Goal: Task Accomplishment & Management: Use online tool/utility

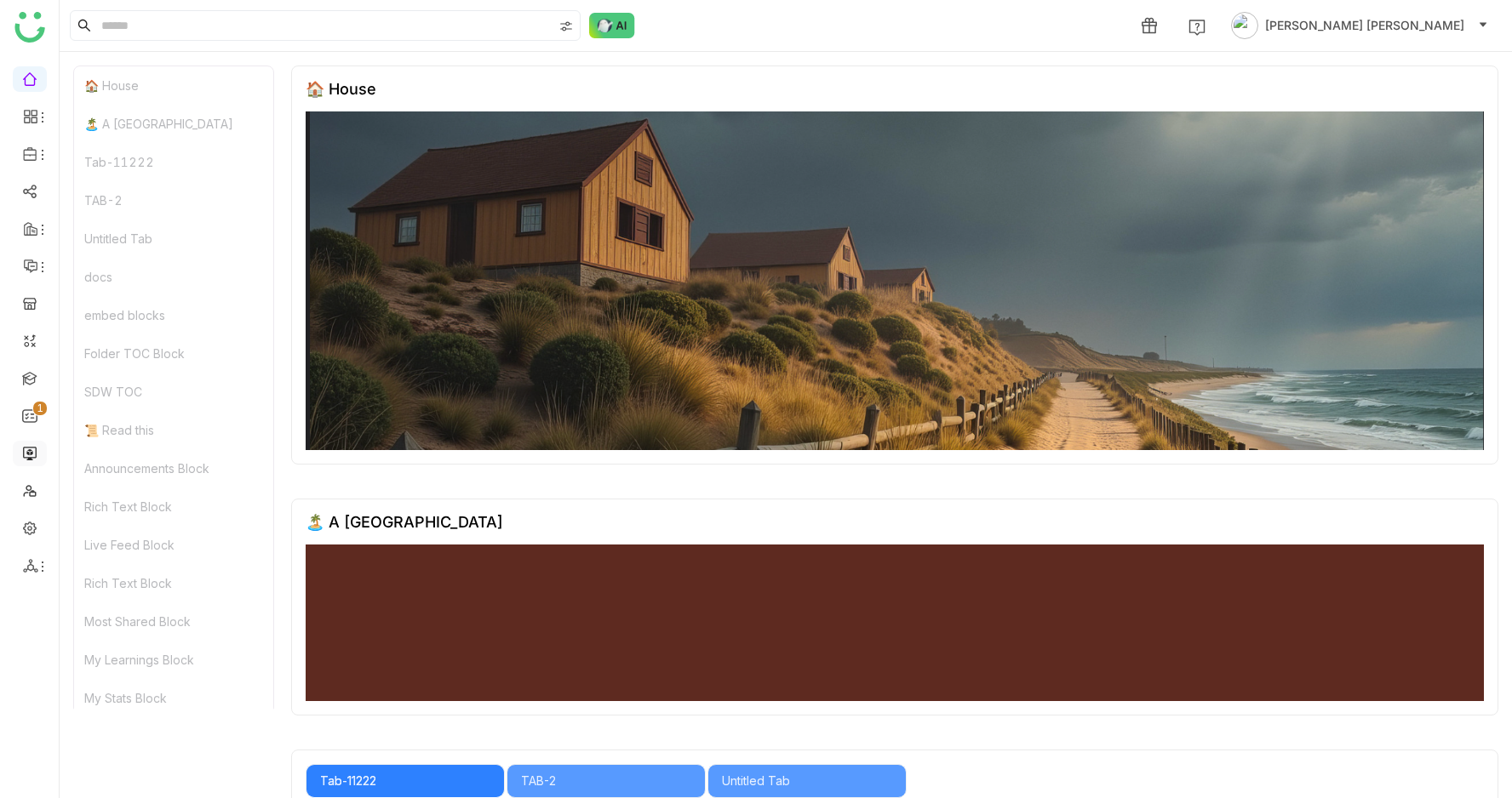
click at [30, 451] on link at bounding box center [30, 452] width 16 height 15
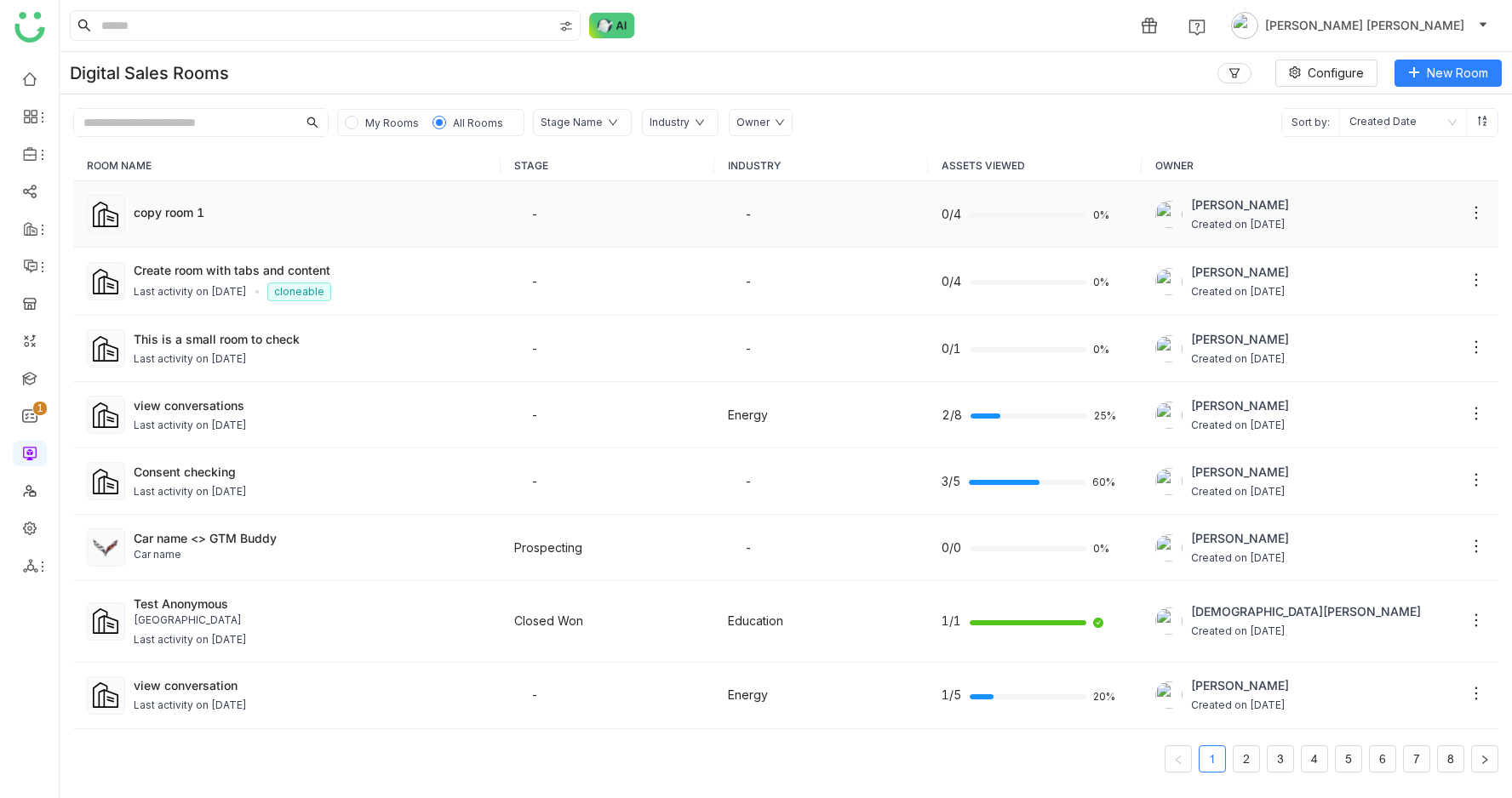
click at [198, 221] on div "copy room 1" at bounding box center [310, 214] width 354 height 21
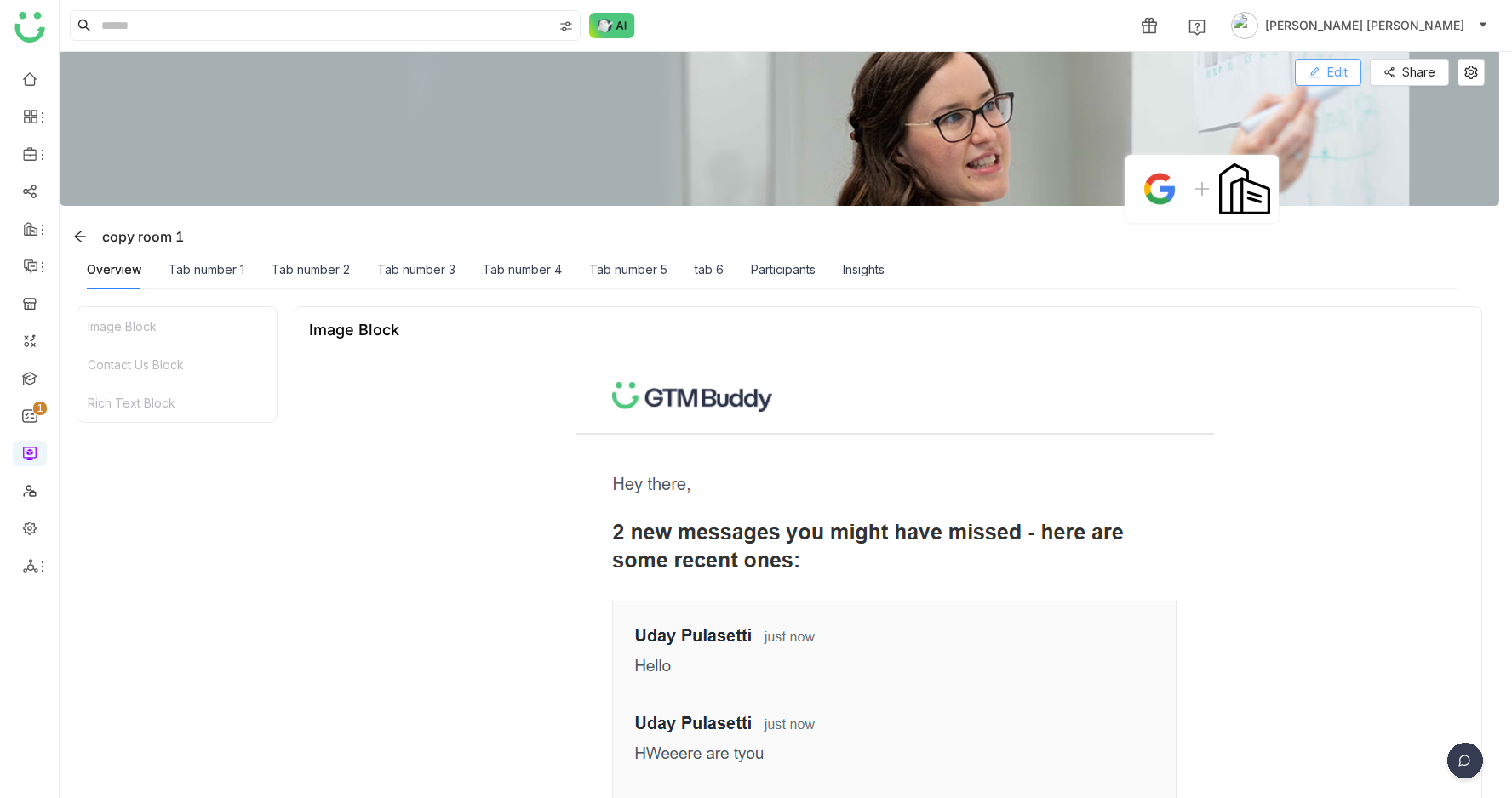
click at [1317, 71] on button "Edit" at bounding box center [1328, 72] width 66 height 27
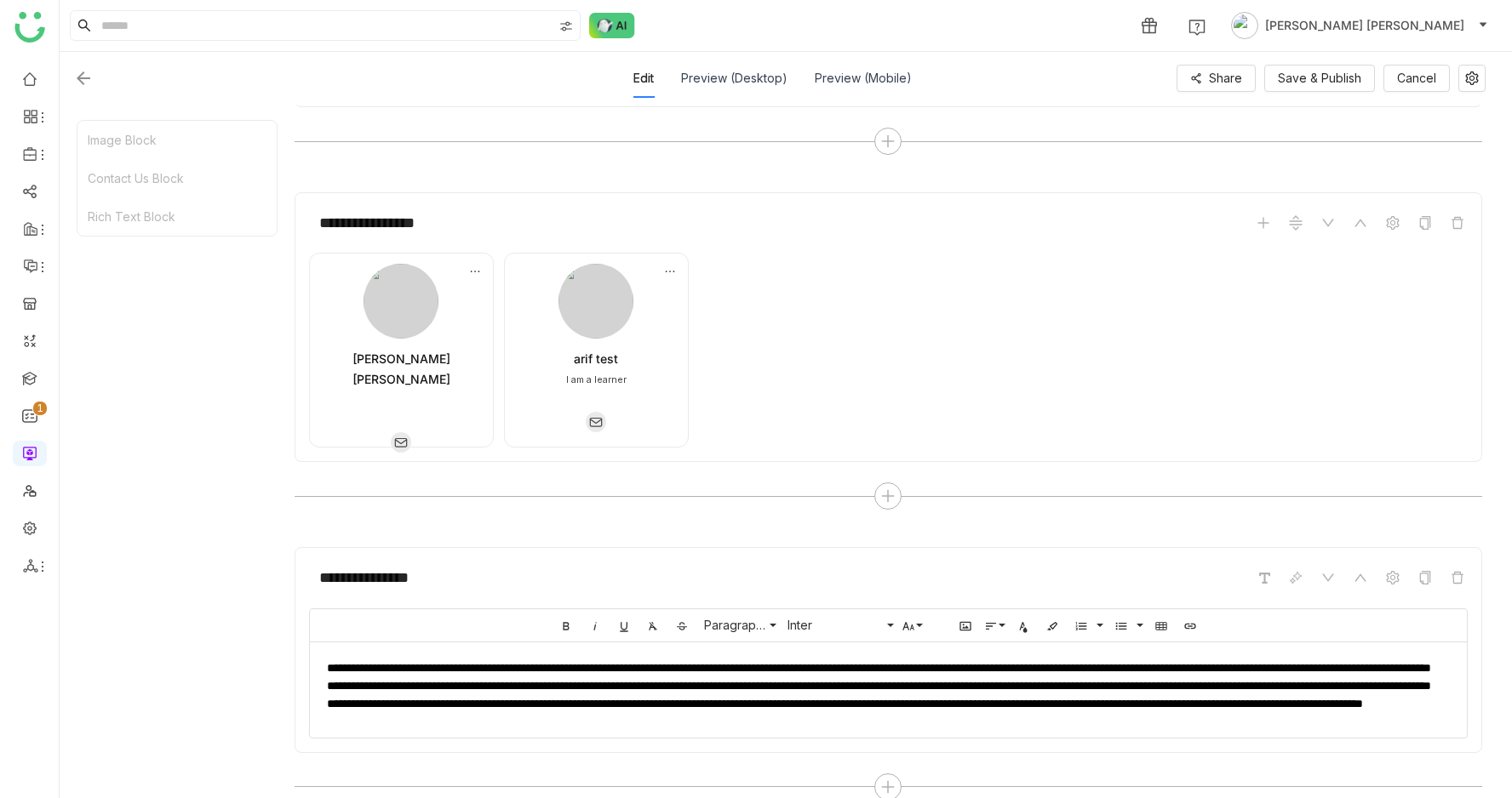
scroll to position [1168, 0]
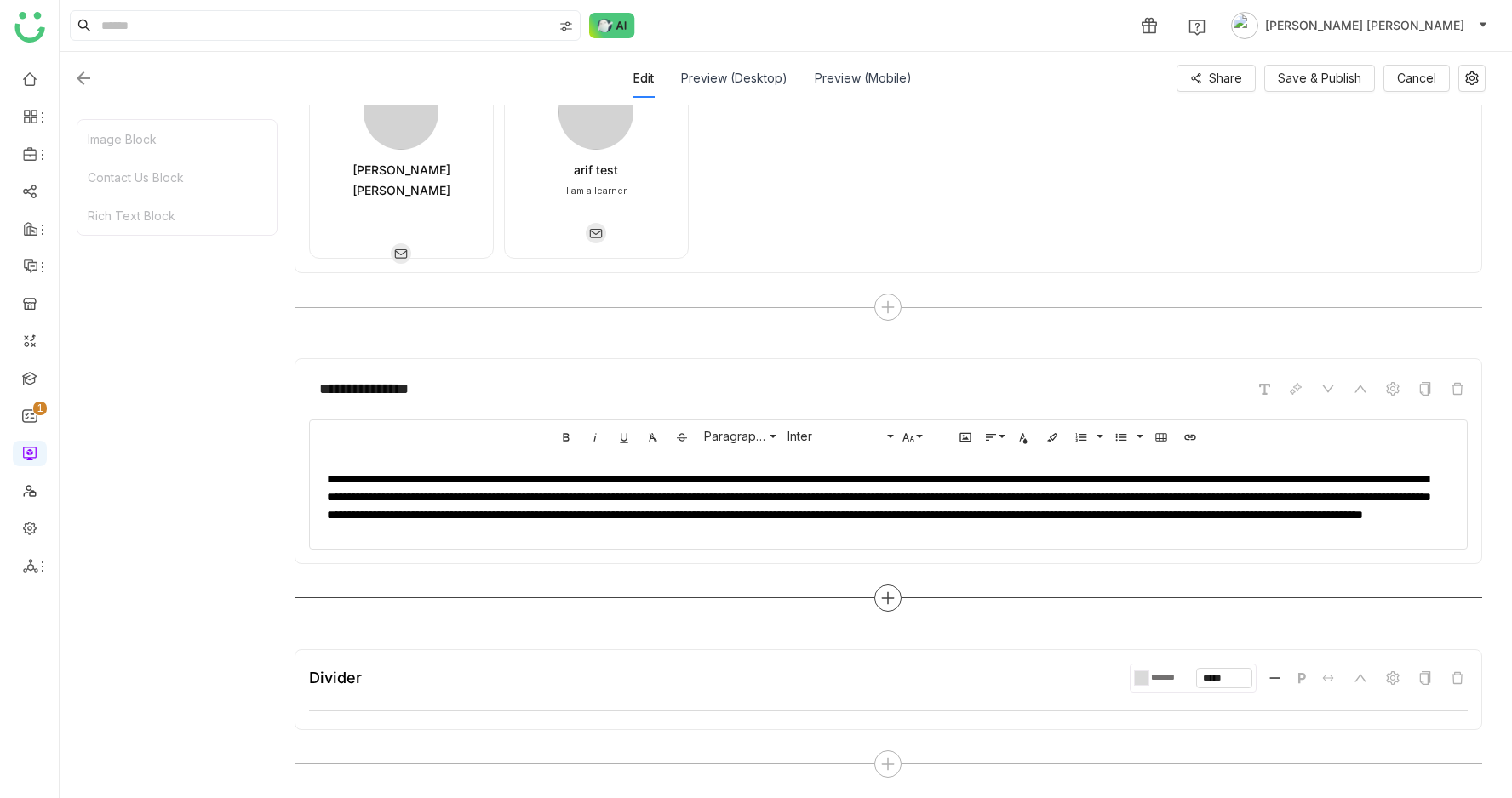
click at [879, 587] on div at bounding box center [888, 598] width 1187 height 27
click at [902, 605] on div at bounding box center [888, 598] width 27 height 27
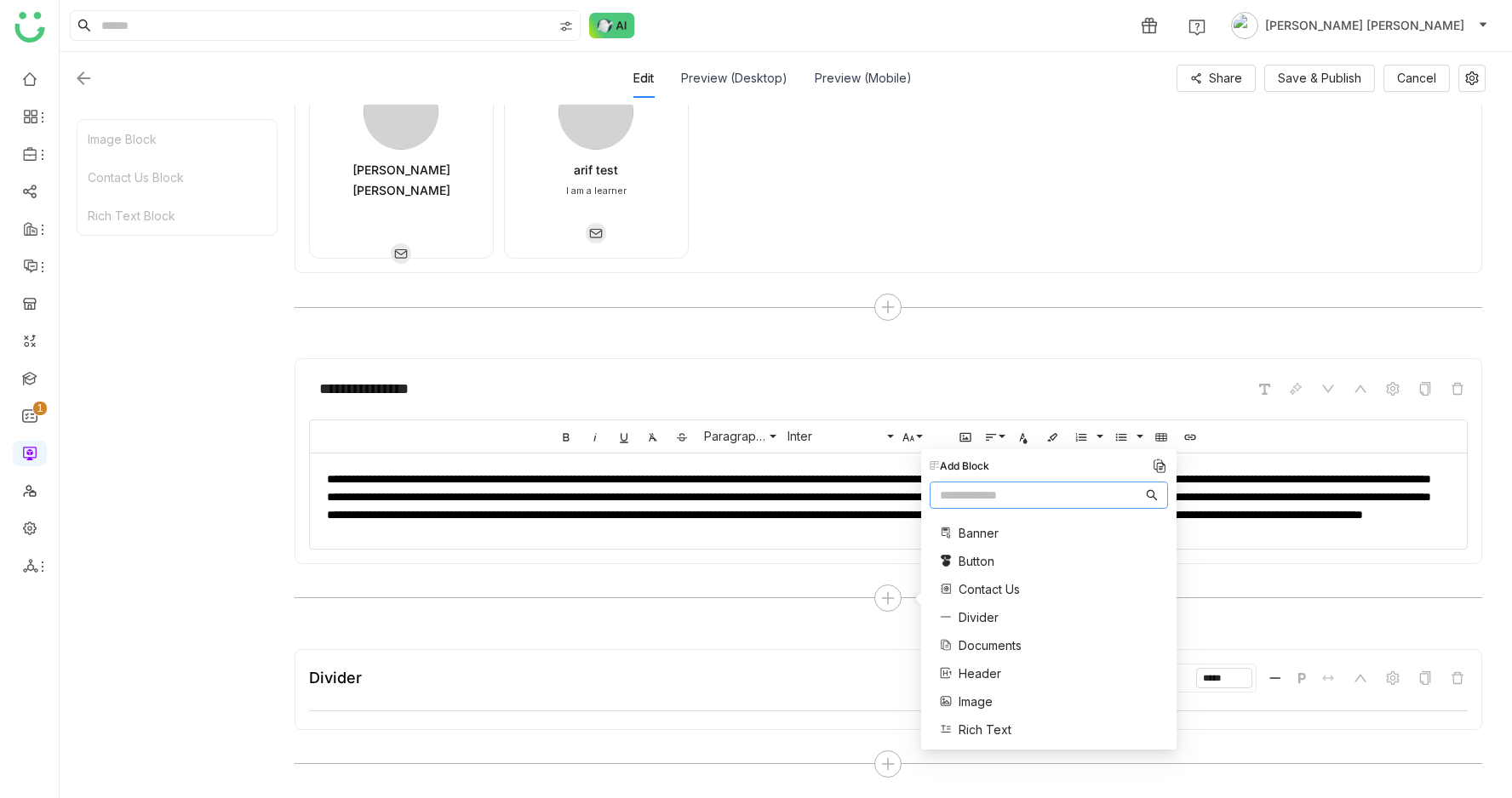
click at [985, 648] on span "Documents" at bounding box center [989, 645] width 63 height 18
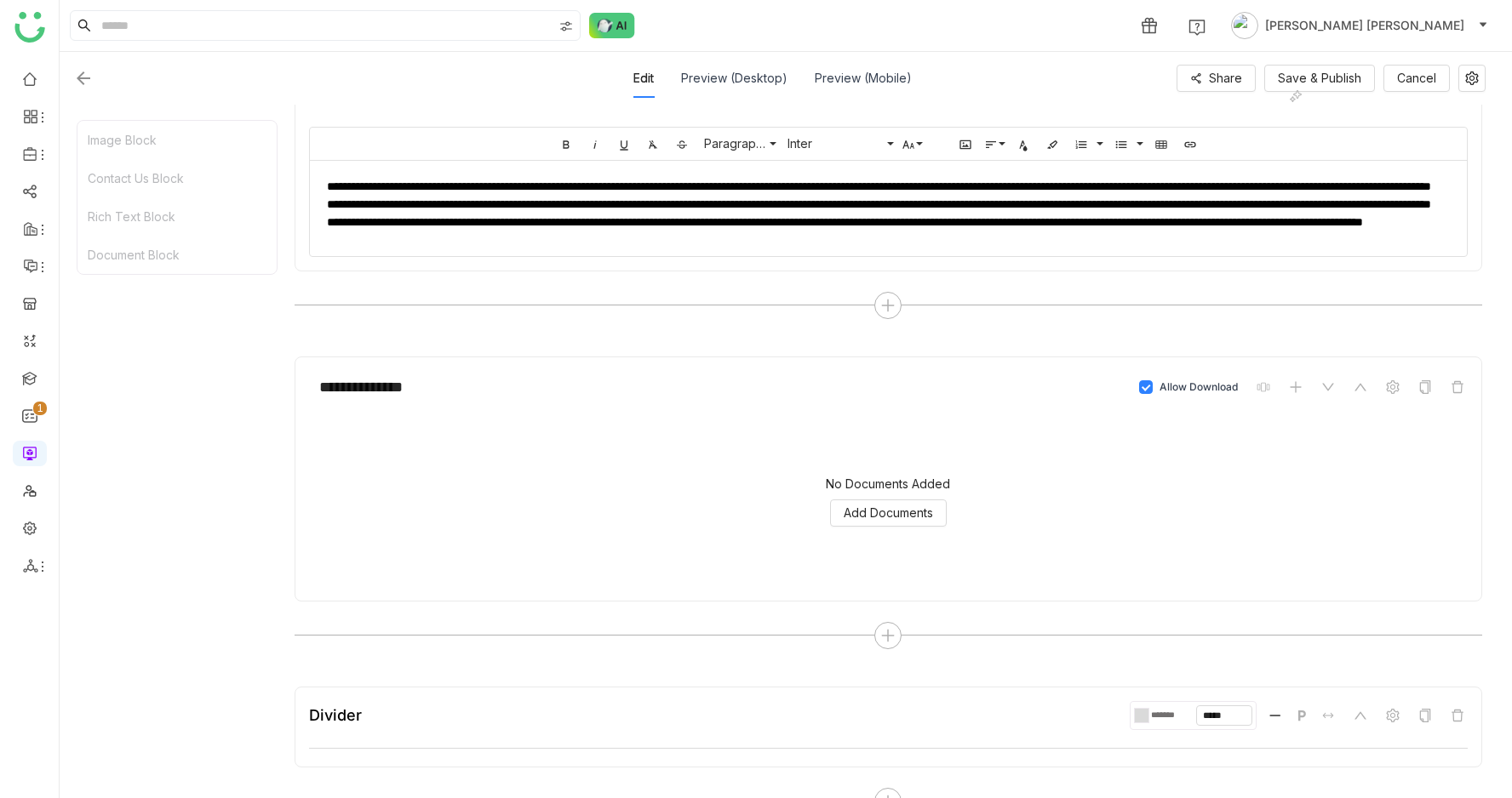
scroll to position [1499, 0]
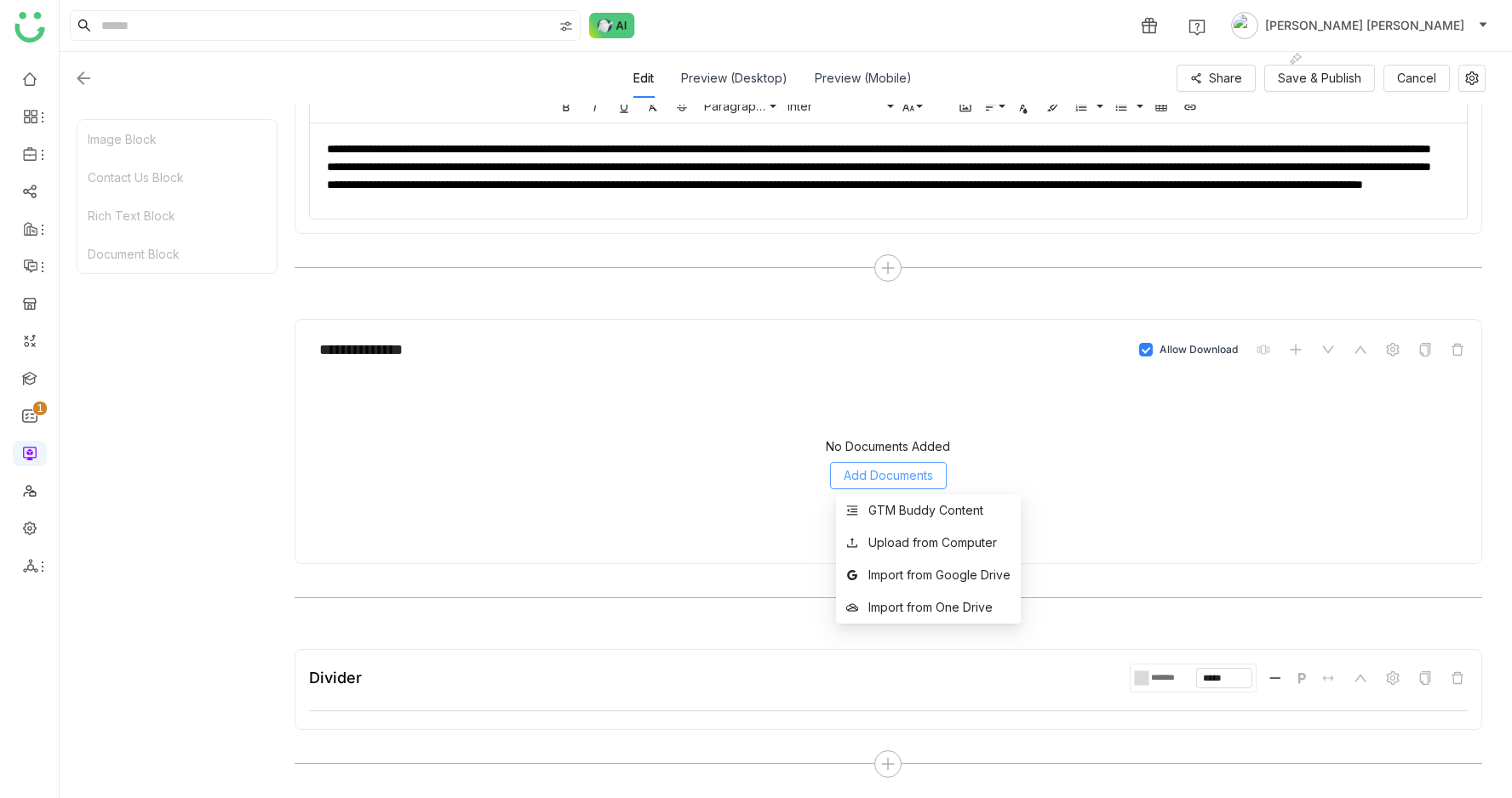
click at [882, 475] on span "Add Documents" at bounding box center [888, 475] width 90 height 19
click at [881, 511] on div "GTM Buddy Content" at bounding box center [926, 510] width 115 height 19
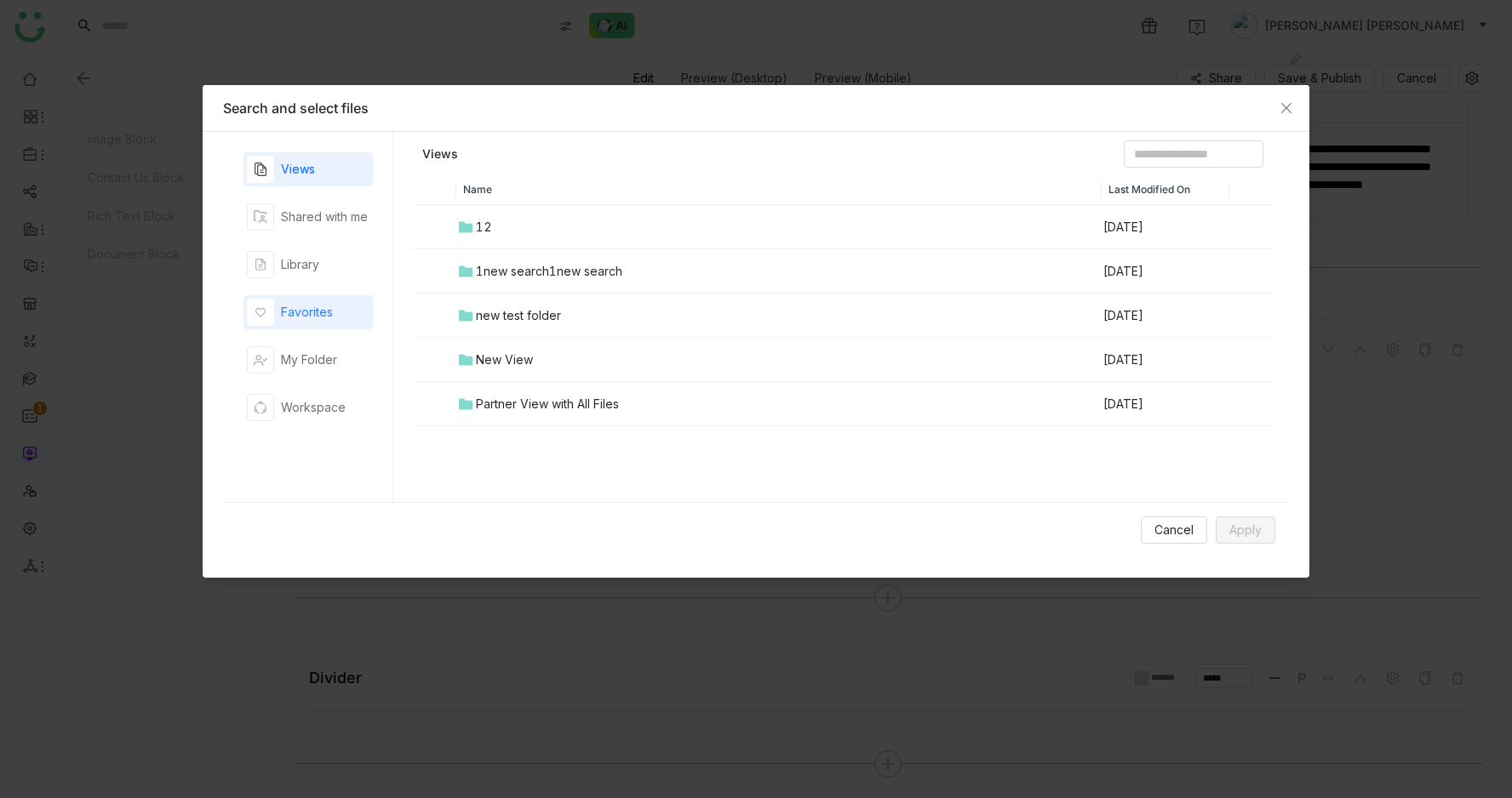
click at [300, 310] on div "Favorites" at bounding box center [306, 312] width 52 height 19
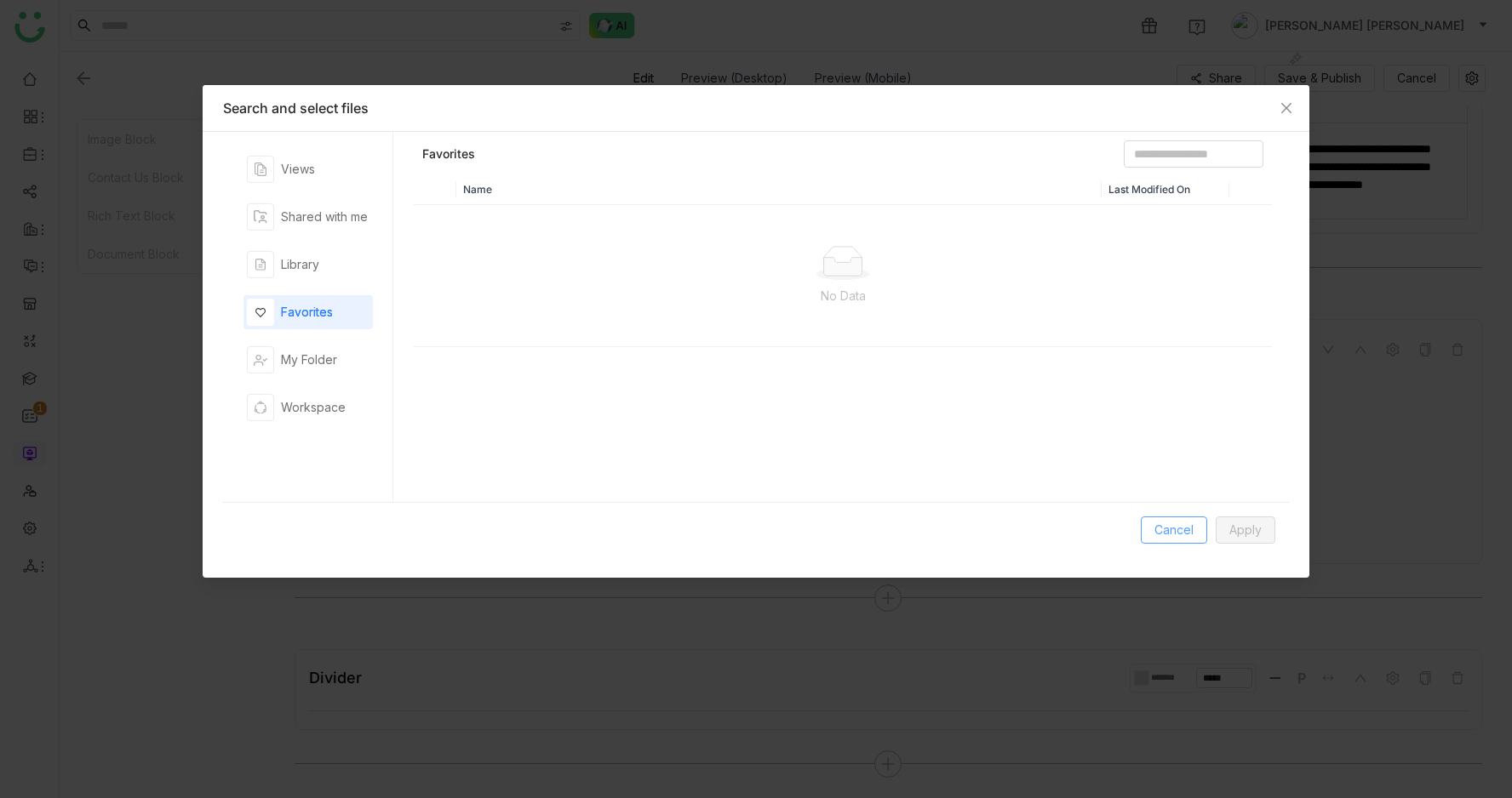
click at [1155, 540] on button "Cancel" at bounding box center [1174, 530] width 66 height 27
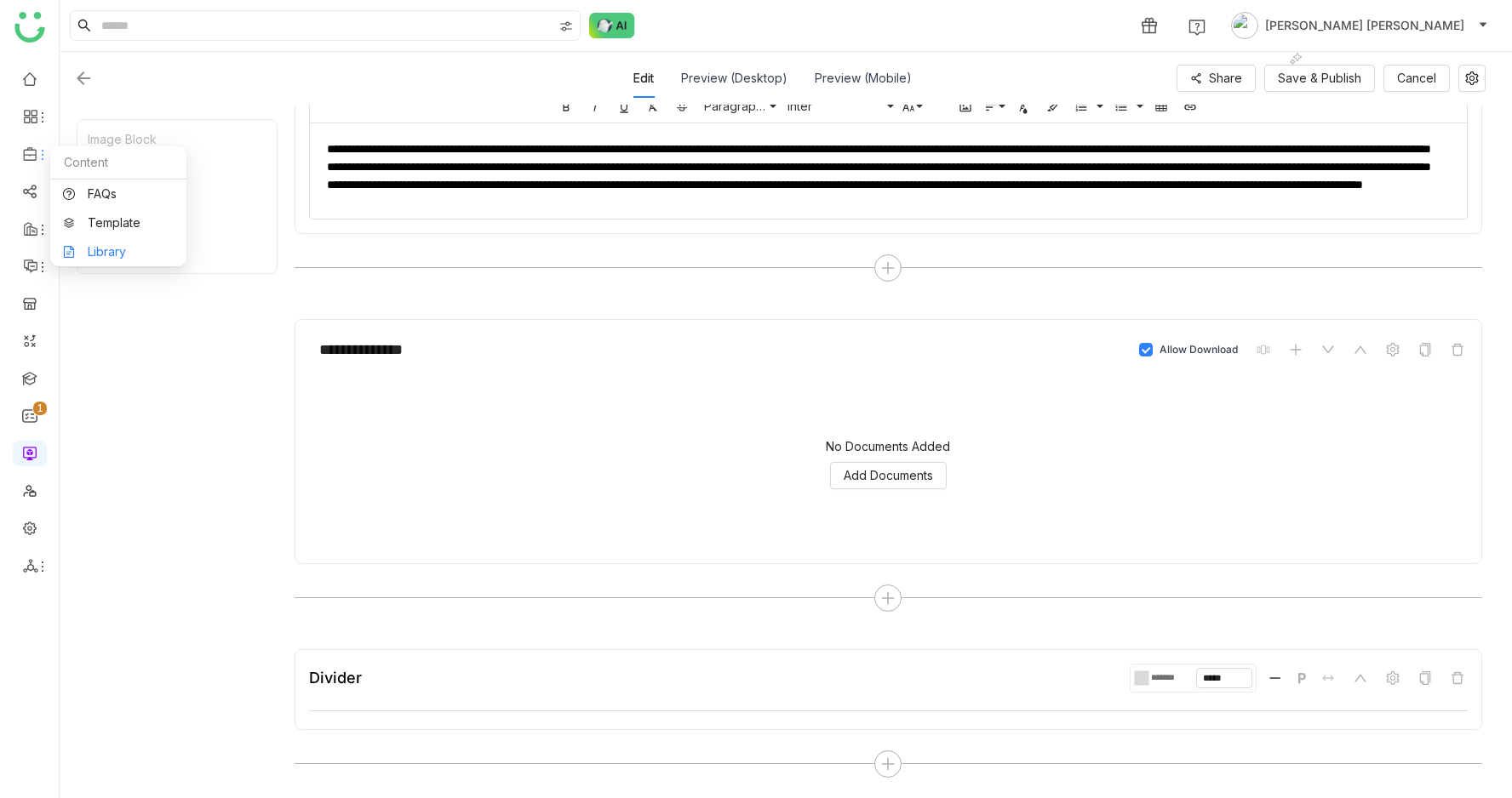
click at [87, 248] on link "Library" at bounding box center [119, 251] width 111 height 12
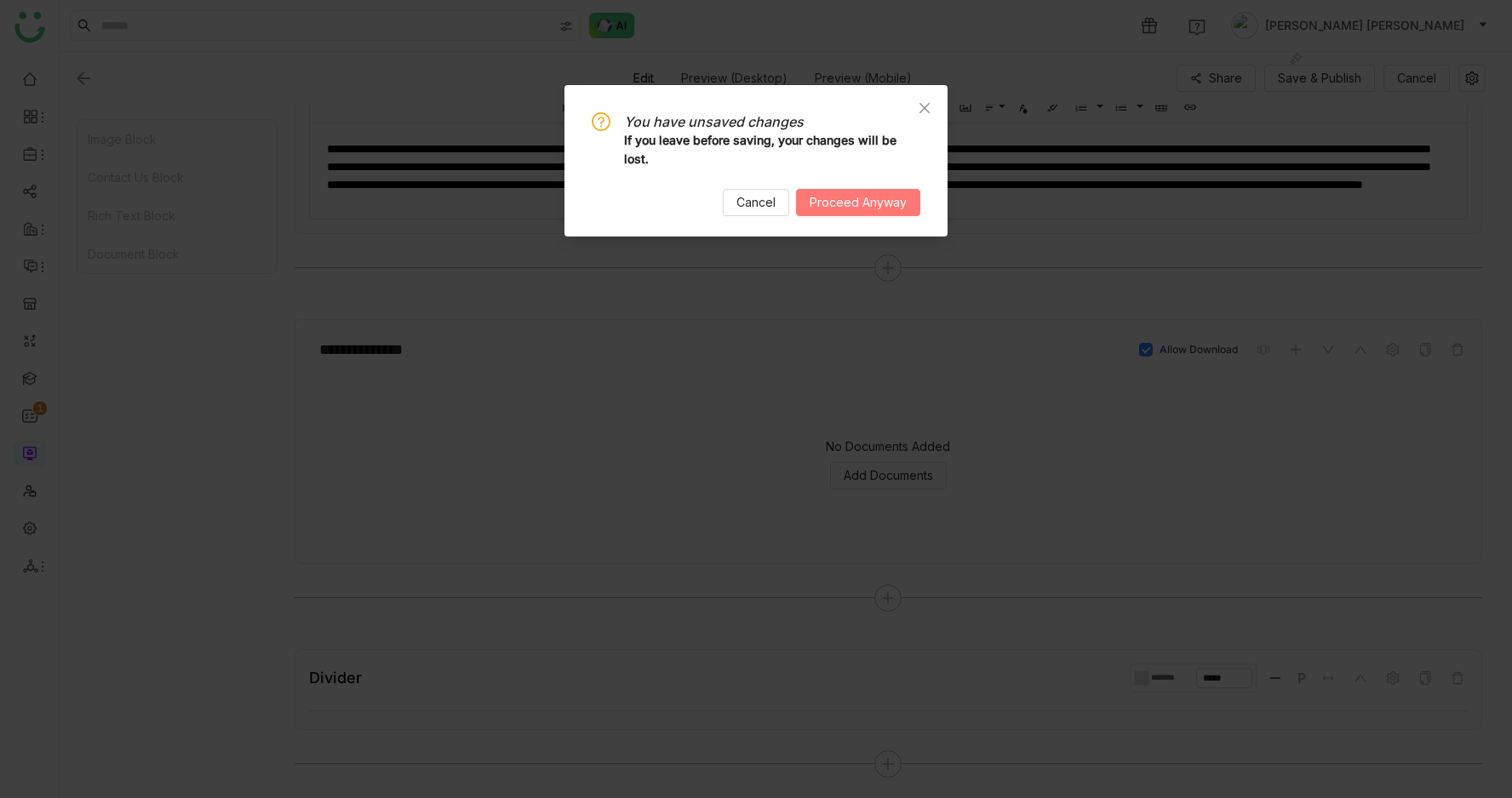
click at [819, 196] on span "Proceed Anyway" at bounding box center [858, 202] width 97 height 19
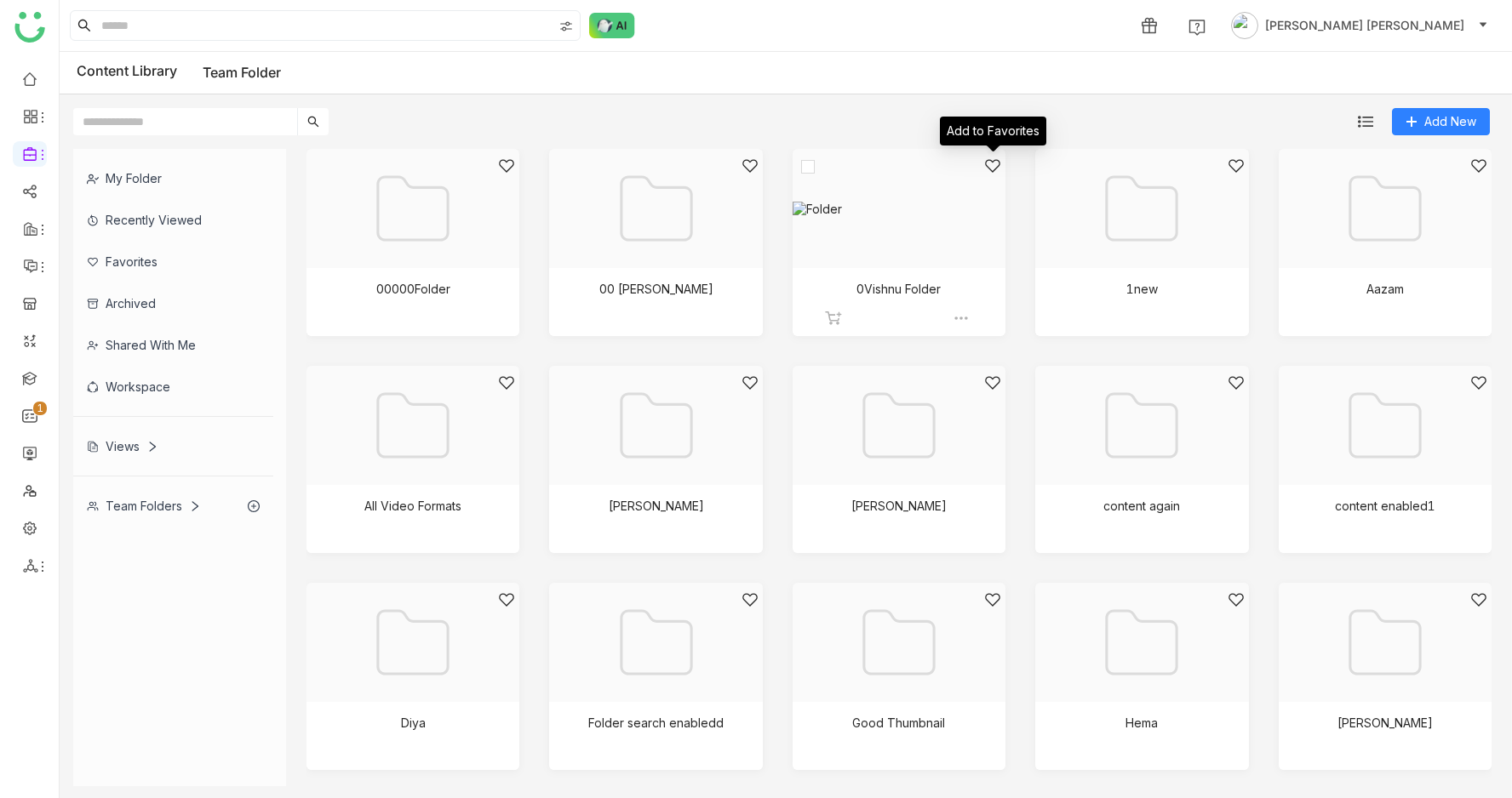
click at [989, 162] on icon at bounding box center [991, 166] width 17 height 17
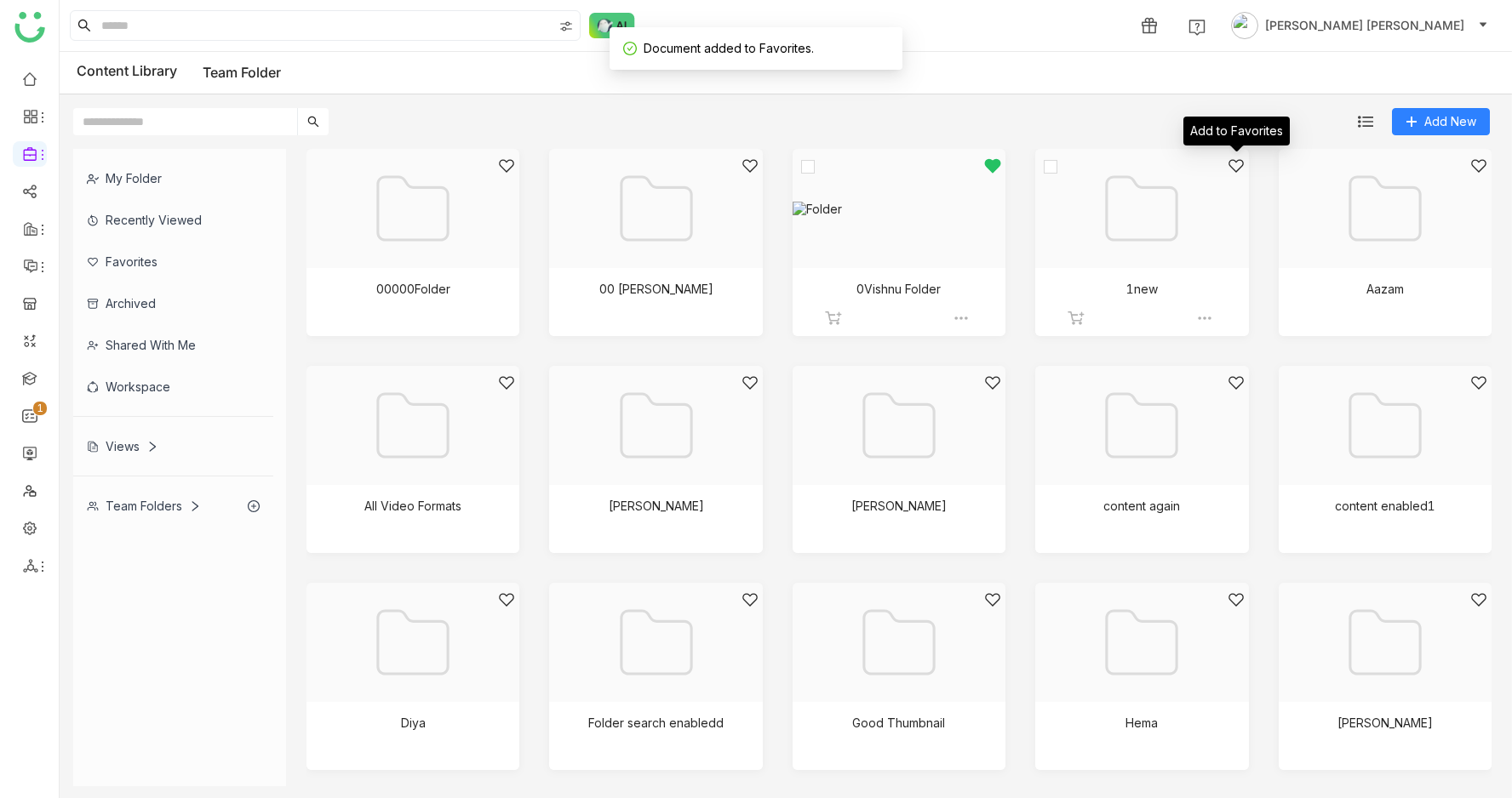
click at [1239, 163] on icon at bounding box center [1235, 166] width 17 height 17
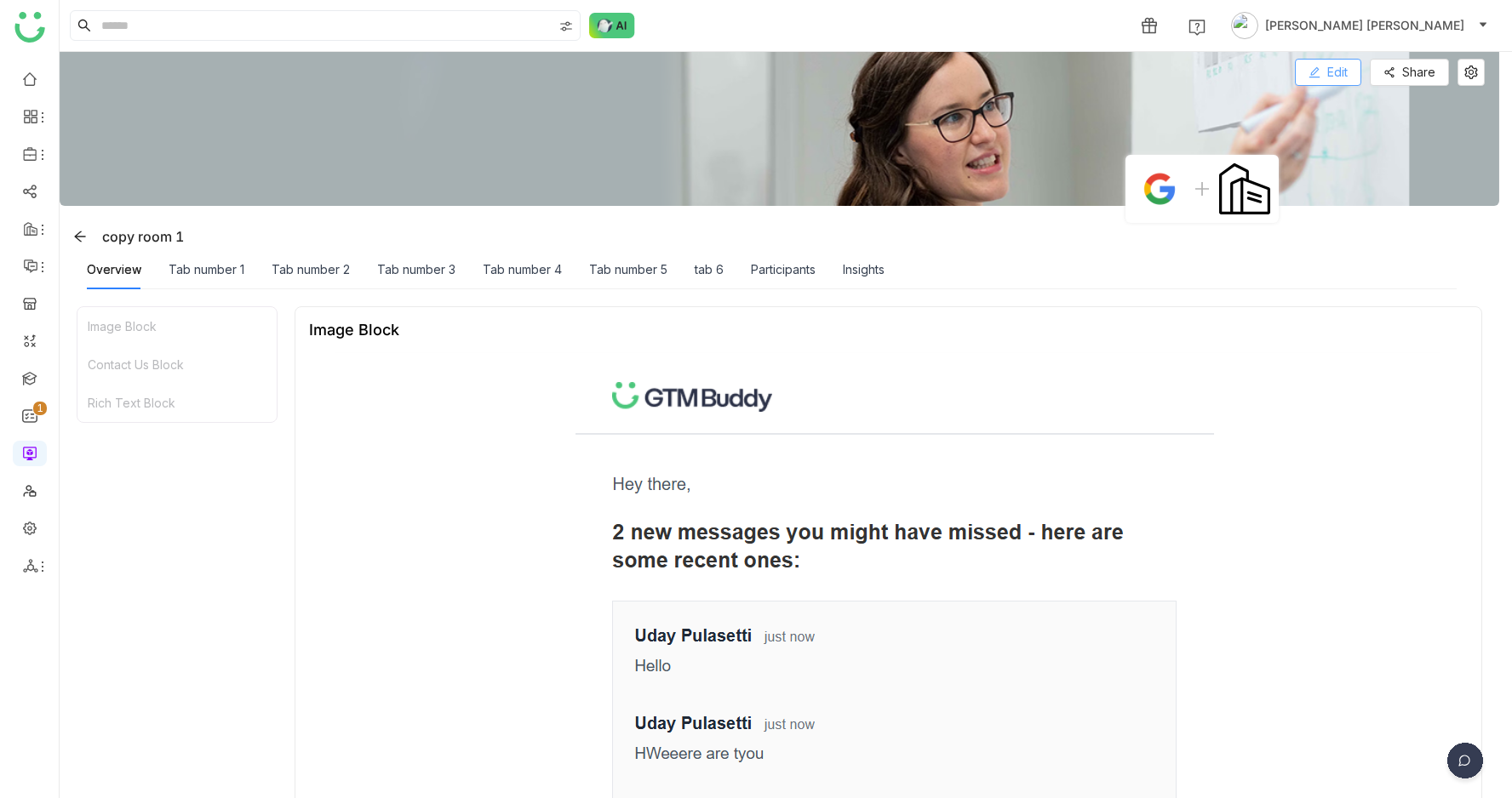
click at [1347, 73] on span "Edit" at bounding box center [1337, 72] width 20 height 19
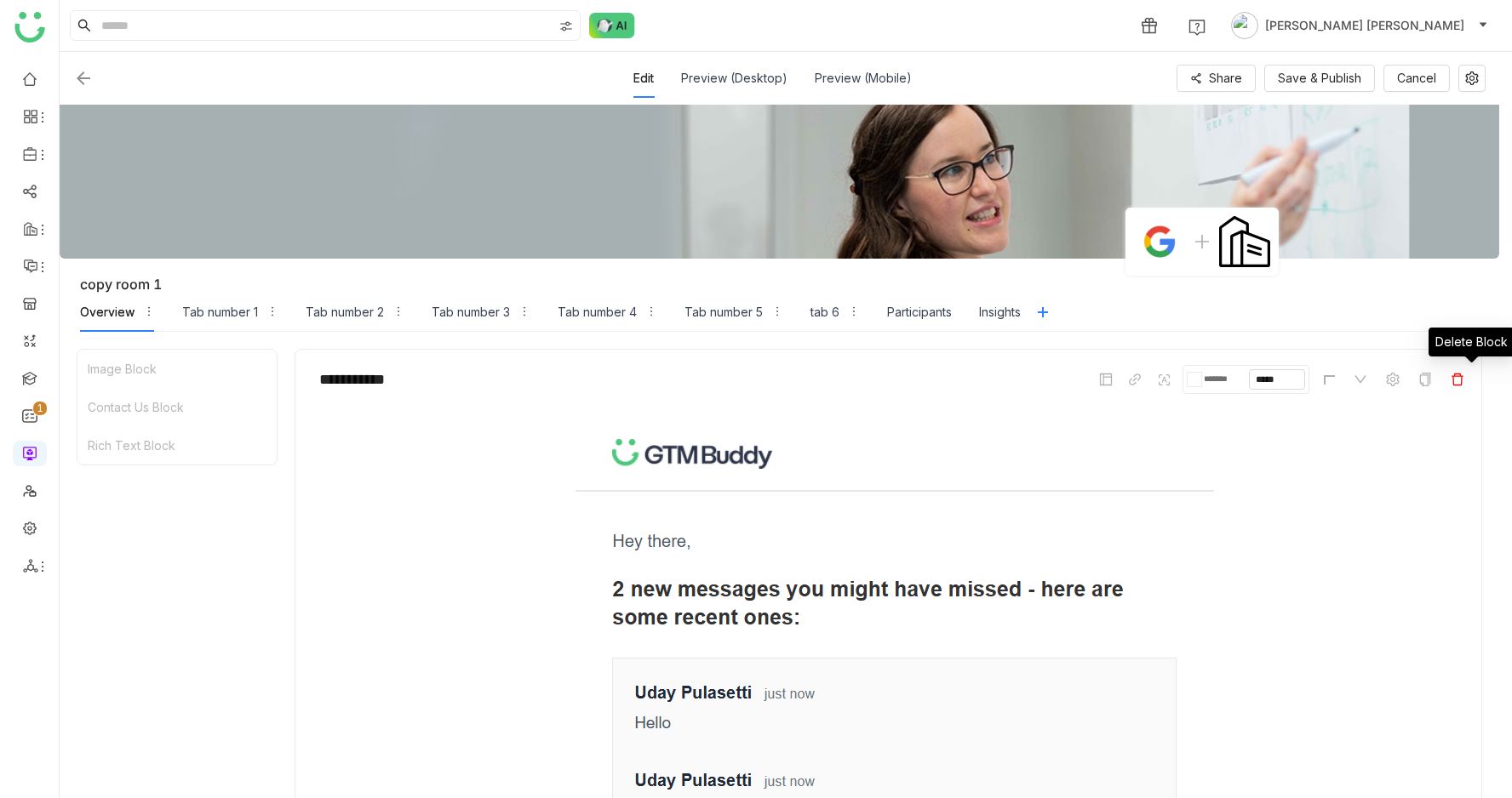
click at [1464, 374] on icon at bounding box center [1457, 379] width 14 height 14
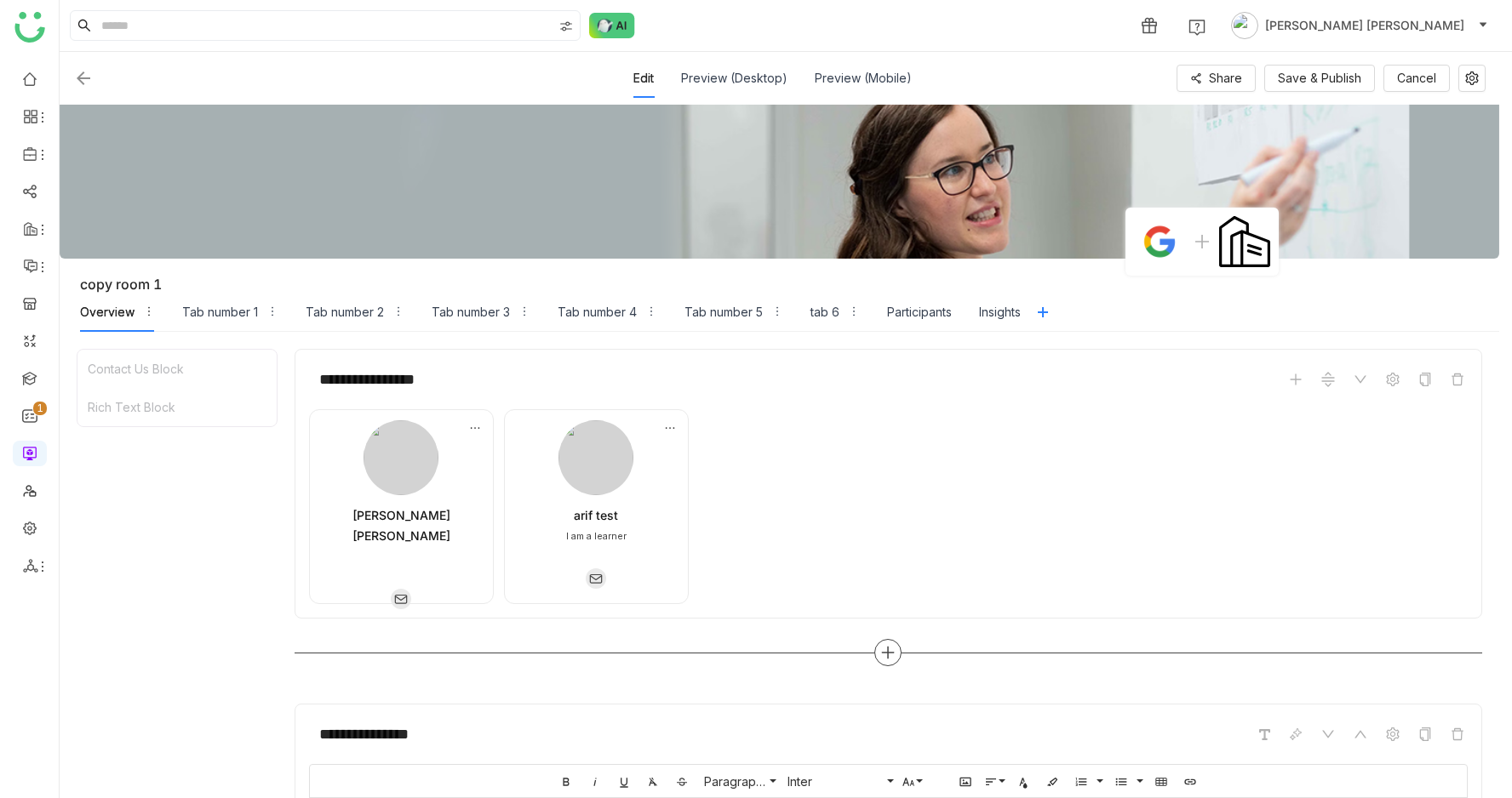
click at [894, 652] on icon at bounding box center [888, 653] width 12 height 2
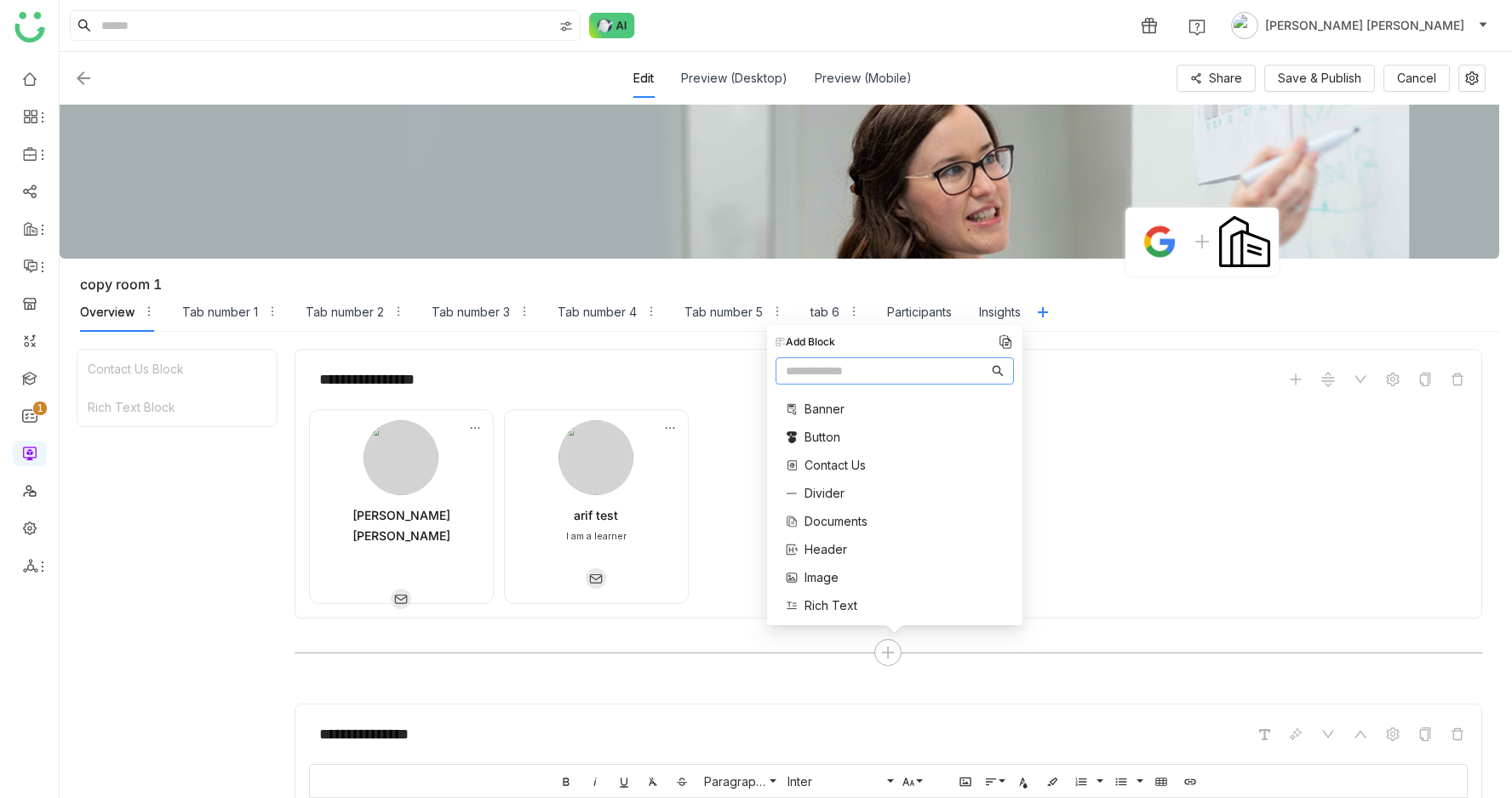
click at [831, 525] on span "Documents" at bounding box center [835, 521] width 63 height 18
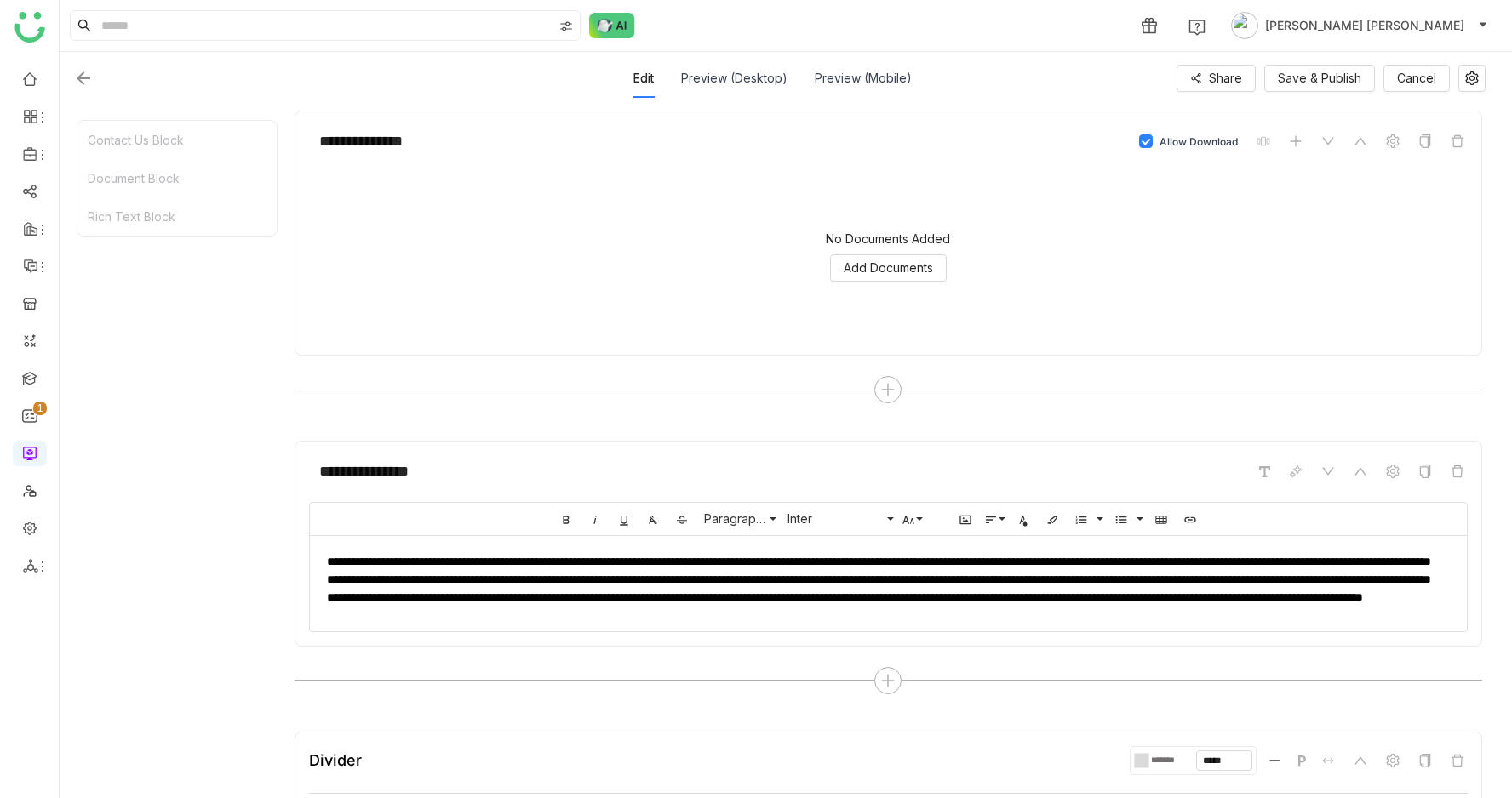
scroll to position [594, 0]
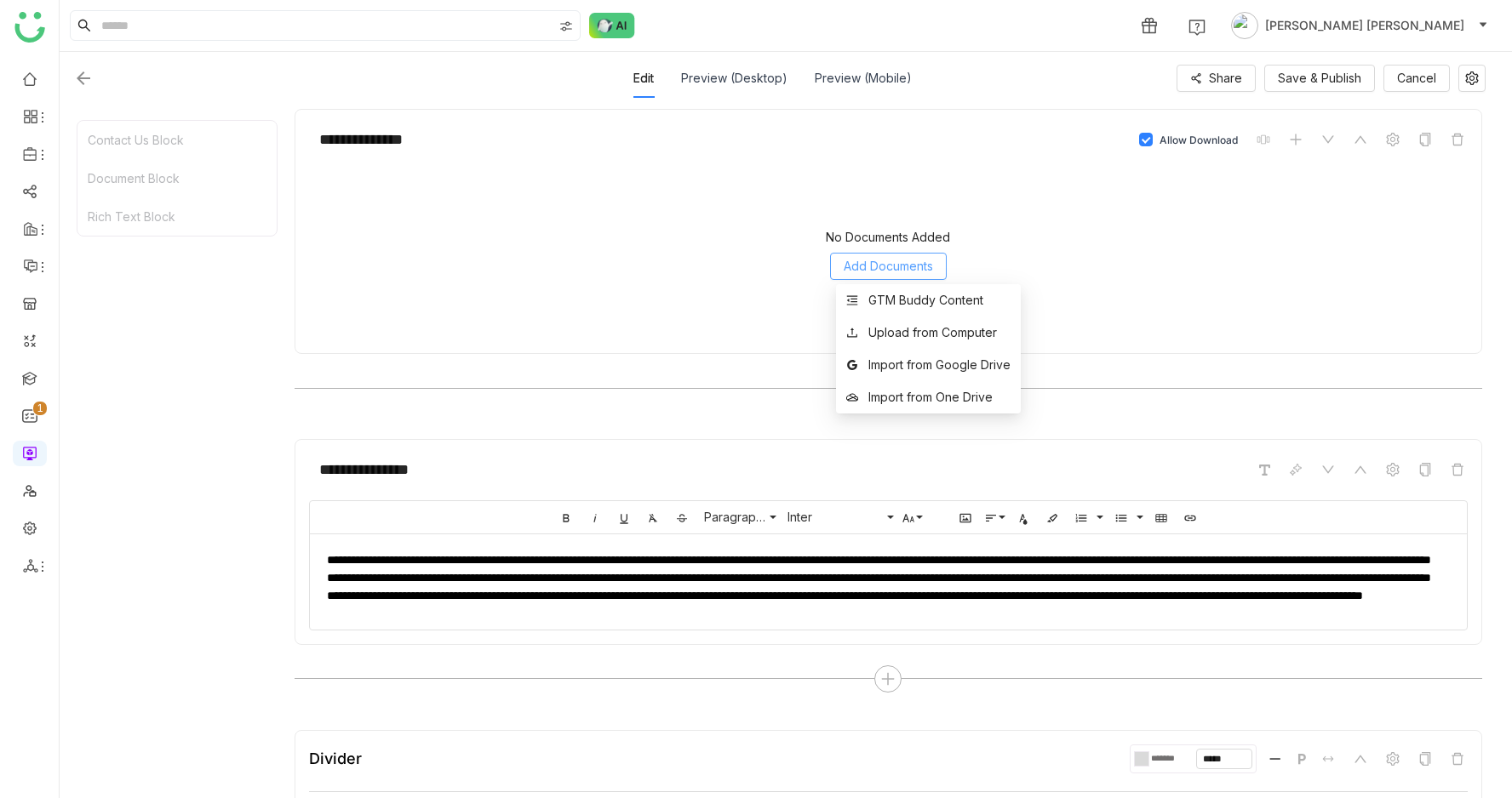
click at [886, 257] on span "Add Documents" at bounding box center [888, 266] width 90 height 19
click at [904, 301] on div "GTM Buddy Content" at bounding box center [926, 300] width 115 height 19
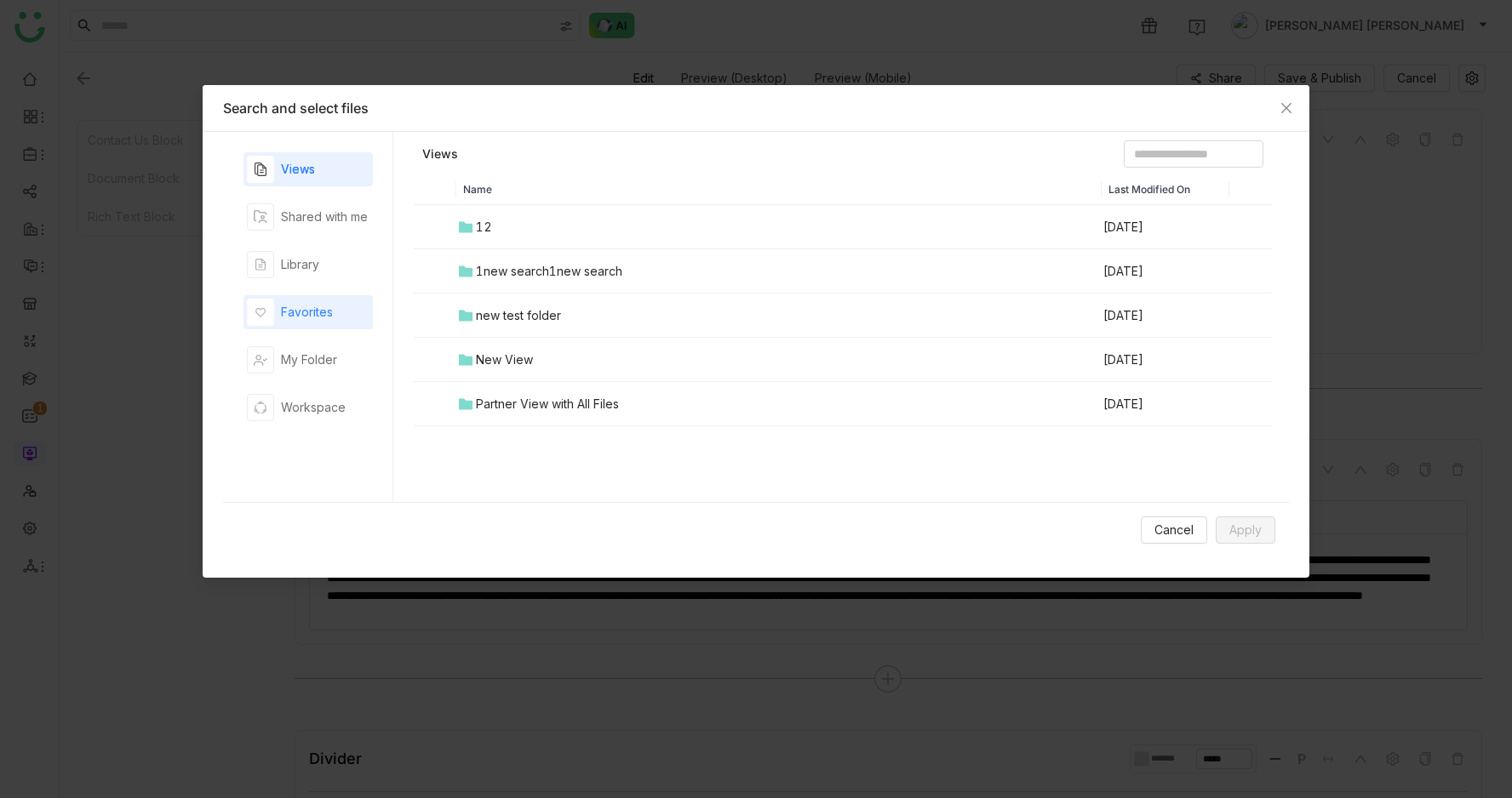
click at [312, 304] on div "Favorites" at bounding box center [306, 312] width 52 height 19
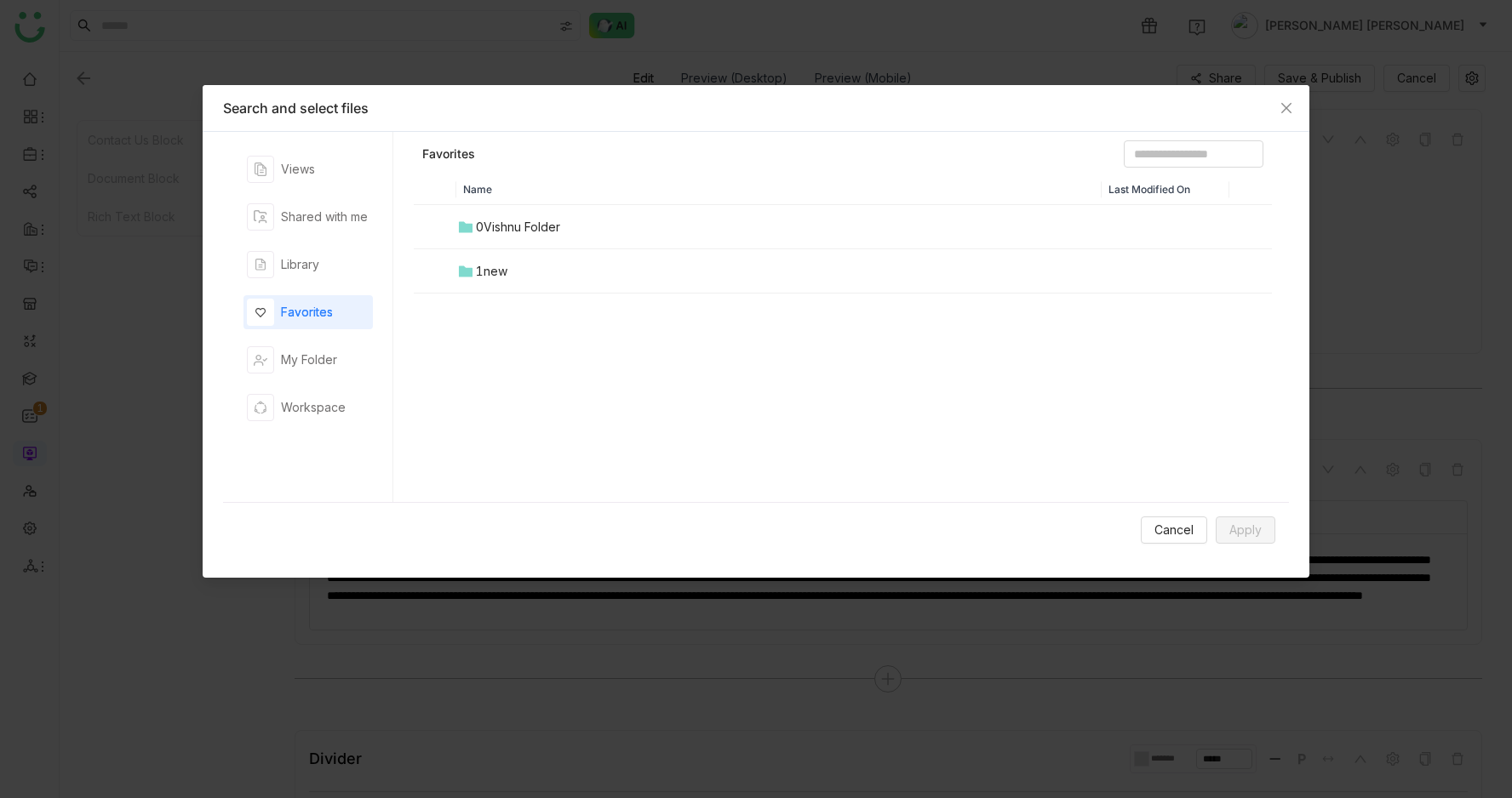
click at [515, 229] on div "0Vishnu Folder" at bounding box center [518, 227] width 84 height 19
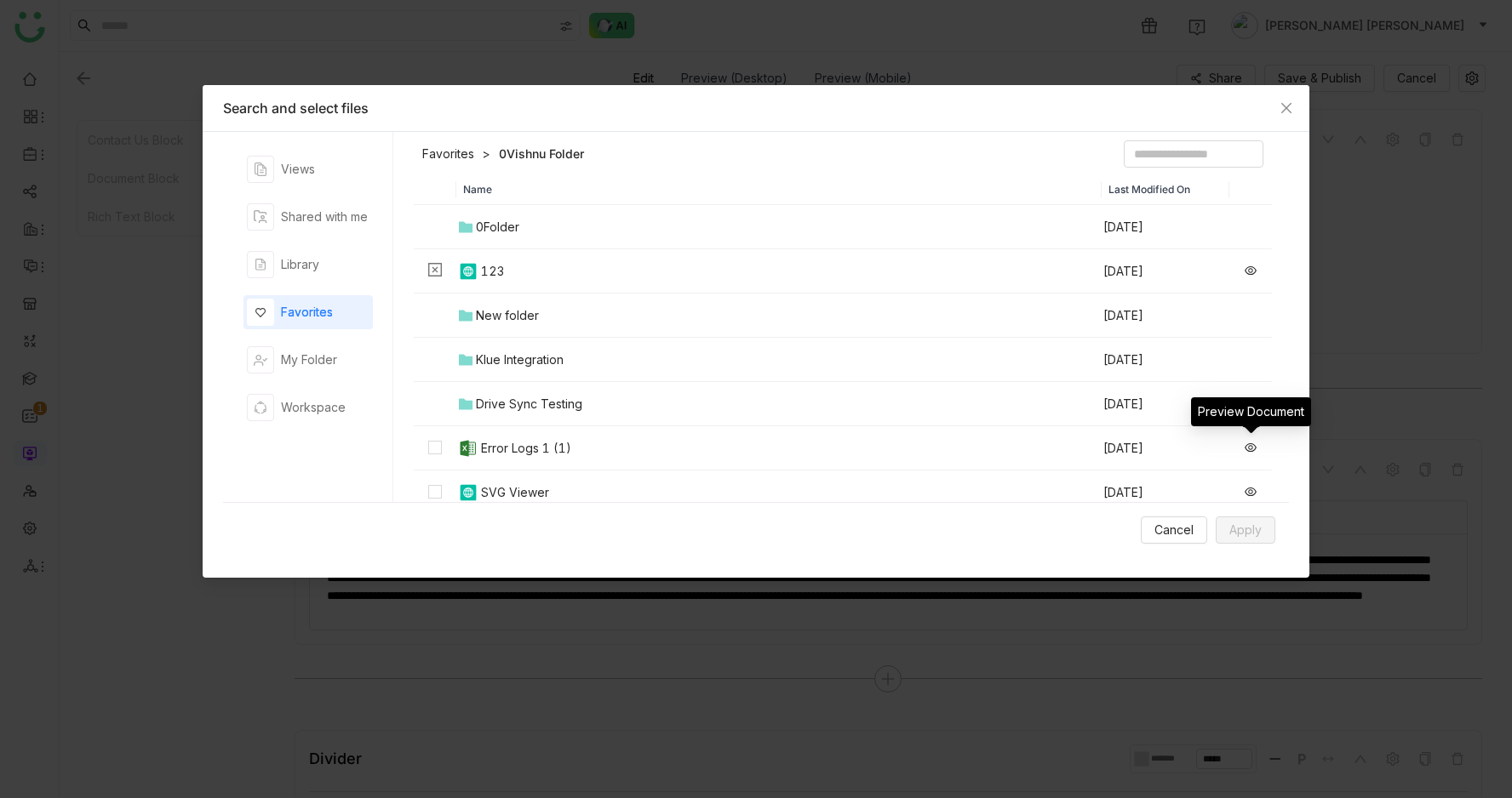
click at [1249, 443] on icon at bounding box center [1250, 447] width 12 height 9
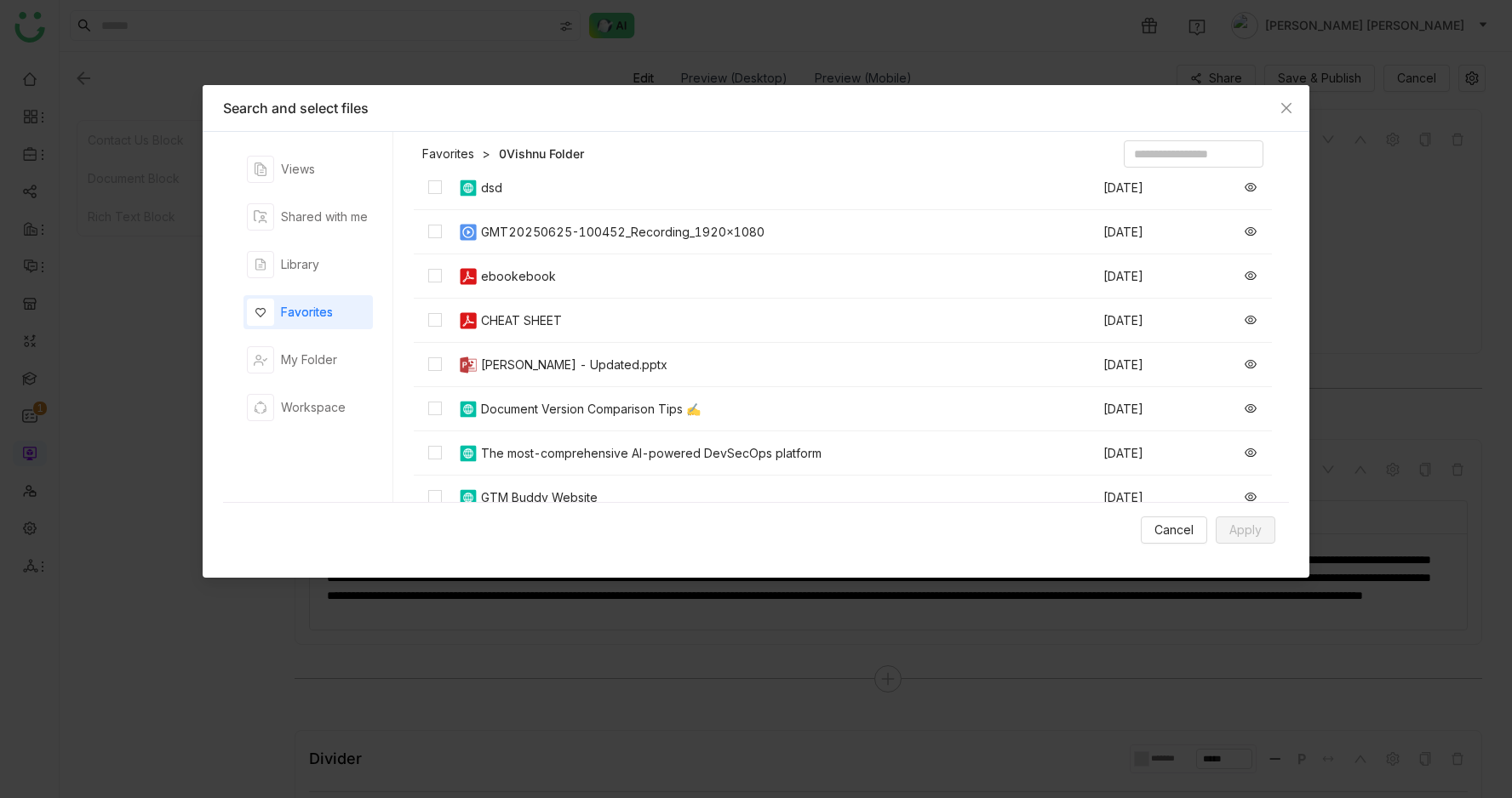
scroll to position [345, 0]
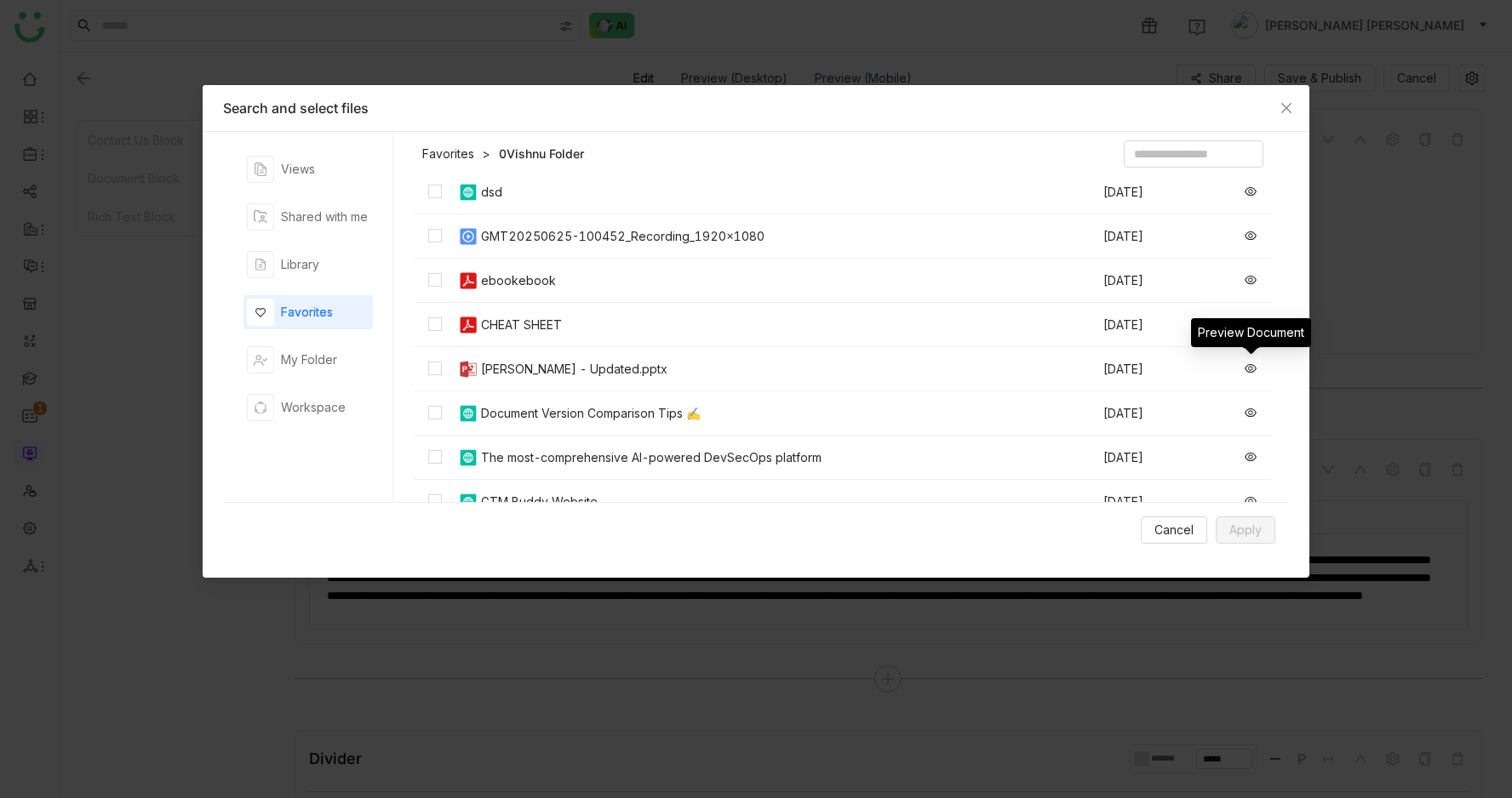
click at [1251, 370] on icon at bounding box center [1250, 368] width 12 height 9
click at [1248, 283] on icon at bounding box center [1250, 280] width 12 height 9
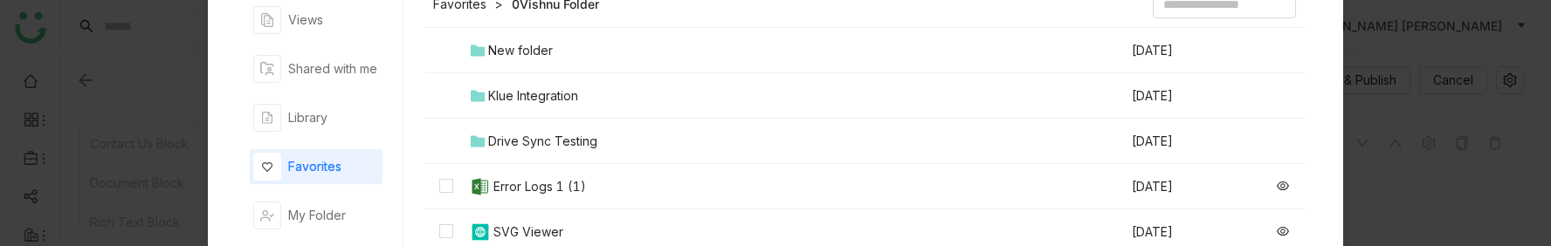
scroll to position [169, 0]
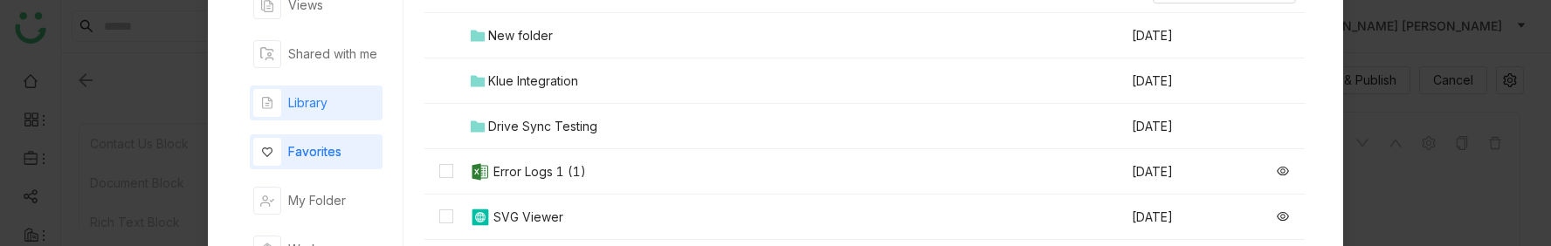
click at [300, 92] on div "Library" at bounding box center [290, 103] width 74 height 28
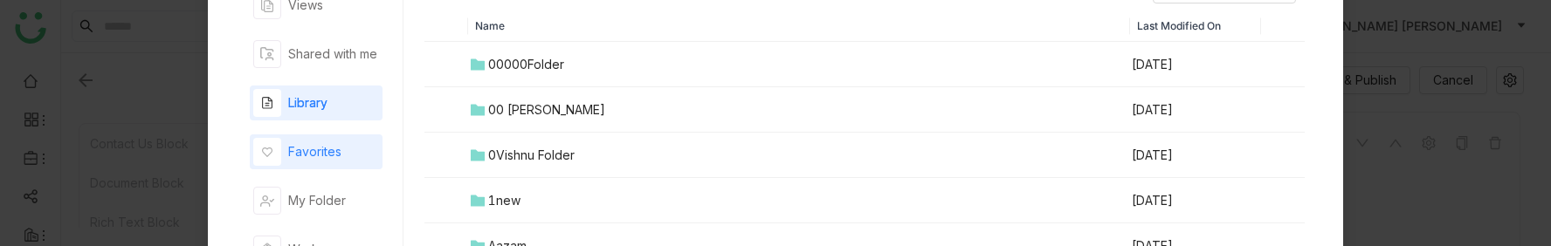
click at [323, 160] on div "Favorites" at bounding box center [314, 151] width 53 height 19
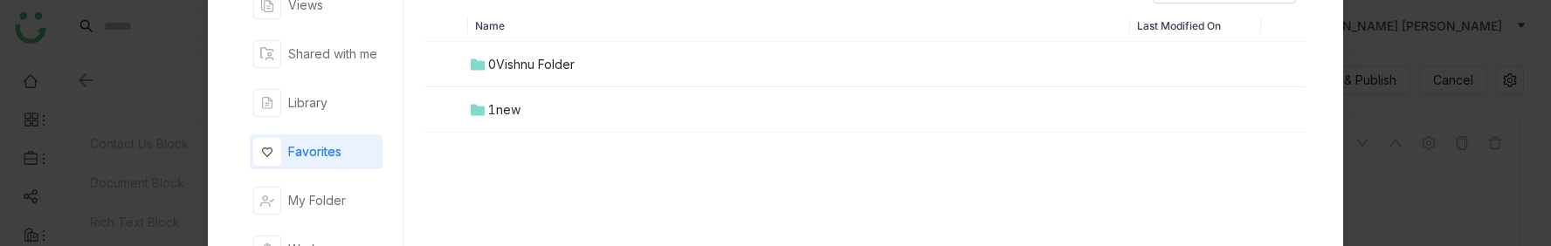
click at [544, 59] on div "0Vishnu Folder" at bounding box center [531, 64] width 86 height 19
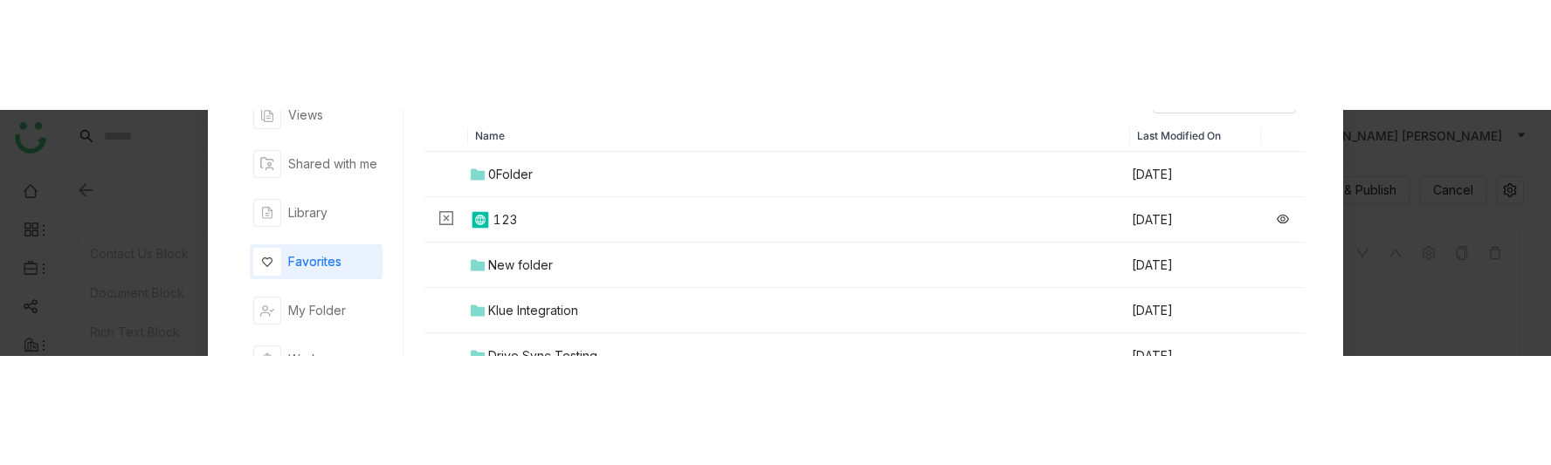
scroll to position [0, 0]
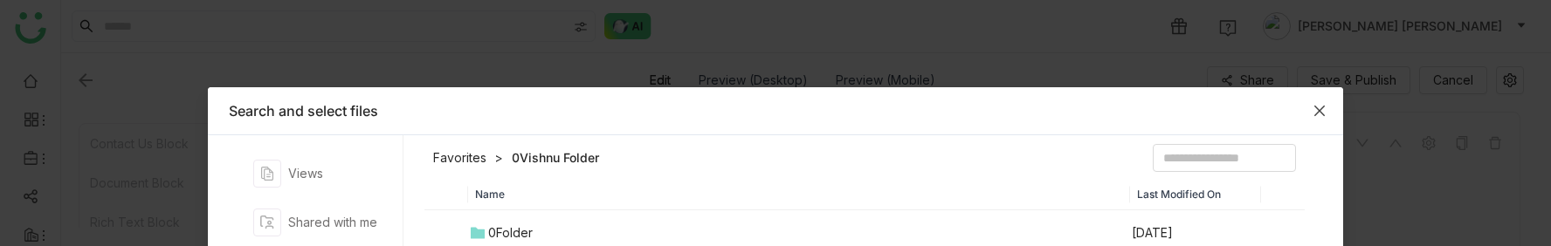
click at [1321, 101] on span "Close" at bounding box center [1319, 110] width 47 height 47
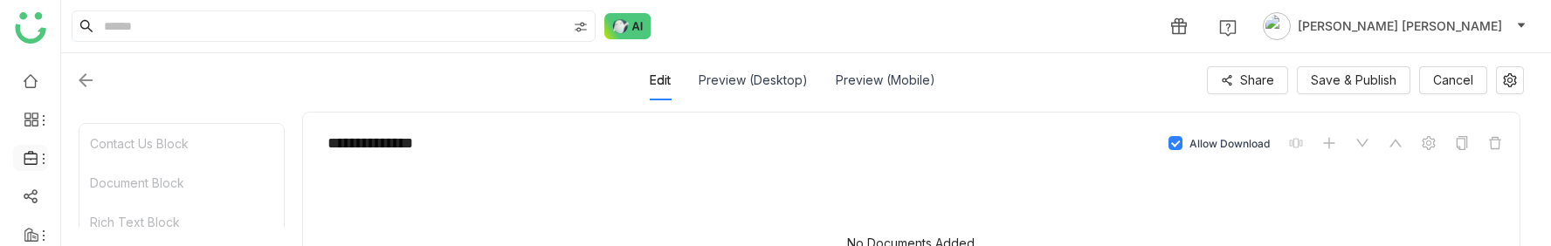
click at [27, 149] on li at bounding box center [30, 158] width 35 height 26
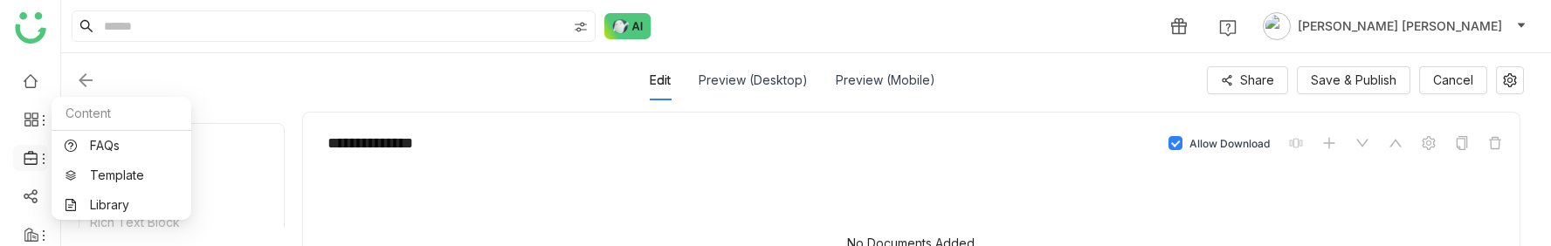
click at [32, 161] on icon at bounding box center [32, 158] width 16 height 16
click at [99, 199] on link "Library" at bounding box center [122, 205] width 114 height 12
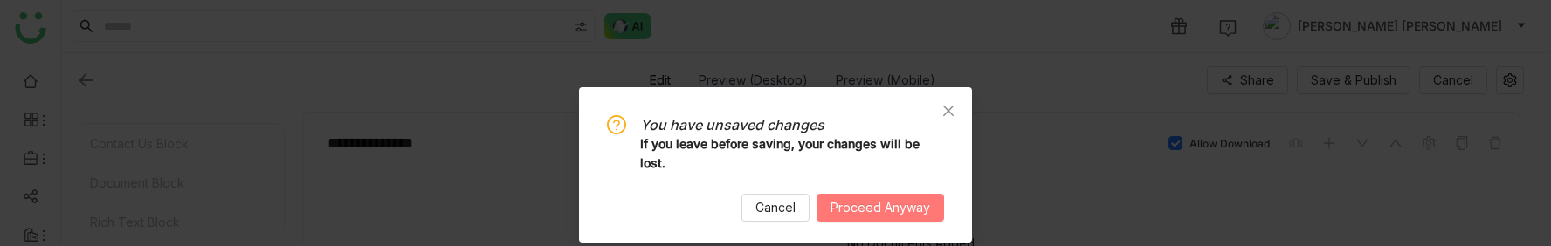
click at [910, 202] on span "Proceed Anyway" at bounding box center [880, 207] width 100 height 19
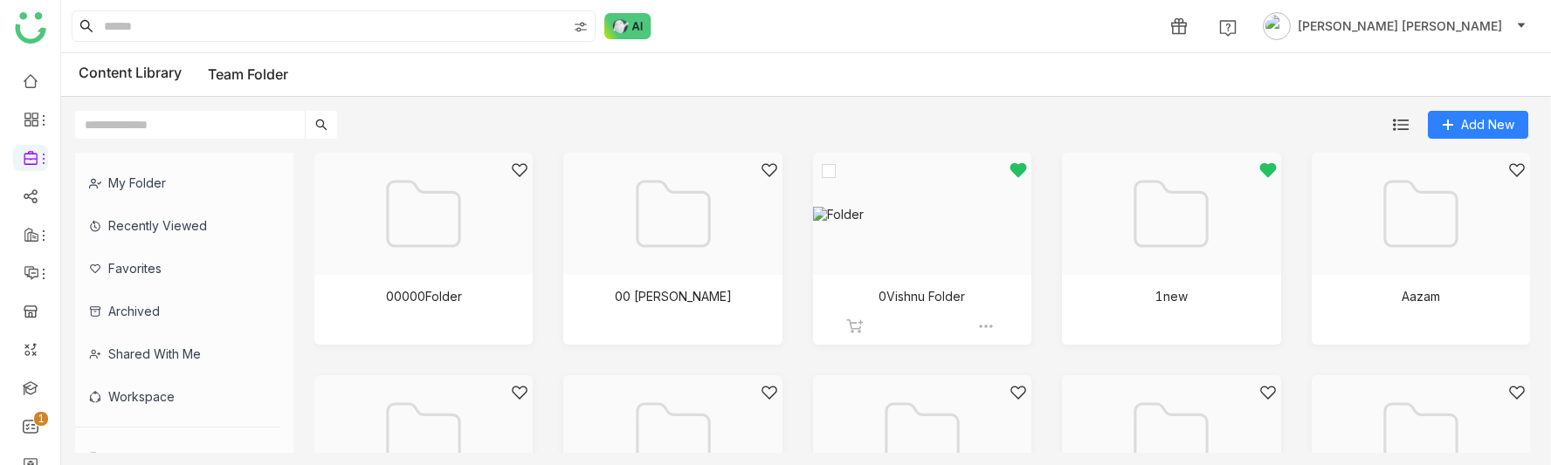
click at [884, 284] on div at bounding box center [916, 236] width 189 height 148
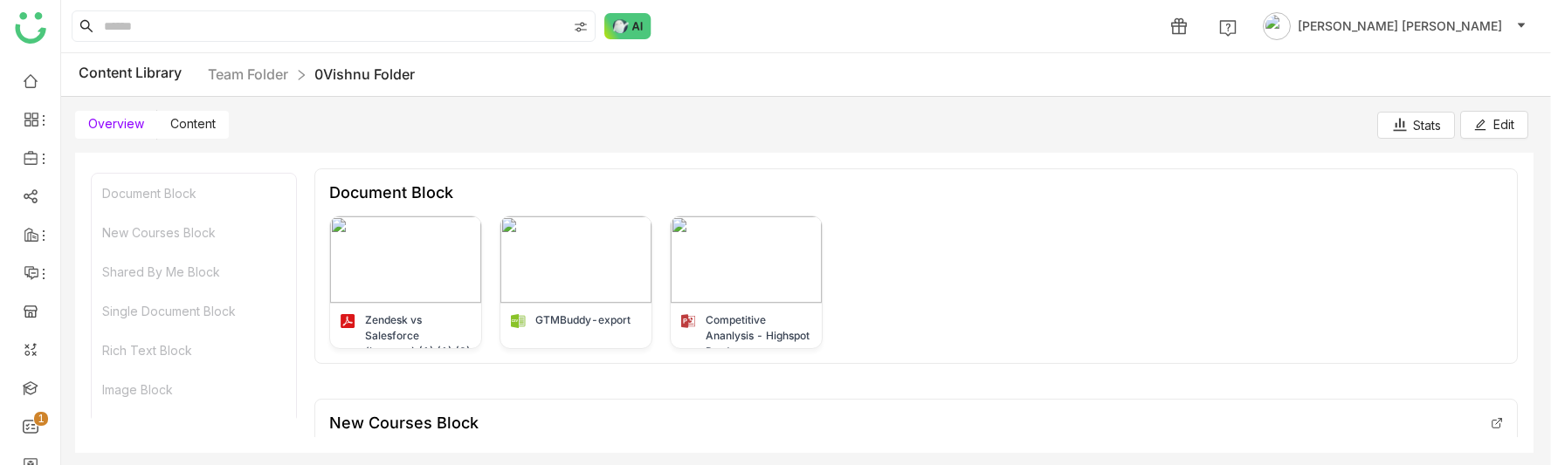
click at [205, 115] on label "Content" at bounding box center [193, 125] width 72 height 28
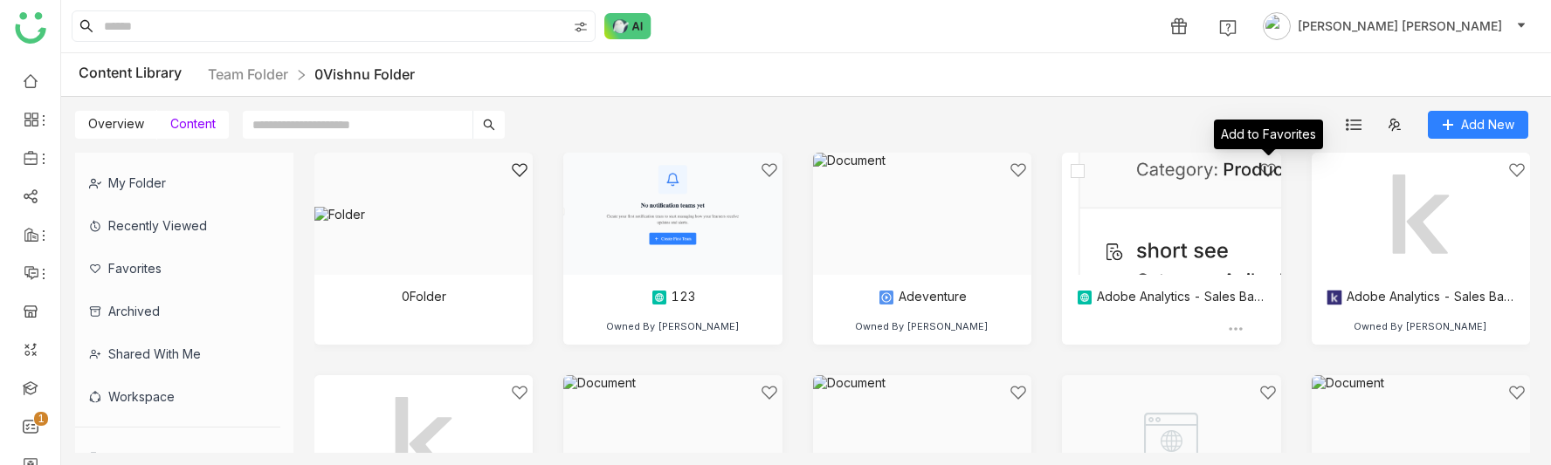
click at [1262, 167] on icon at bounding box center [1267, 170] width 17 height 17
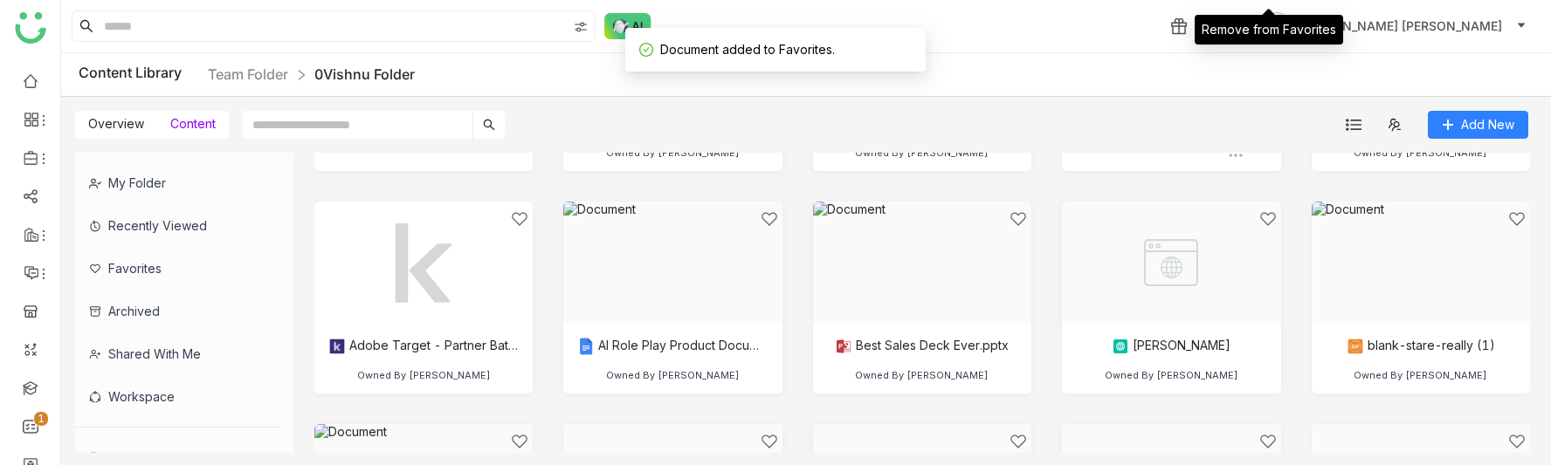
scroll to position [176, 0]
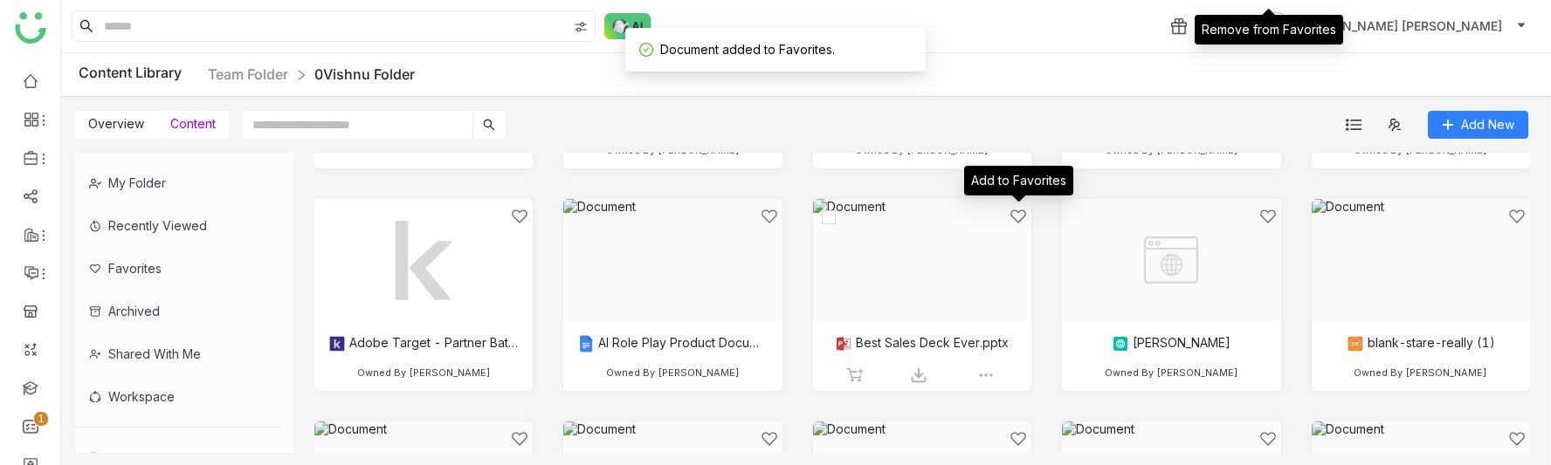
click at [1013, 211] on icon at bounding box center [1017, 216] width 17 height 17
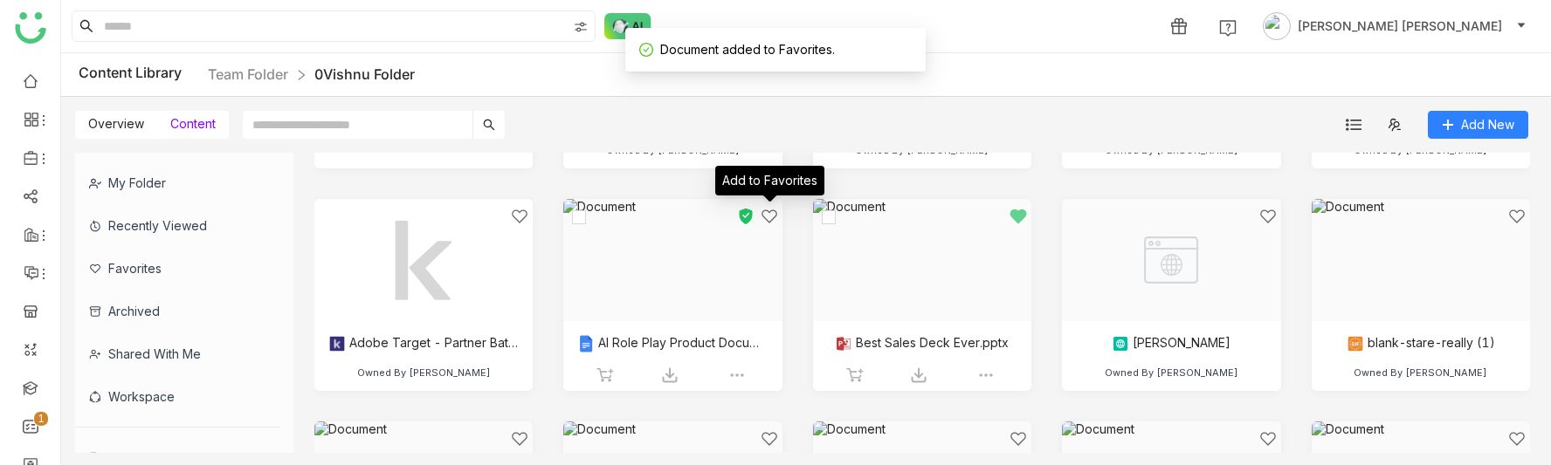
click at [766, 213] on icon at bounding box center [768, 216] width 17 height 17
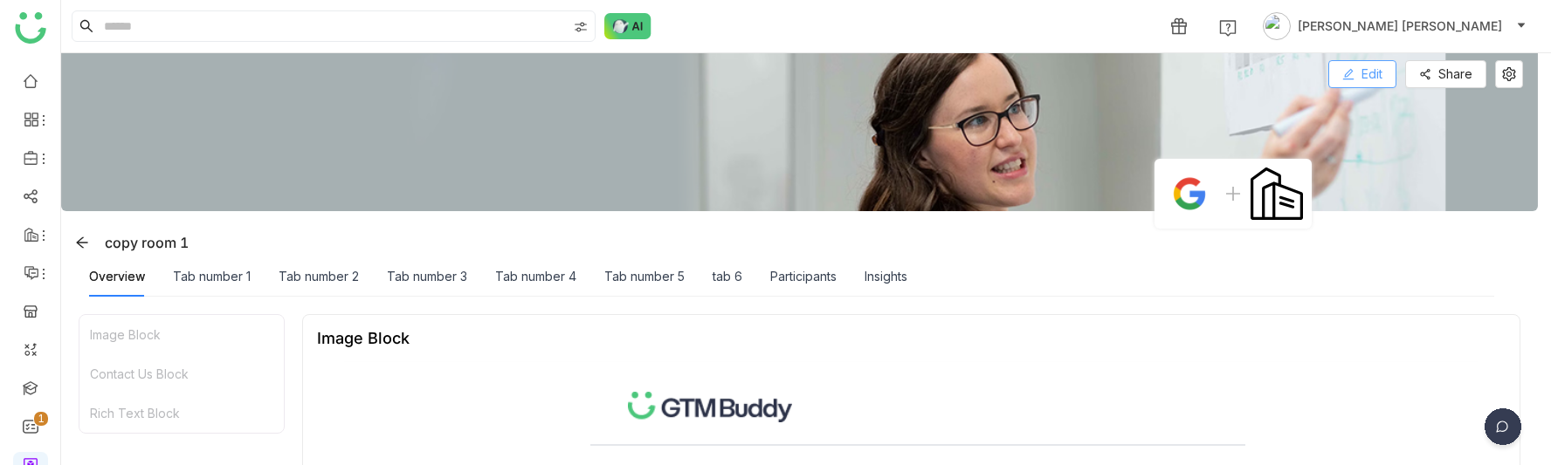
click at [1386, 63] on button "Edit" at bounding box center [1362, 74] width 68 height 28
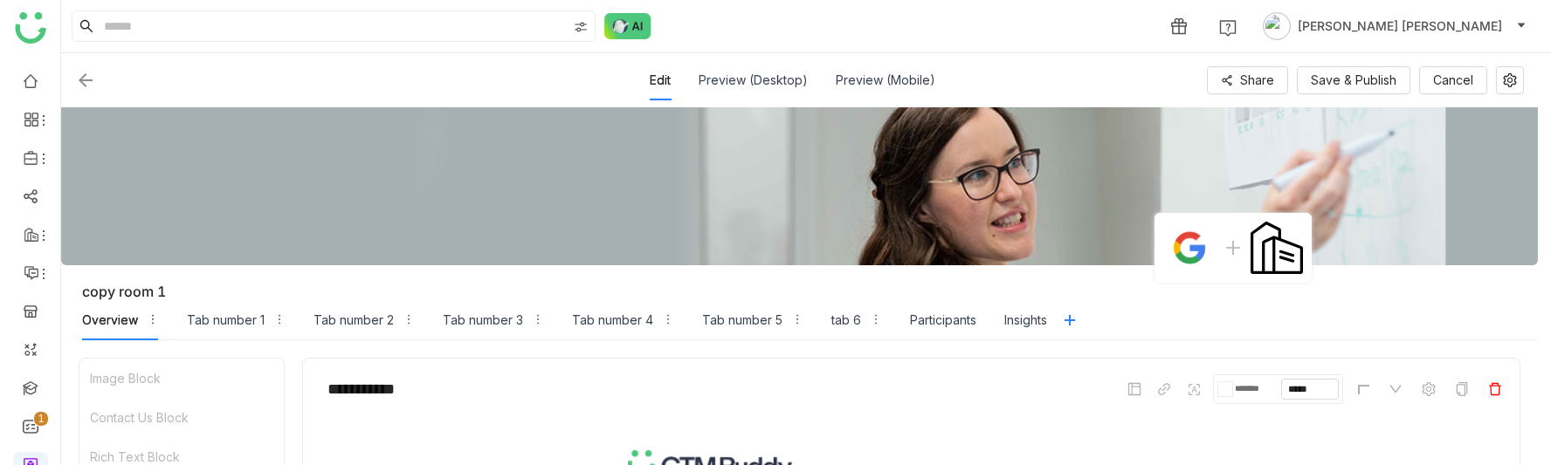
click at [1501, 385] on icon at bounding box center [1495, 389] width 12 height 12
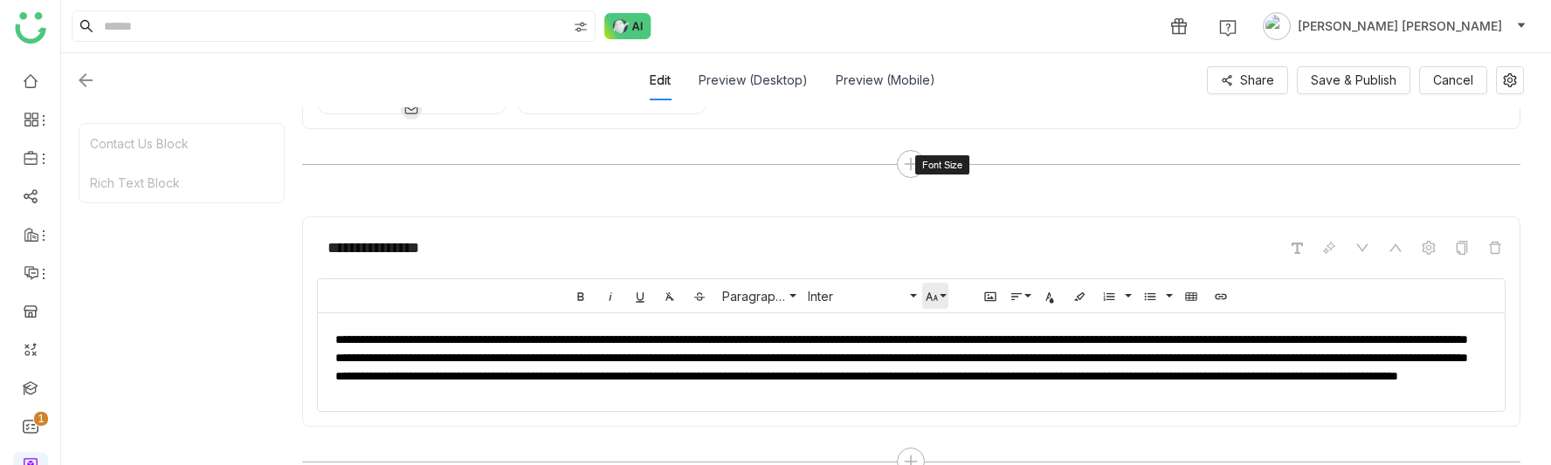
scroll to position [501, 0]
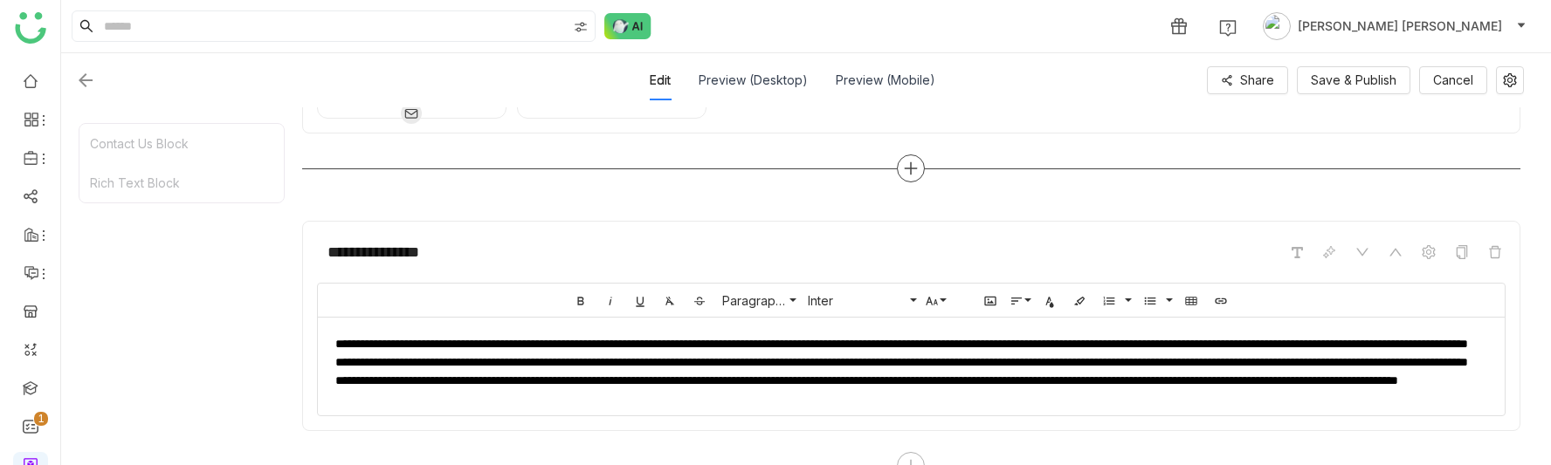
click at [915, 174] on icon at bounding box center [911, 169] width 16 height 16
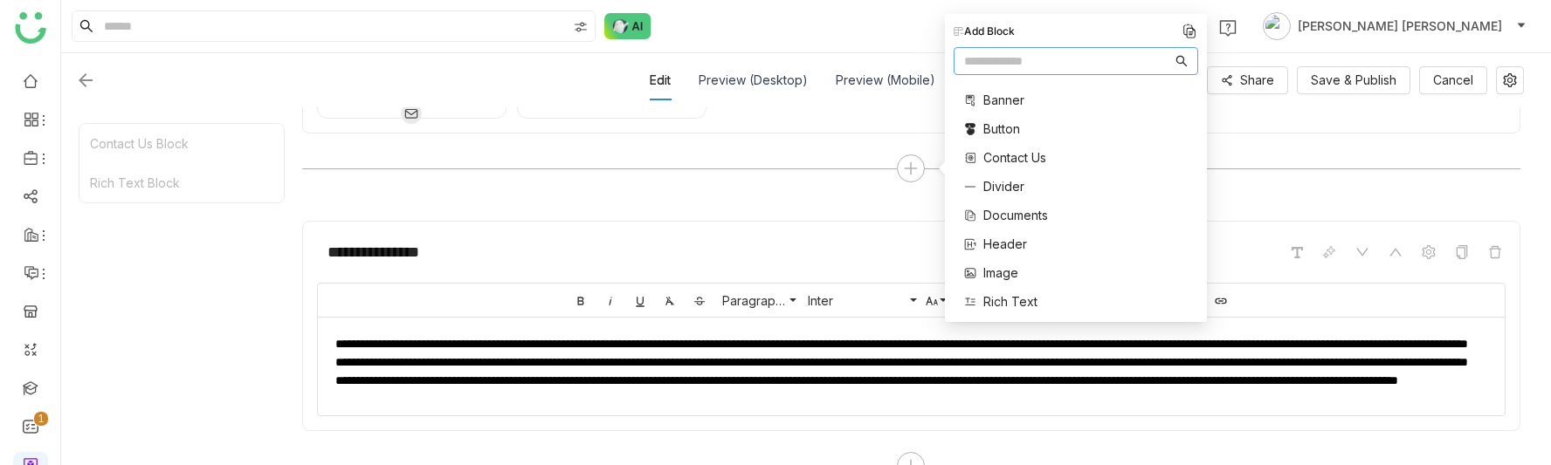
click at [1023, 209] on span "Documents" at bounding box center [1015, 215] width 65 height 18
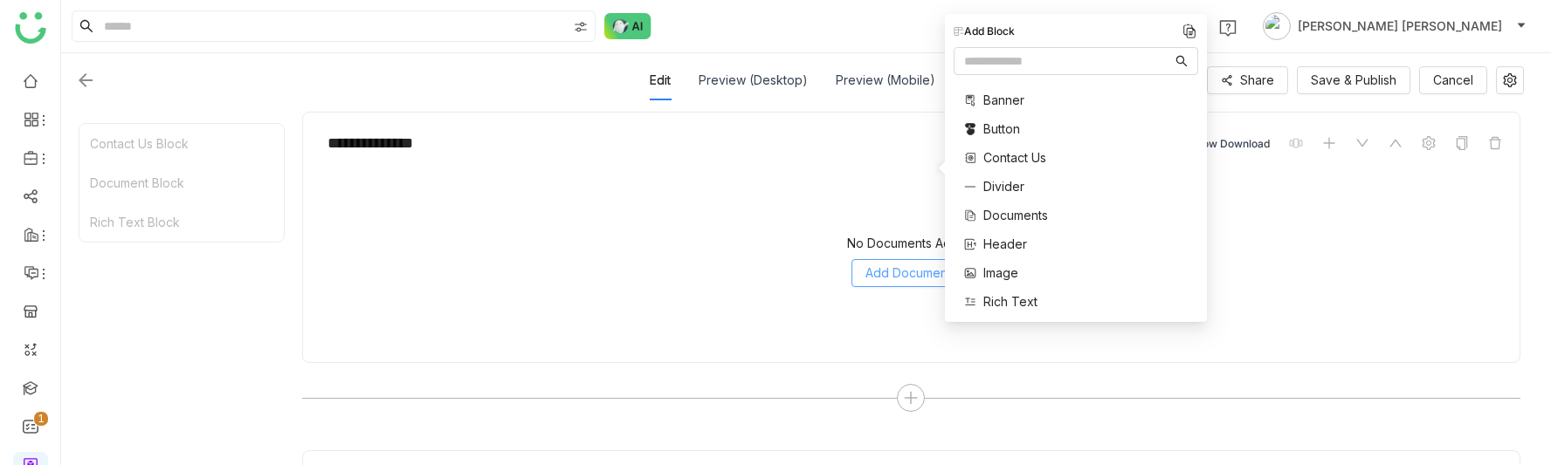
scroll to position [610, 0]
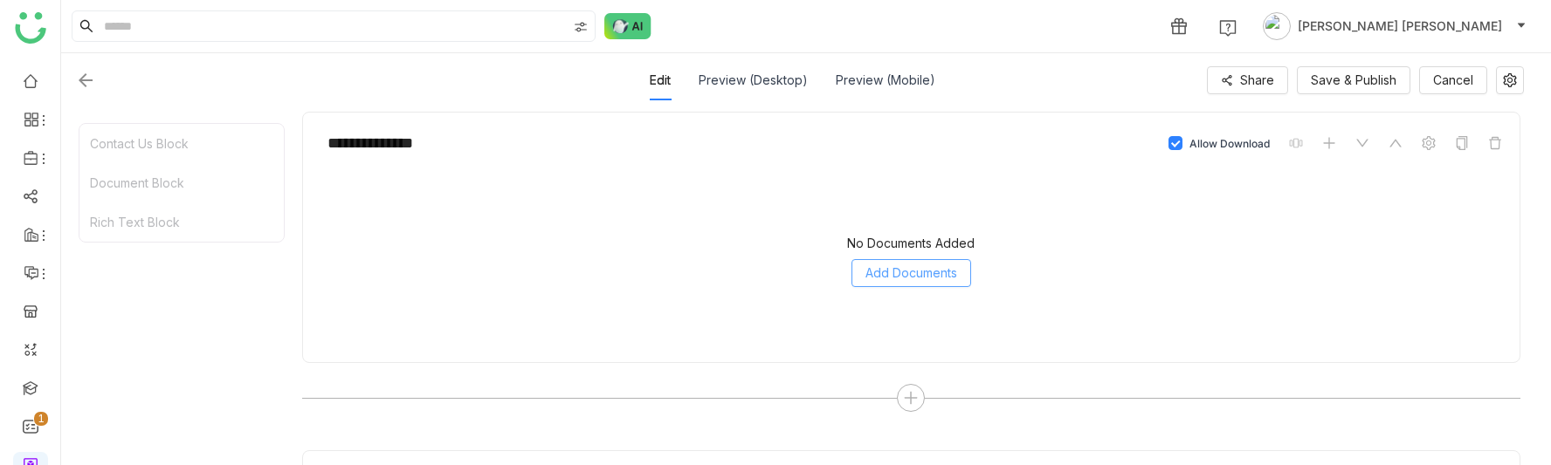
click at [937, 271] on span "Add Documents" at bounding box center [911, 273] width 92 height 19
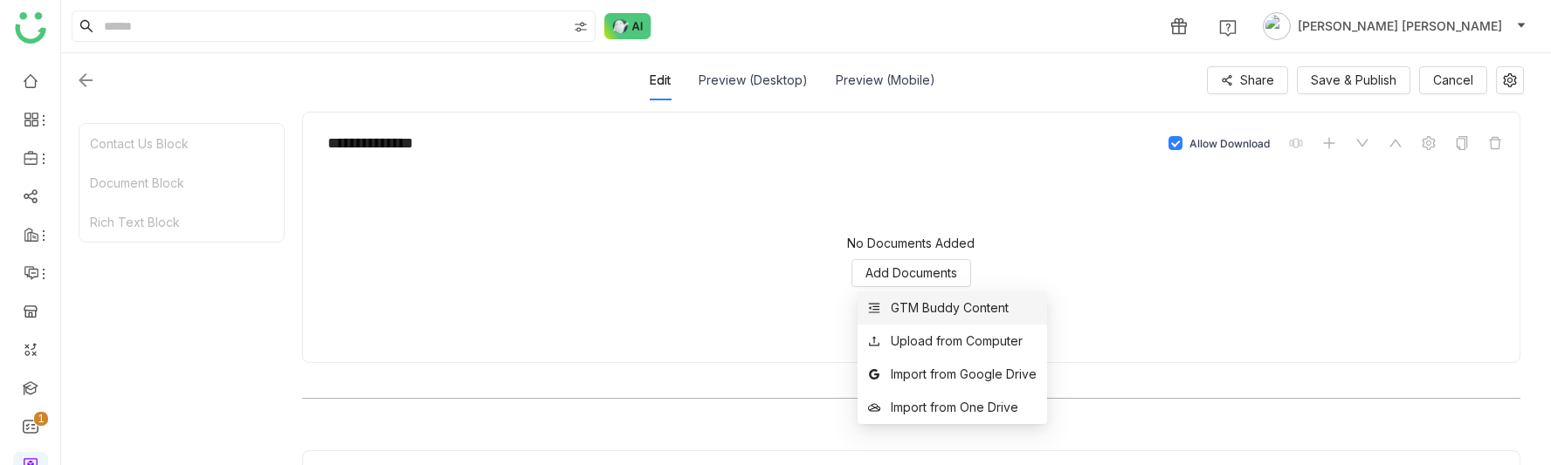
click at [924, 299] on div "GTM Buddy Content" at bounding box center [950, 308] width 118 height 19
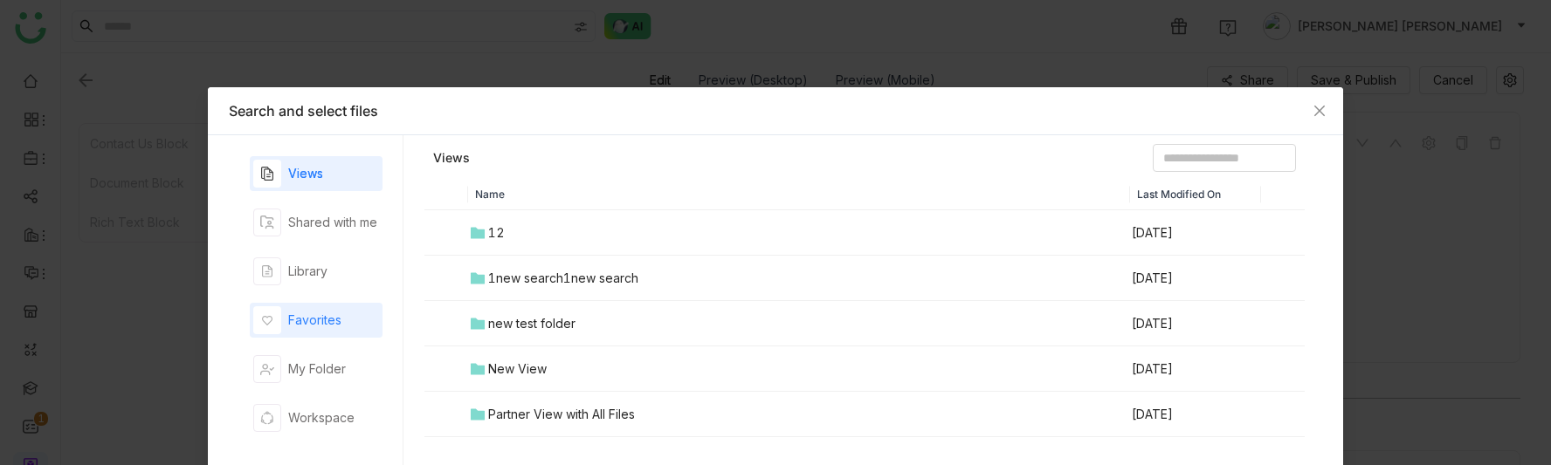
click at [303, 311] on div "Favorites" at bounding box center [314, 320] width 53 height 19
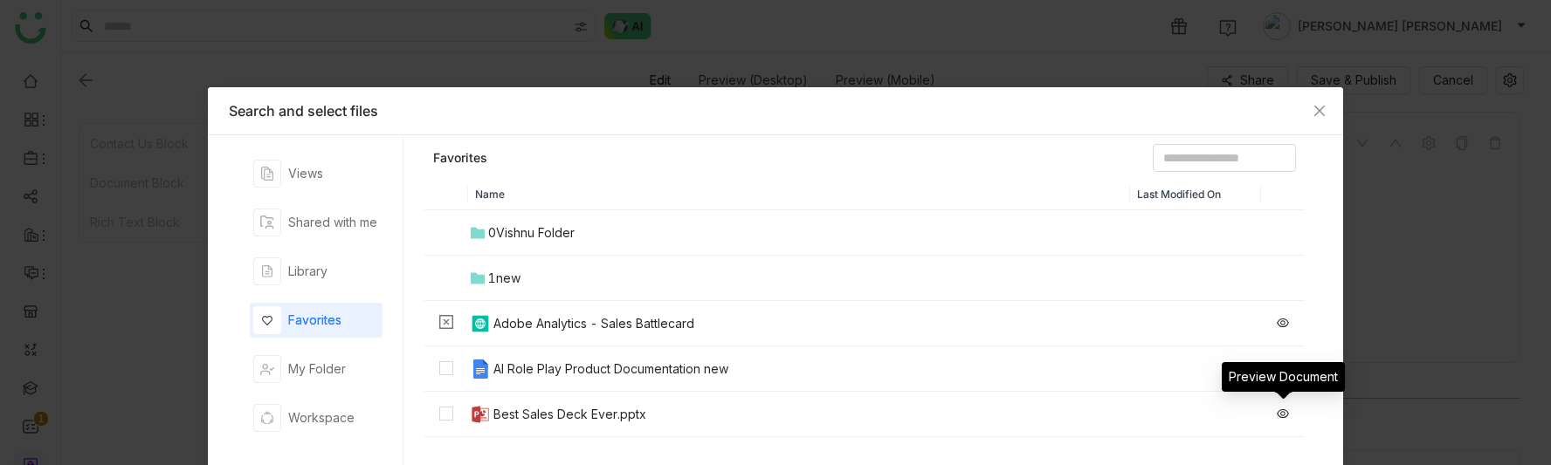
click at [1279, 413] on icon at bounding box center [1282, 414] width 12 height 12
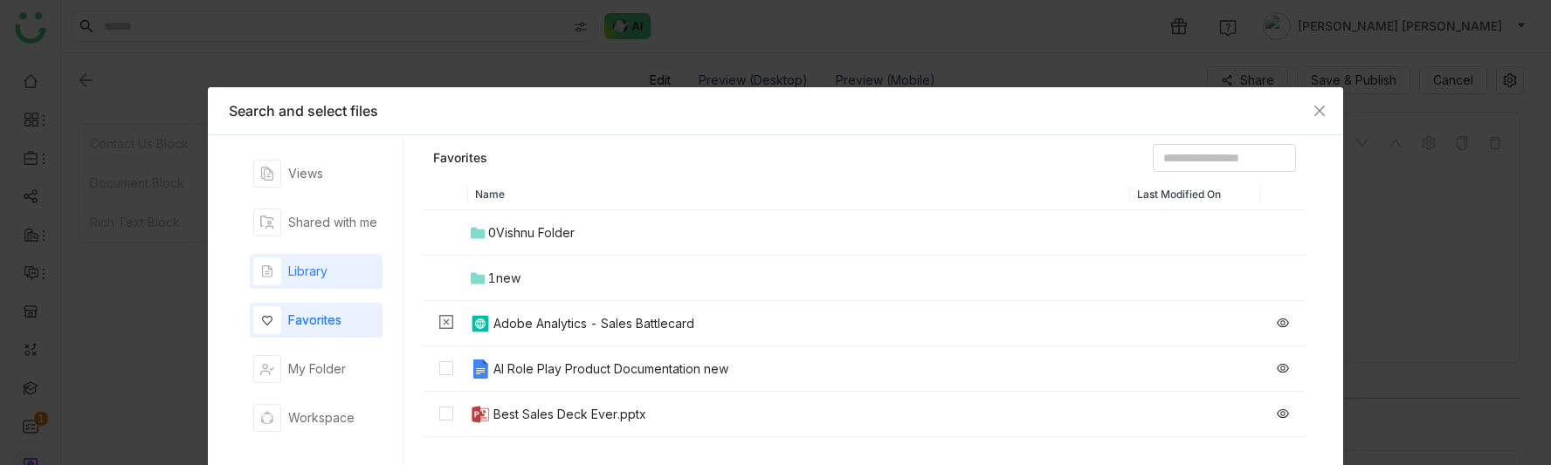
click at [262, 267] on icon "button" at bounding box center [267, 271] width 10 height 12
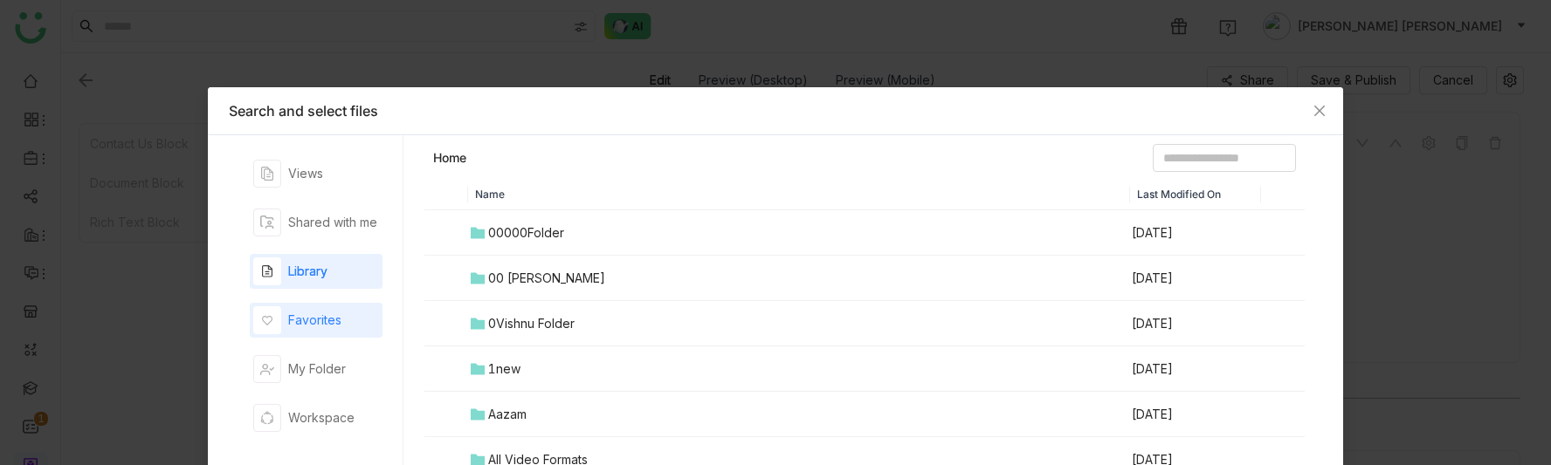
click at [294, 312] on div "Favorites" at bounding box center [314, 320] width 53 height 19
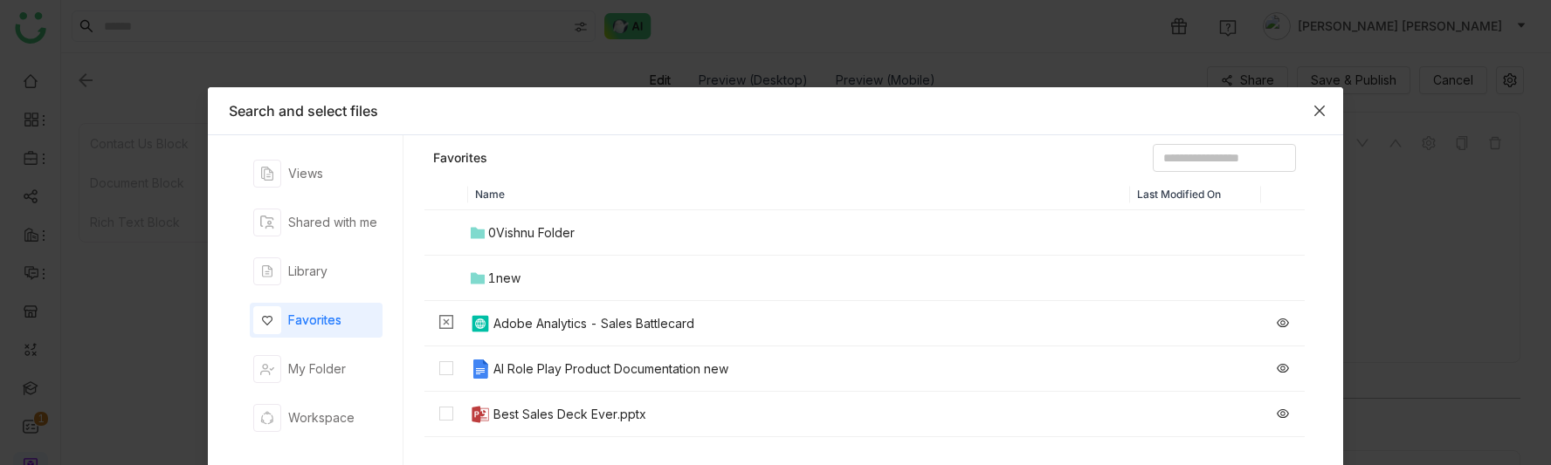
click at [1334, 109] on span "Close" at bounding box center [1319, 110] width 47 height 47
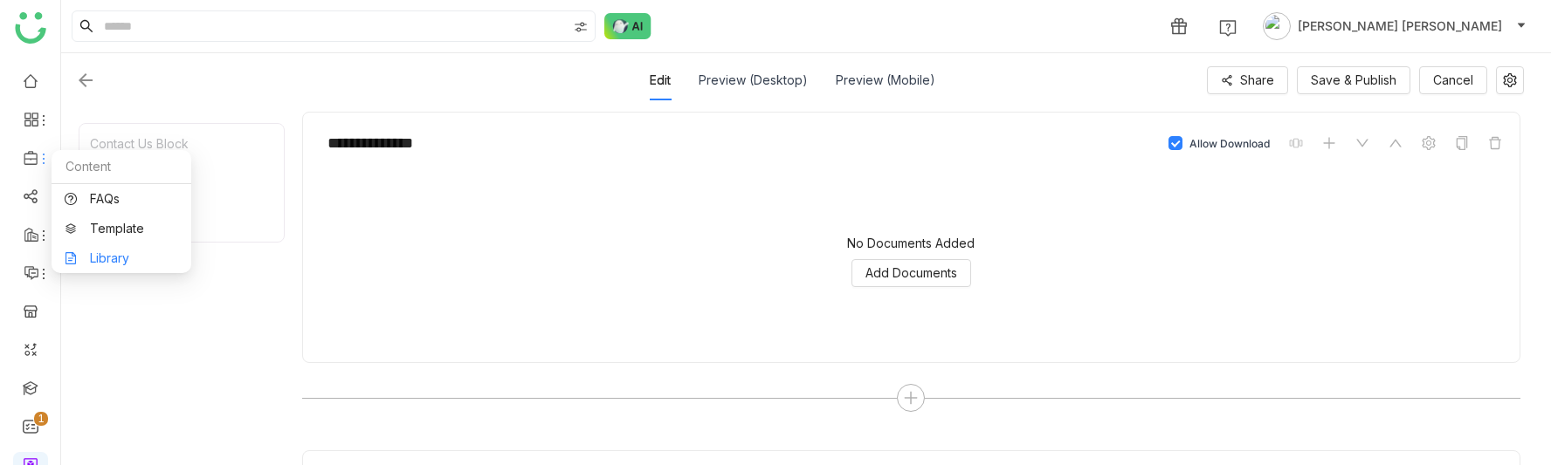
click at [118, 255] on link "Library" at bounding box center [122, 258] width 114 height 12
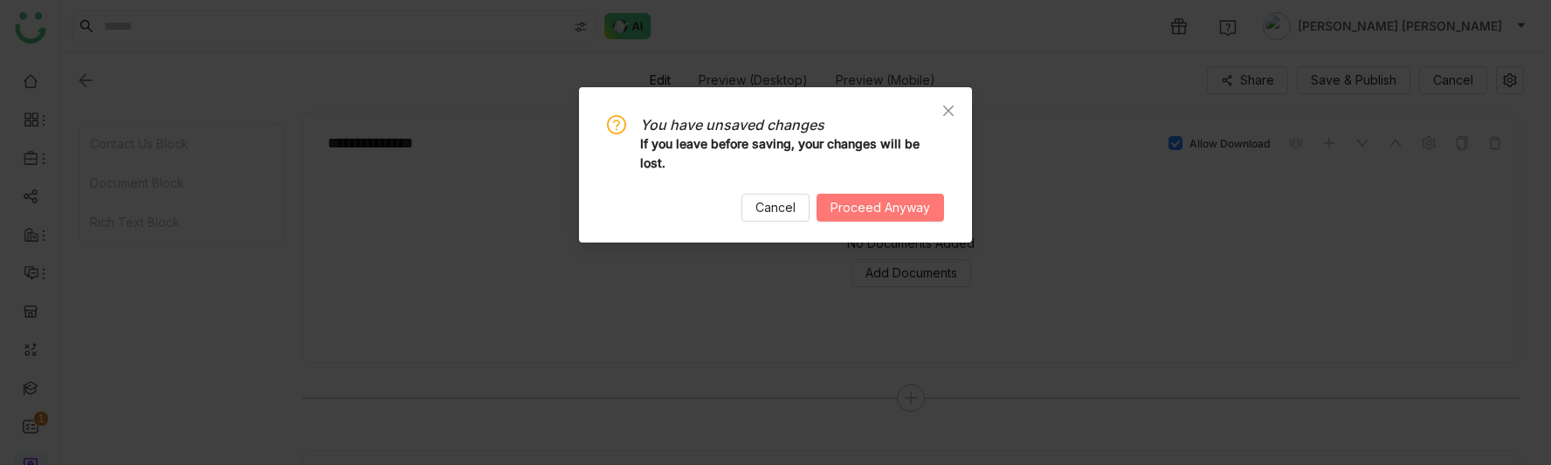
click at [877, 196] on button "Proceed Anyway" at bounding box center [879, 208] width 127 height 28
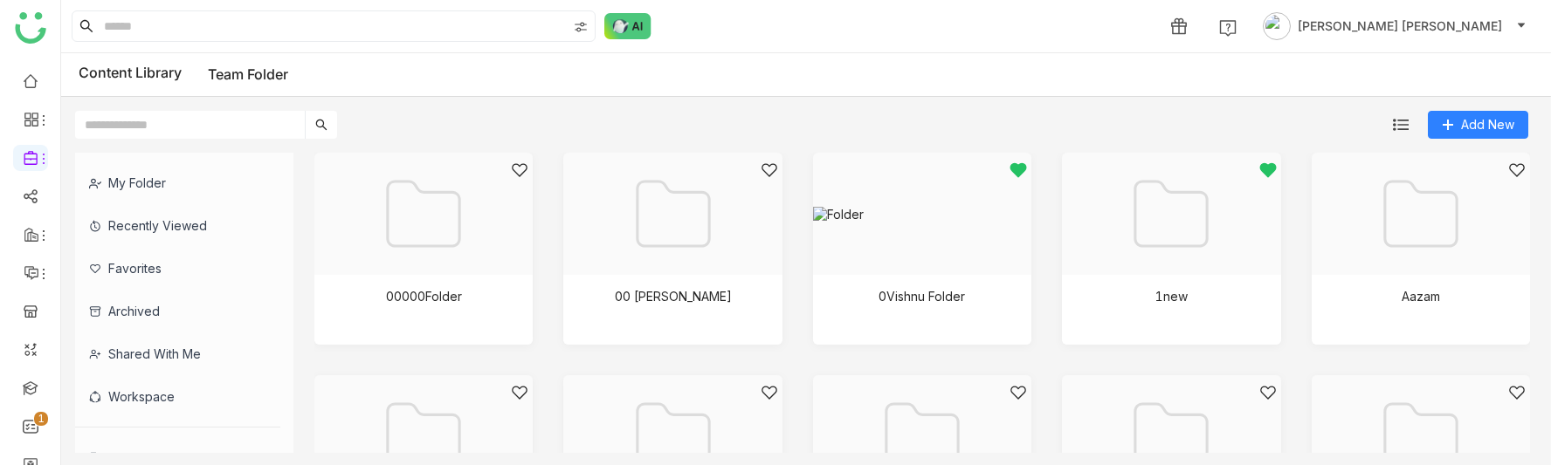
click at [192, 265] on div "Favorites" at bounding box center [177, 268] width 205 height 43
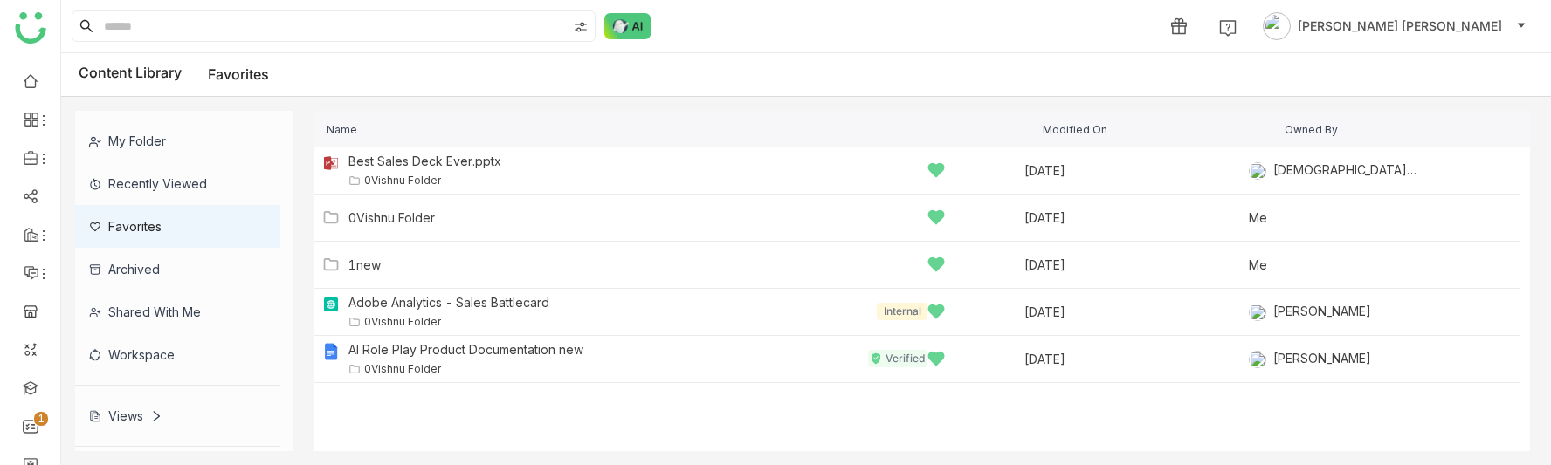
click at [141, 276] on div "Archived" at bounding box center [177, 269] width 205 height 43
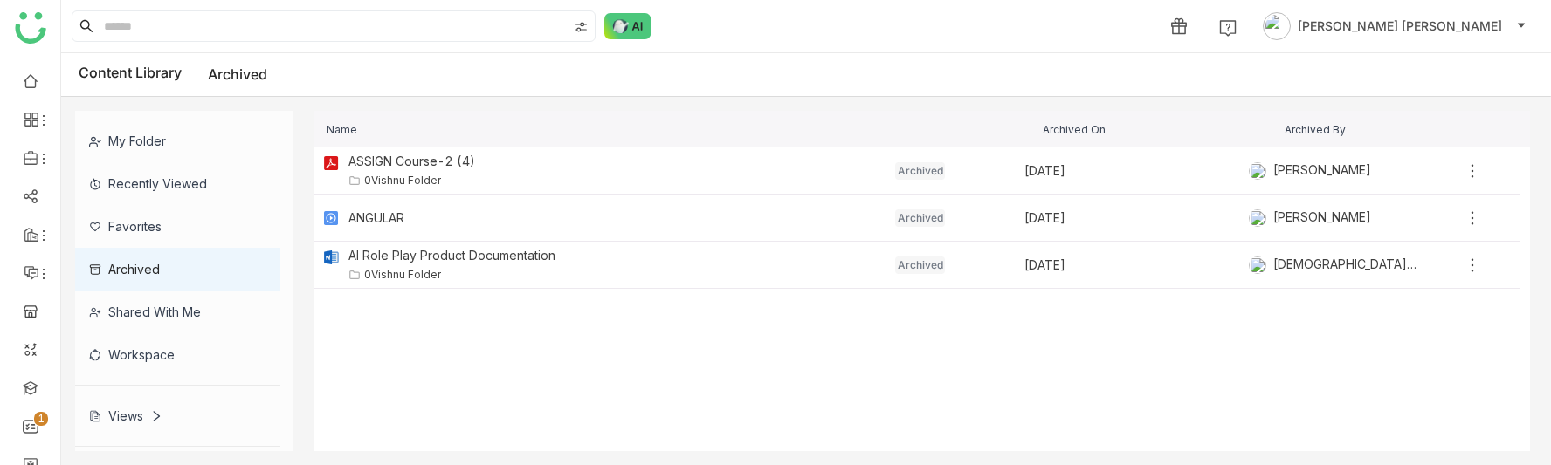
click at [145, 227] on div "Favorites" at bounding box center [177, 226] width 205 height 43
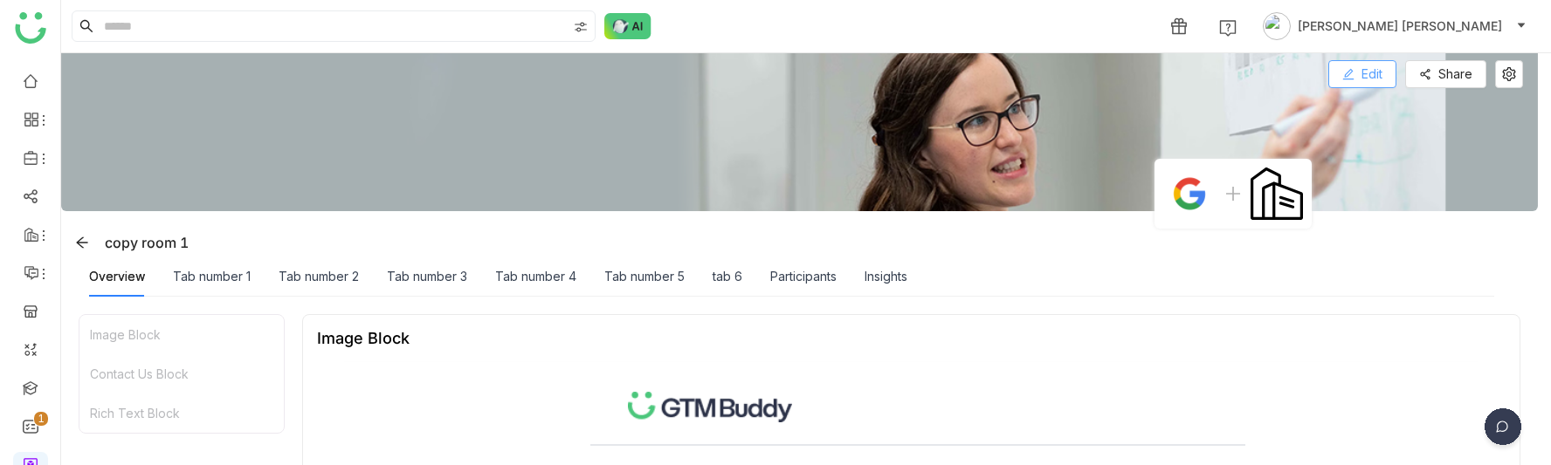
click at [1372, 73] on button "Edit" at bounding box center [1362, 74] width 68 height 28
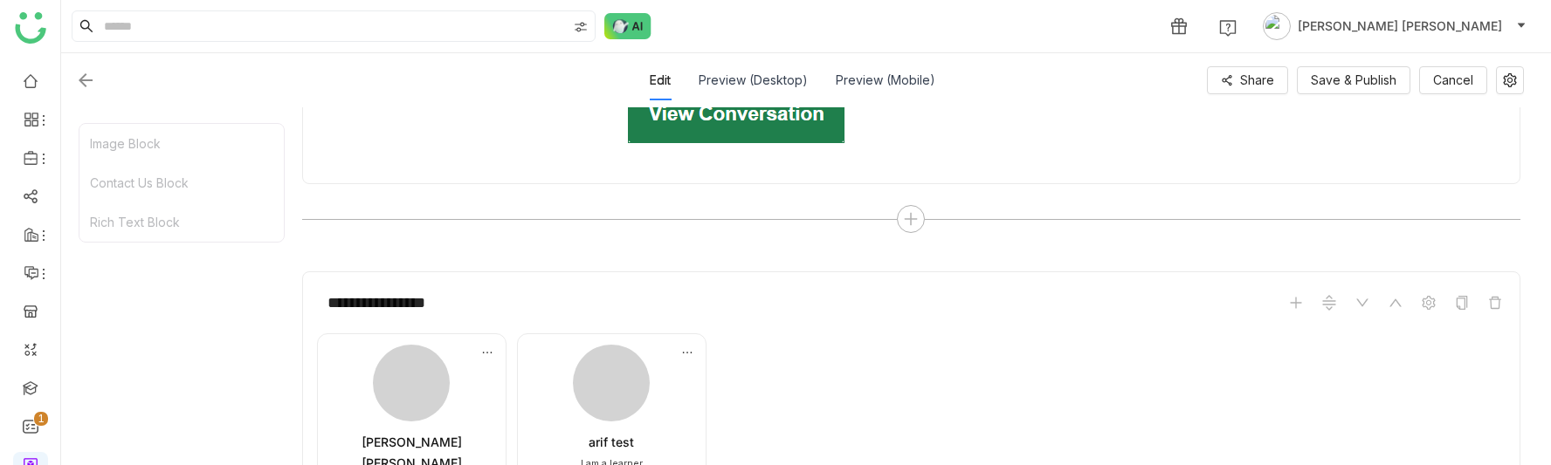
scroll to position [912, 0]
click at [912, 224] on icon at bounding box center [911, 221] width 16 height 16
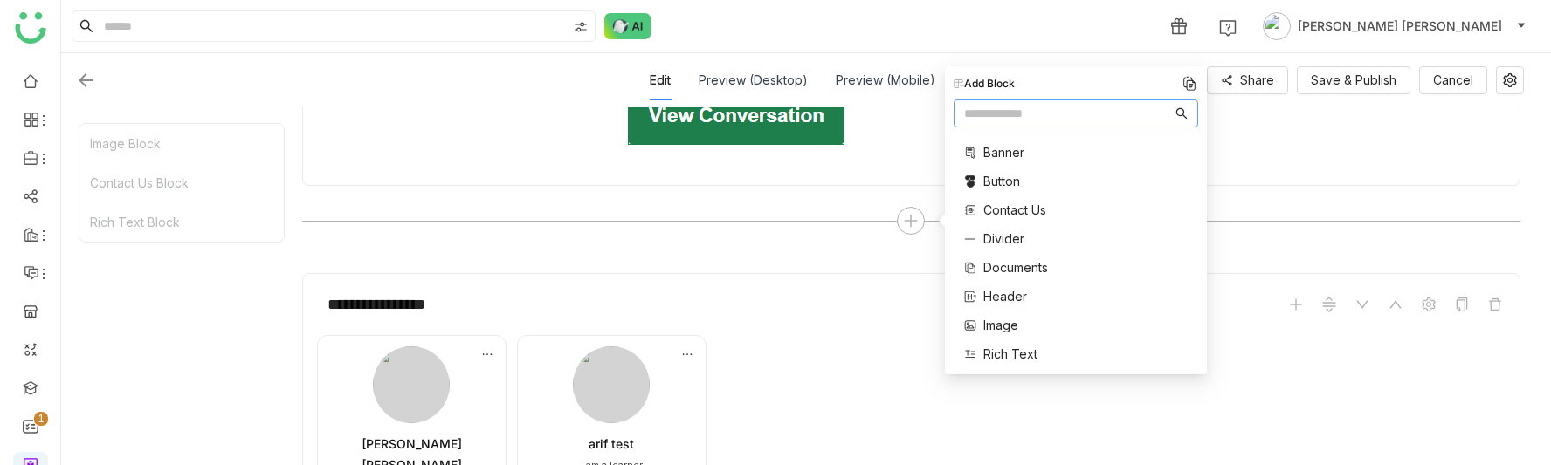
click at [993, 258] on span "Documents" at bounding box center [1015, 267] width 65 height 18
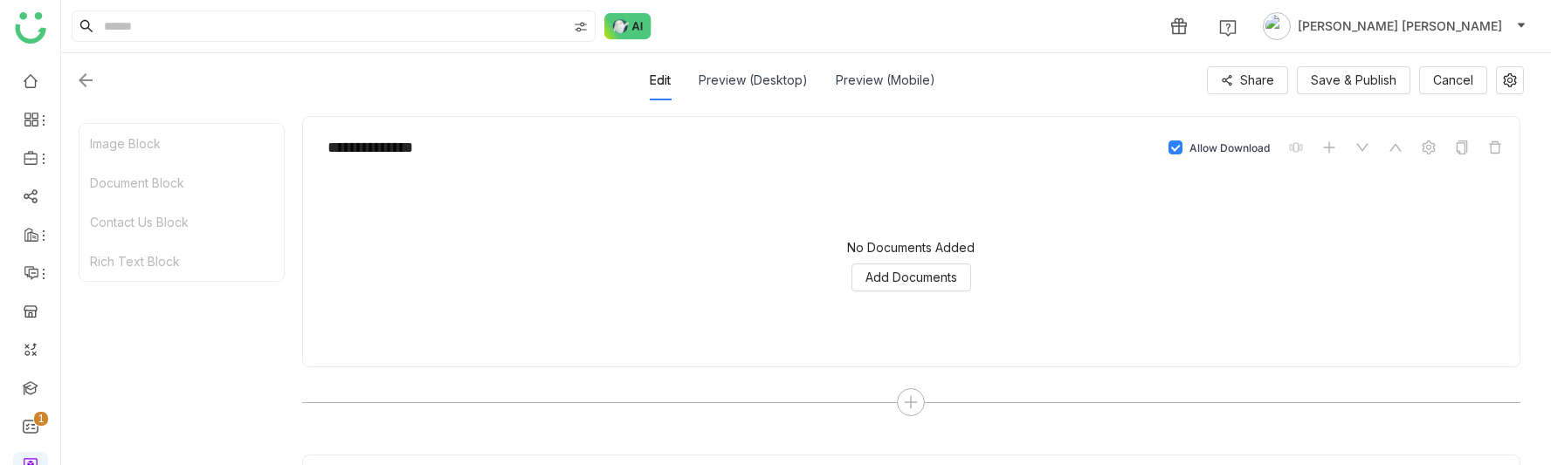
scroll to position [1073, 0]
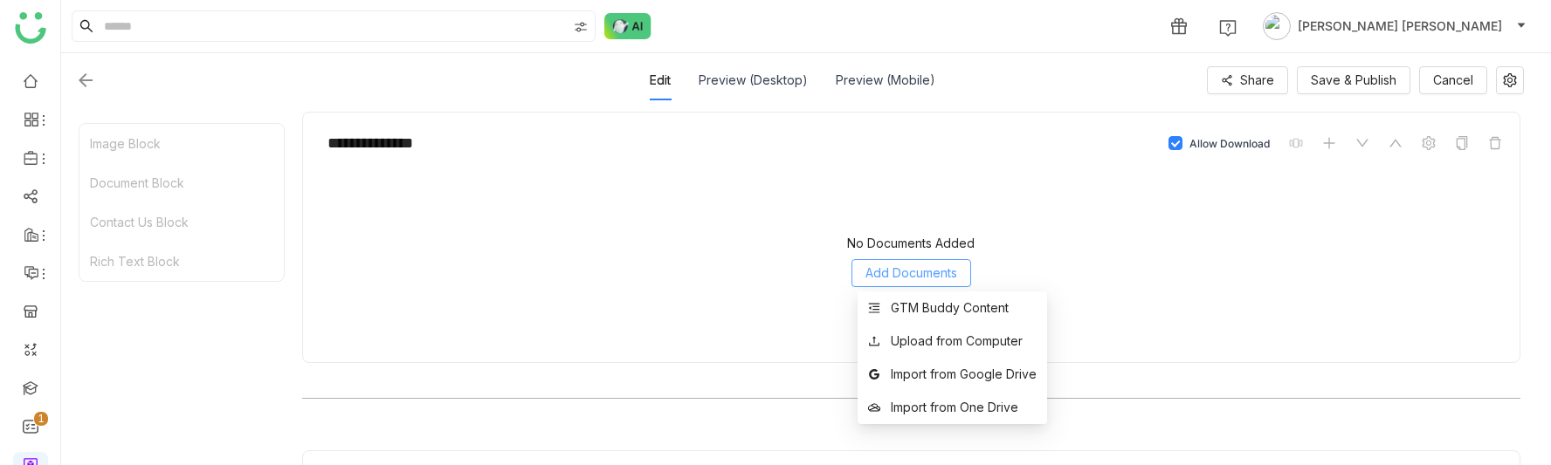
click at [944, 264] on span "Add Documents" at bounding box center [911, 273] width 92 height 19
click at [912, 315] on div "GTM Buddy Content" at bounding box center [950, 308] width 118 height 19
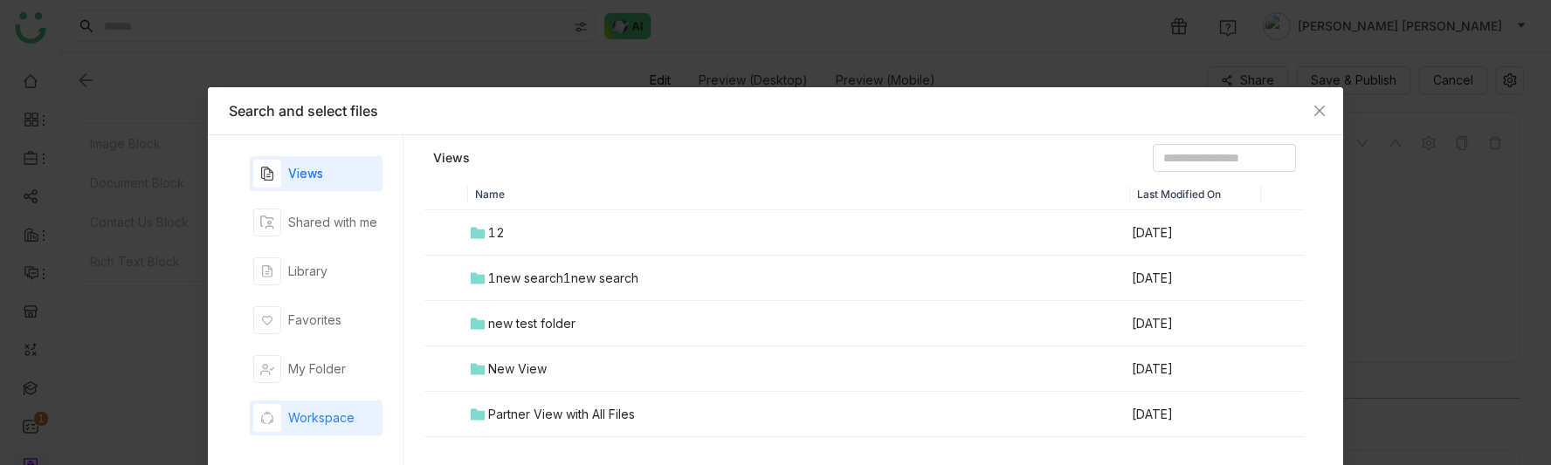
click at [309, 407] on div "Workspace" at bounding box center [303, 418] width 101 height 28
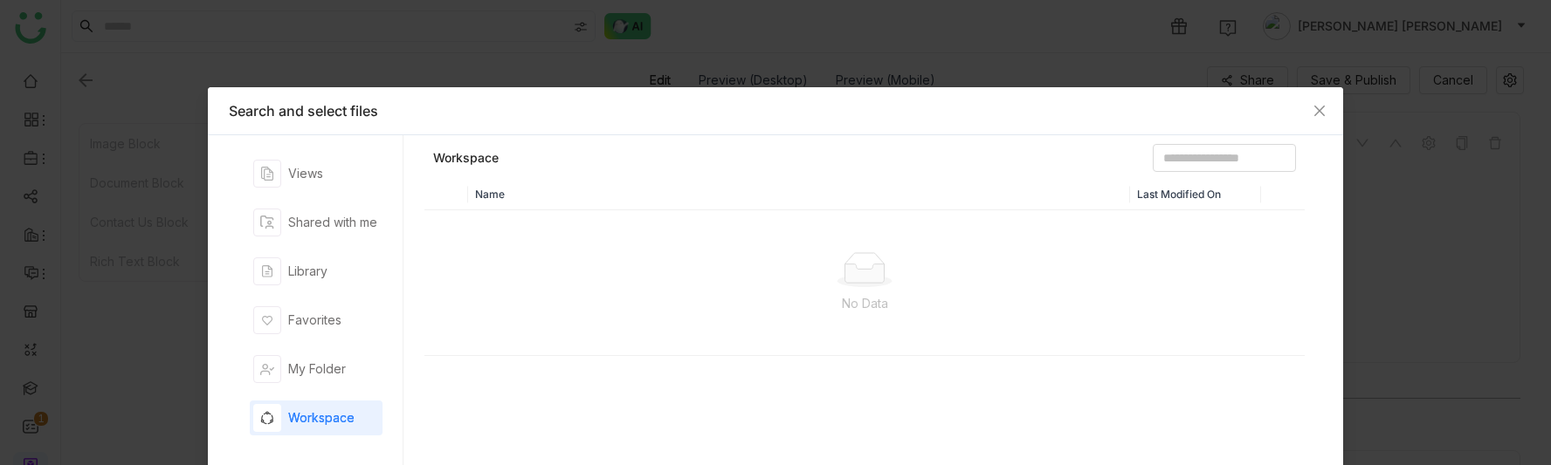
click at [292, 387] on div "Views Shared with me Library Favorites My Folder Workspace" at bounding box center [316, 325] width 133 height 338
click at [299, 374] on div "My Folder" at bounding box center [317, 369] width 58 height 19
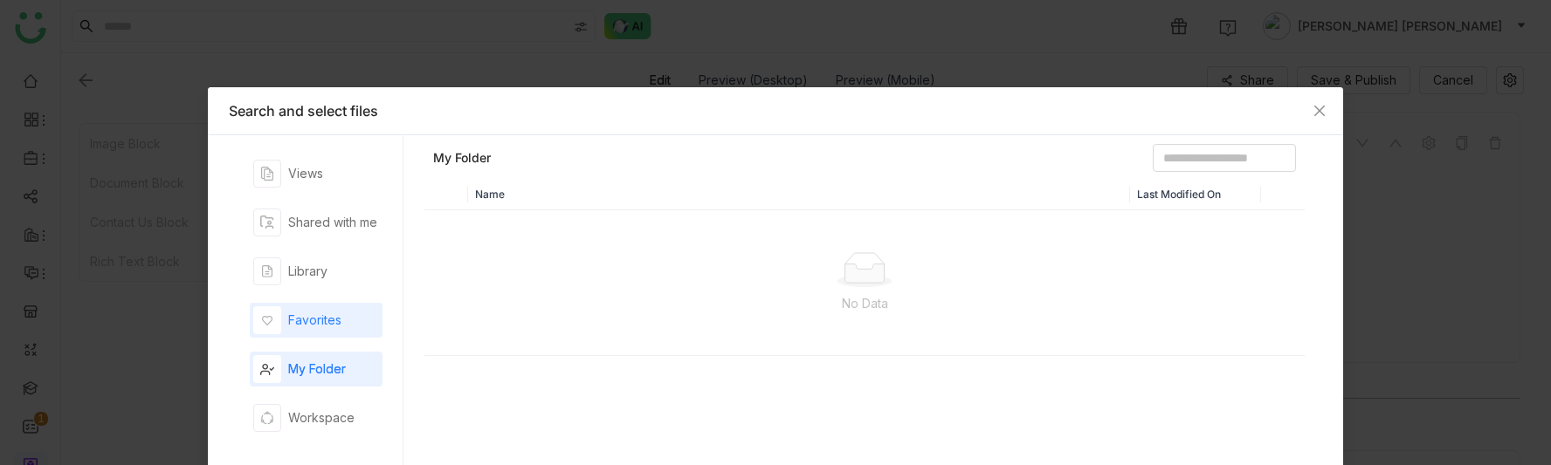
click at [295, 327] on div "Favorites" at bounding box center [314, 320] width 53 height 19
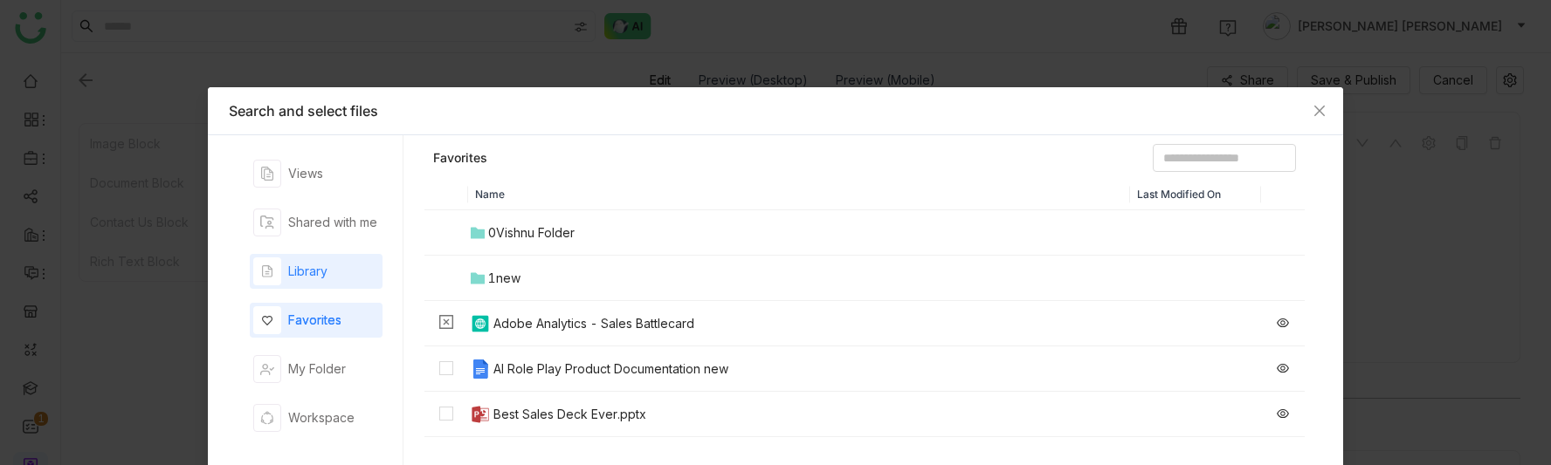
click at [295, 271] on div "Library" at bounding box center [307, 271] width 39 height 19
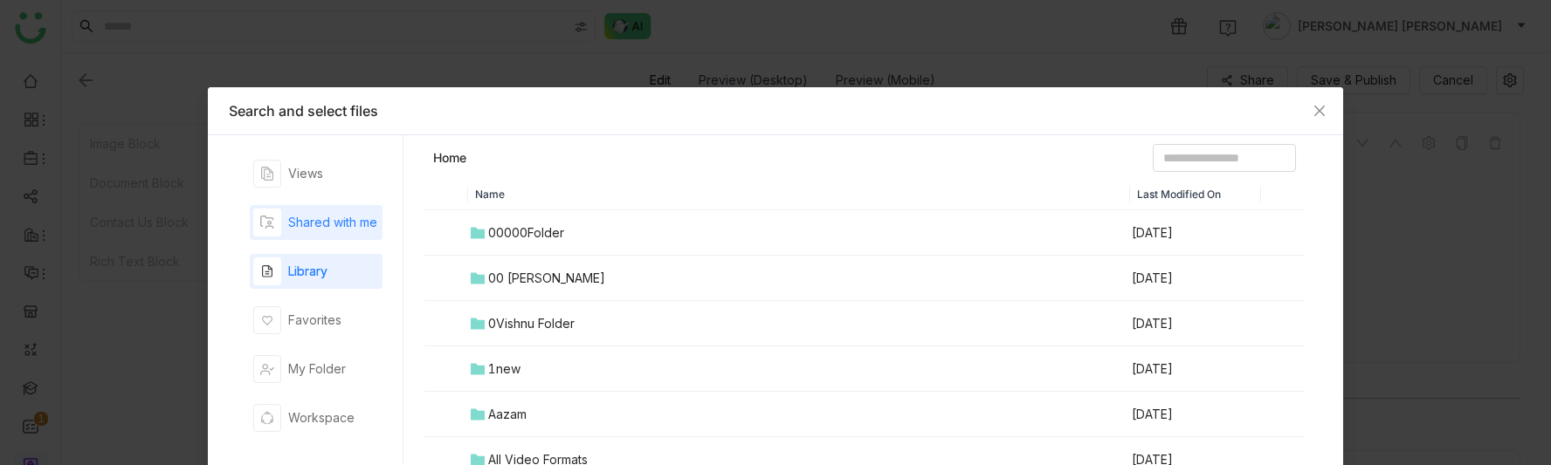
click at [288, 211] on div "Shared with me" at bounding box center [315, 223] width 124 height 28
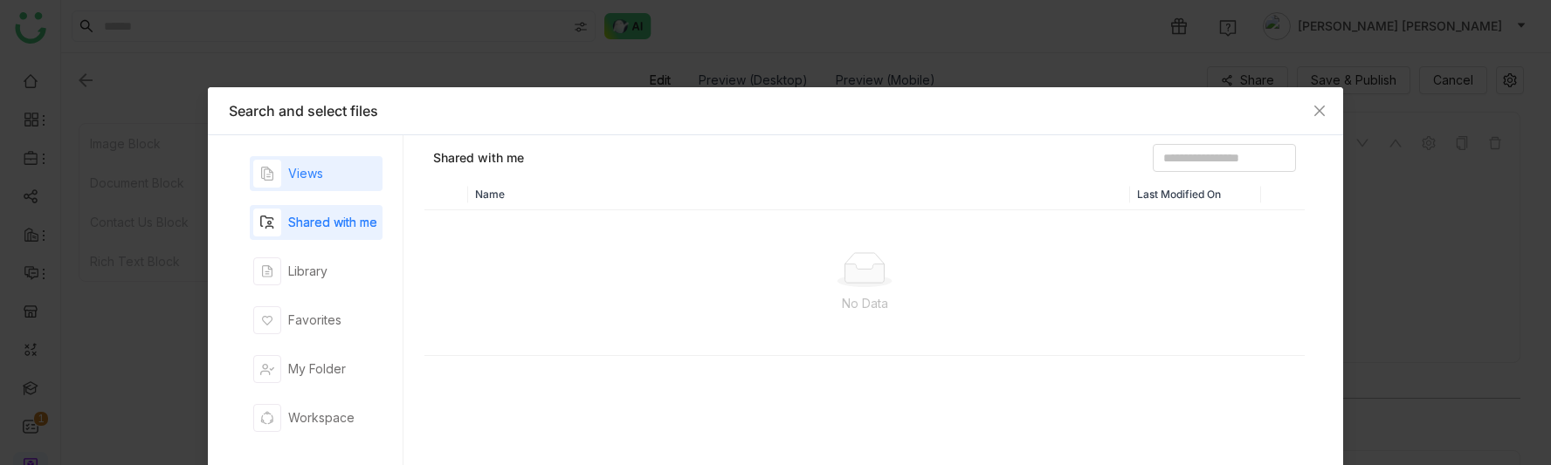
click at [296, 185] on div "Views" at bounding box center [288, 174] width 70 height 28
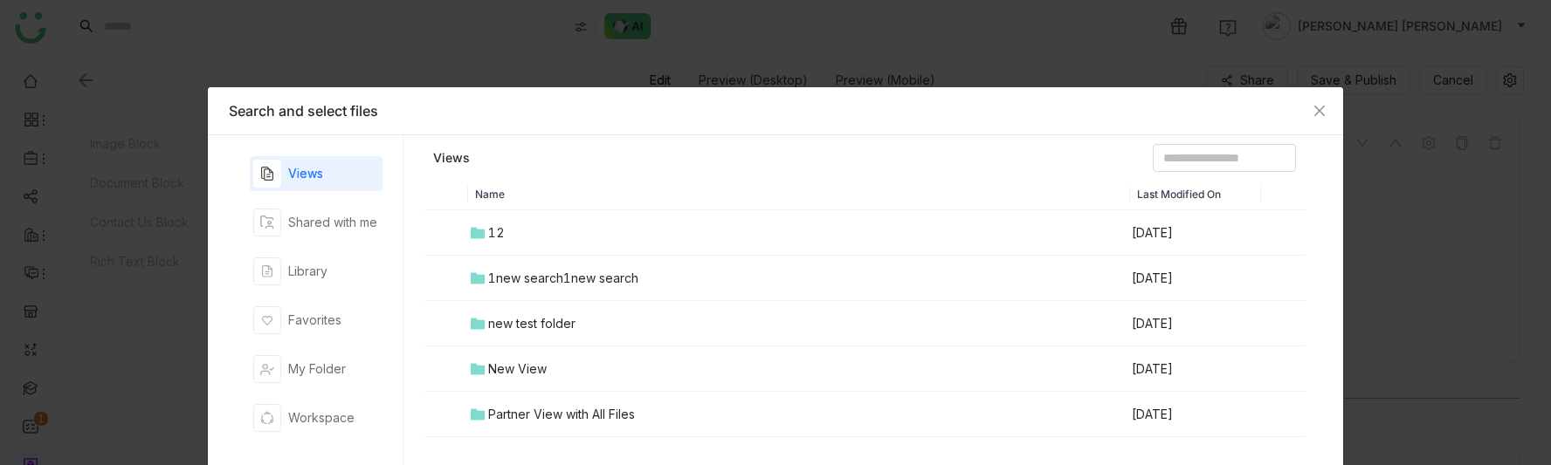
scroll to position [148, 0]
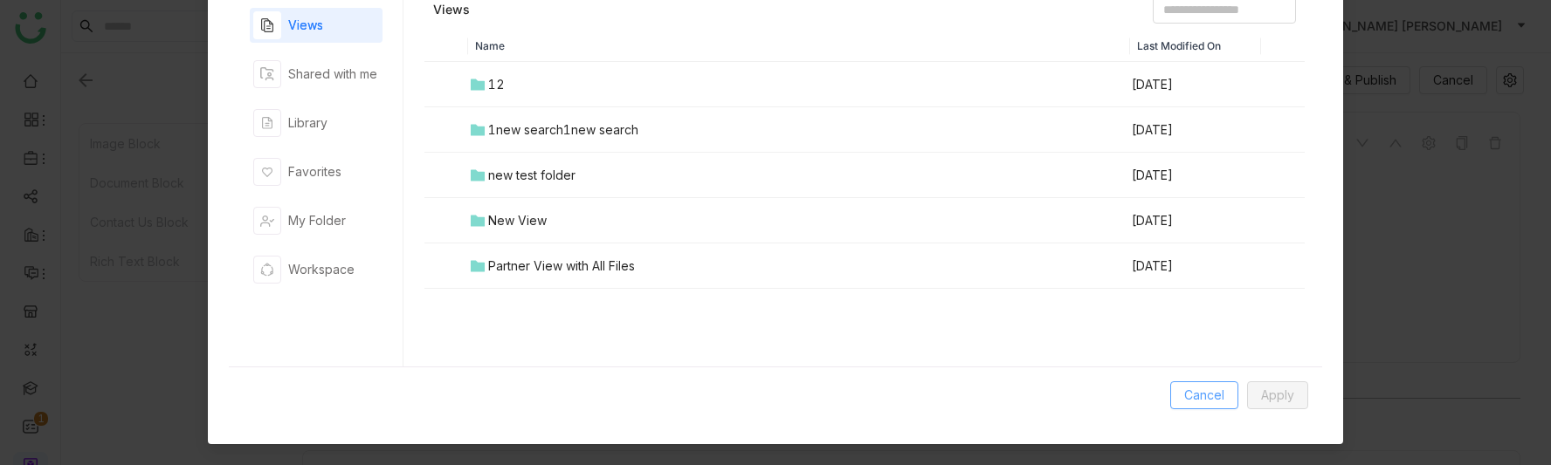
click at [1193, 392] on span "Cancel" at bounding box center [1204, 395] width 40 height 19
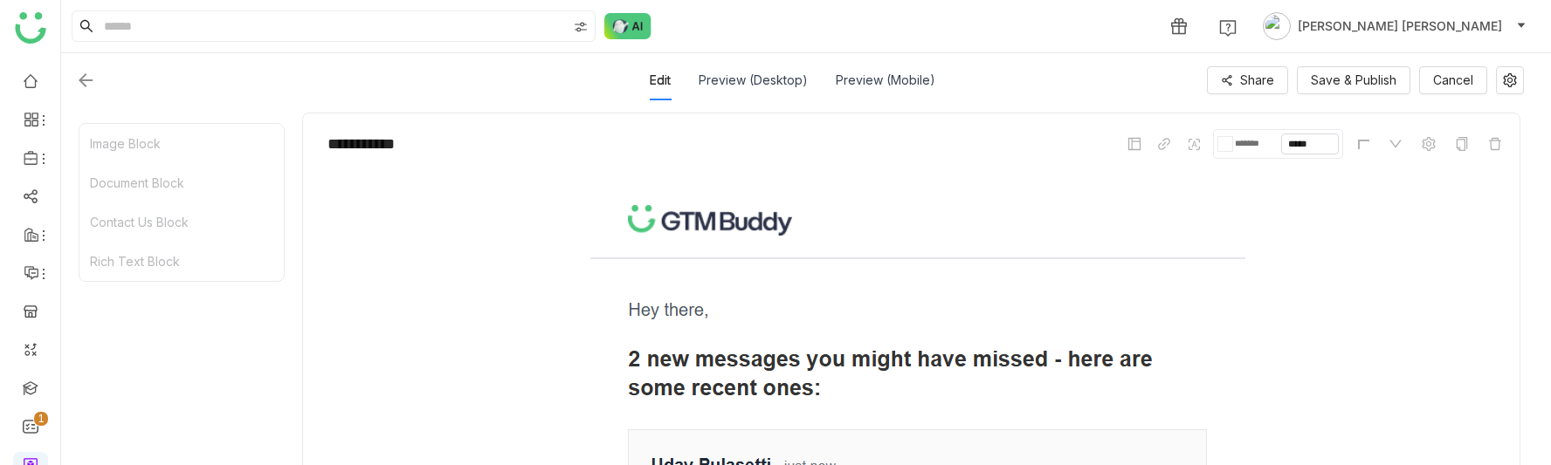
scroll to position [0, 0]
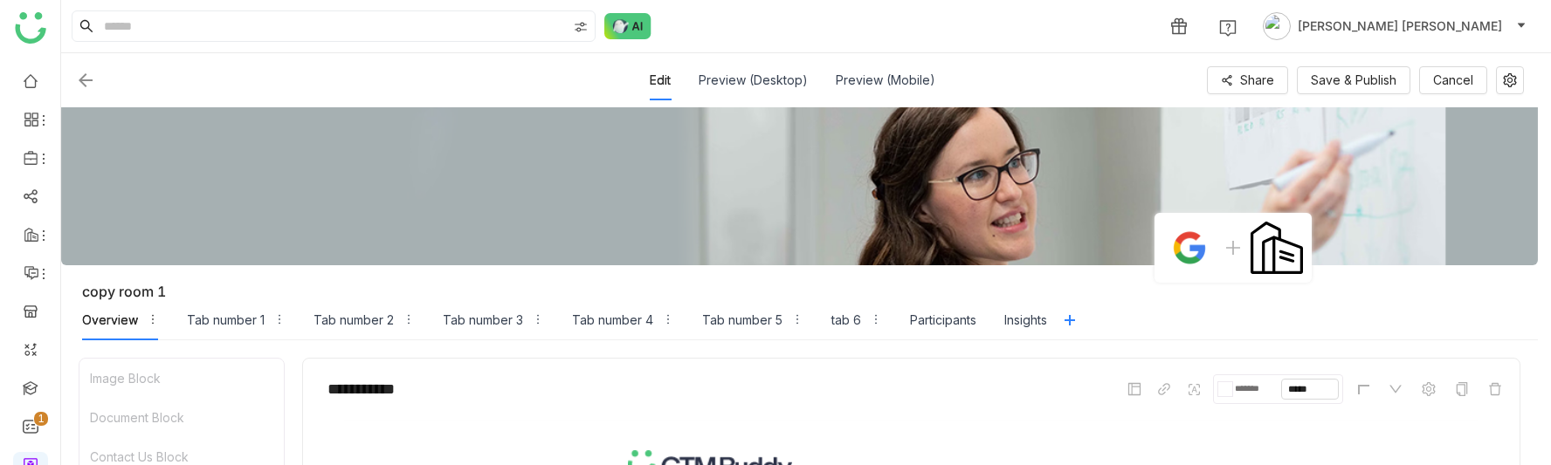
click at [79, 74] on img at bounding box center [85, 80] width 21 height 21
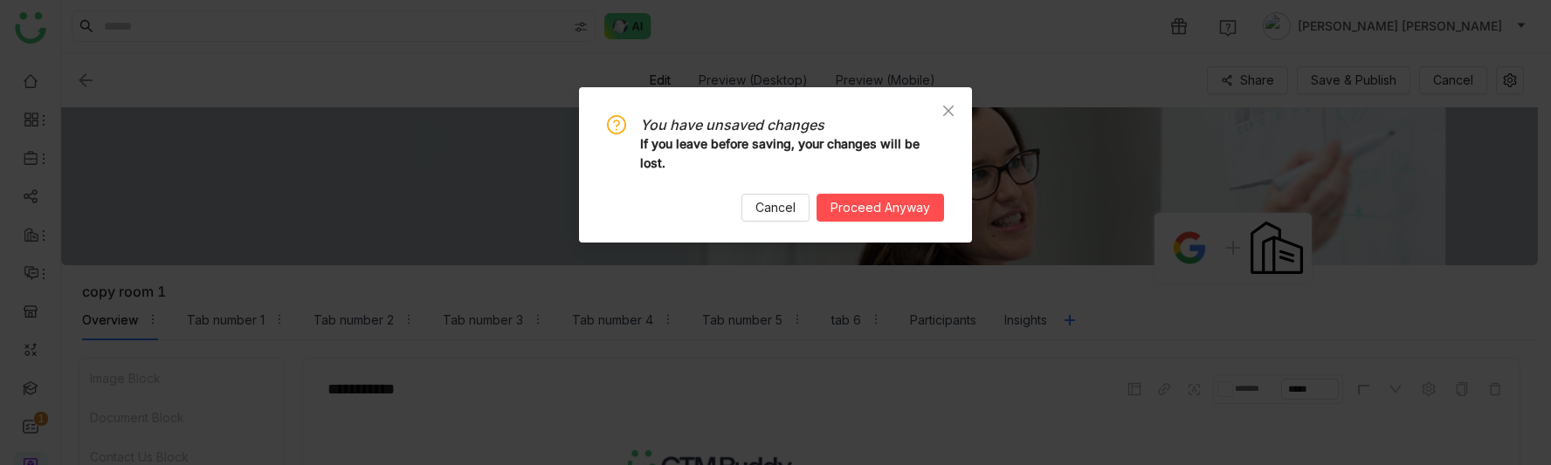
click at [884, 226] on div "You have unsaved changes If you leave before saving, your changes will be lost.…" at bounding box center [775, 164] width 393 height 155
click at [885, 217] on span "Proceed Anyway" at bounding box center [880, 207] width 100 height 19
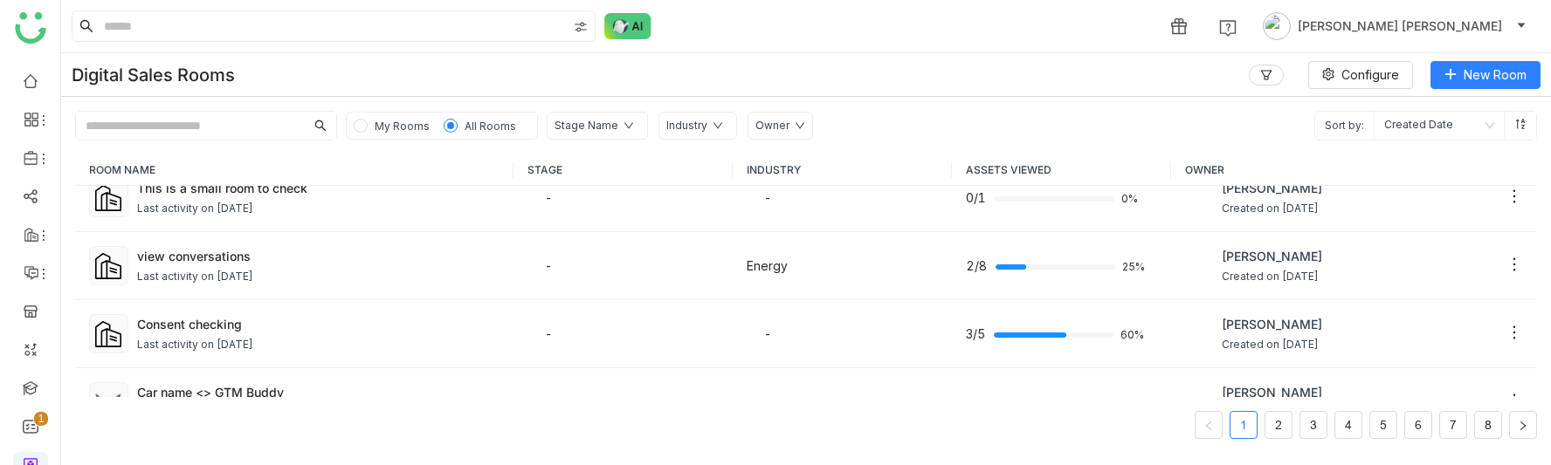
scroll to position [161, 0]
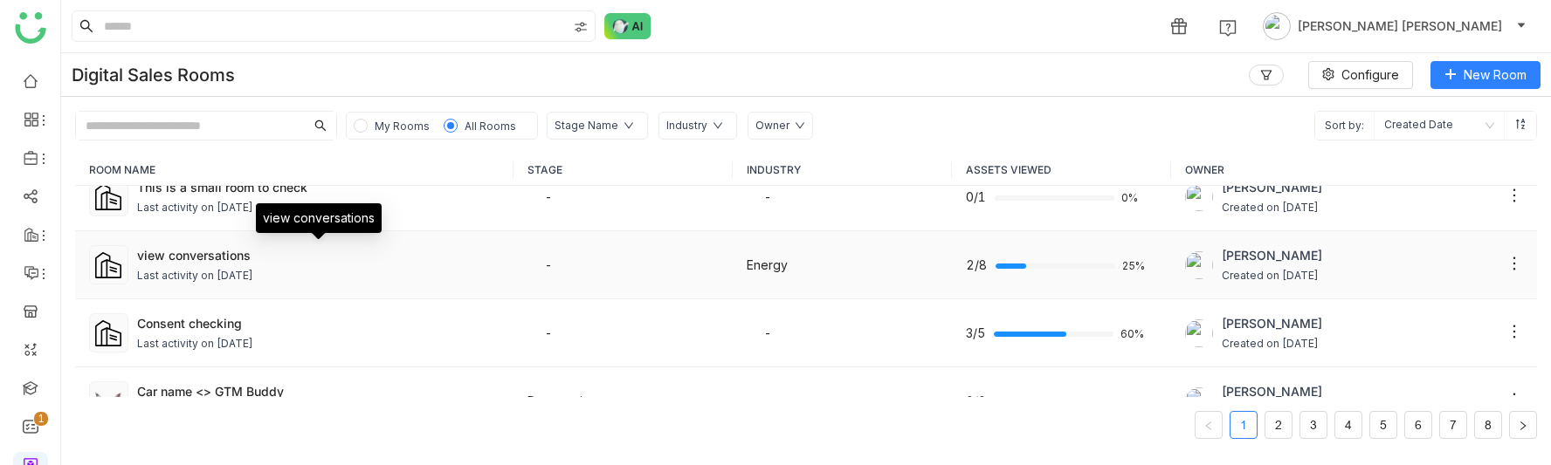
click at [264, 248] on div "view conversations" at bounding box center [318, 255] width 363 height 18
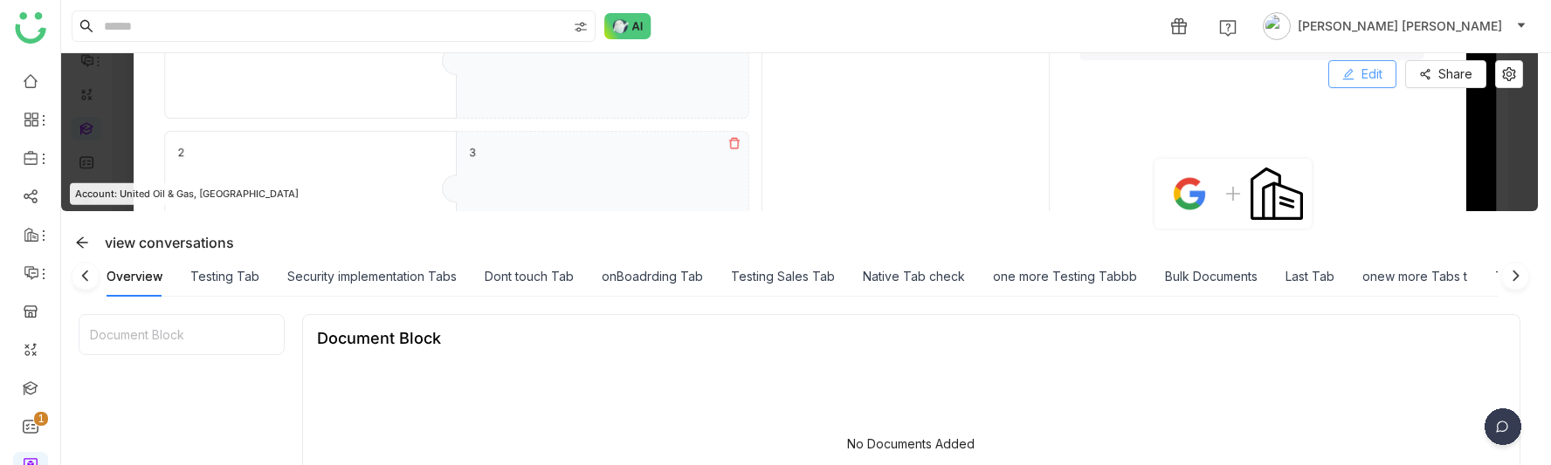
click at [1354, 71] on icon at bounding box center [1348, 74] width 12 height 12
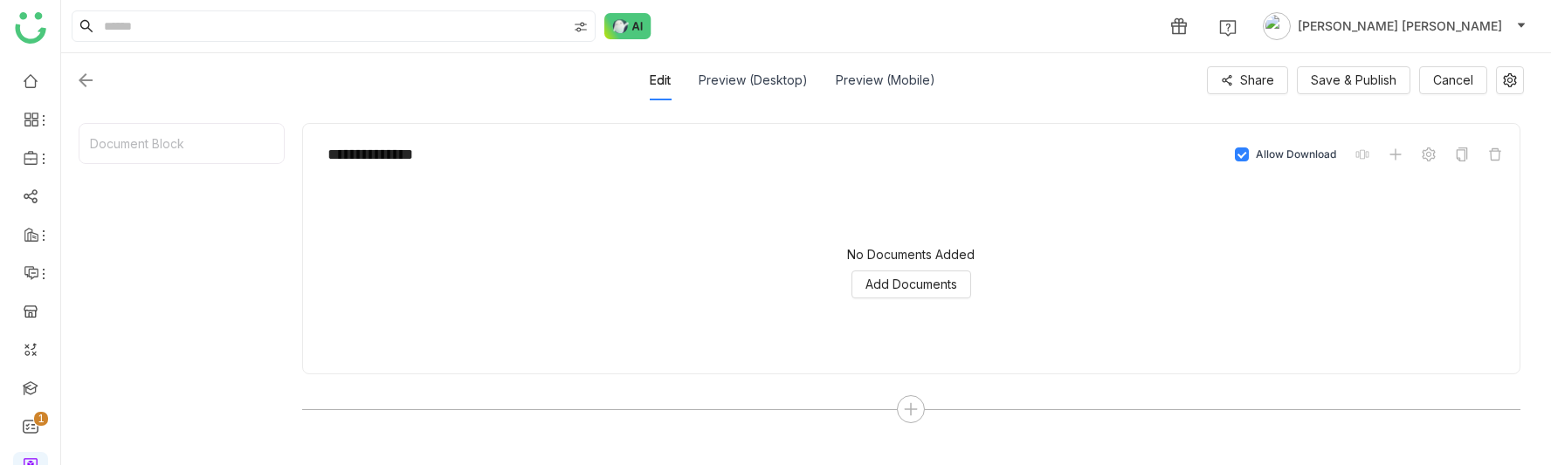
scroll to position [217, 0]
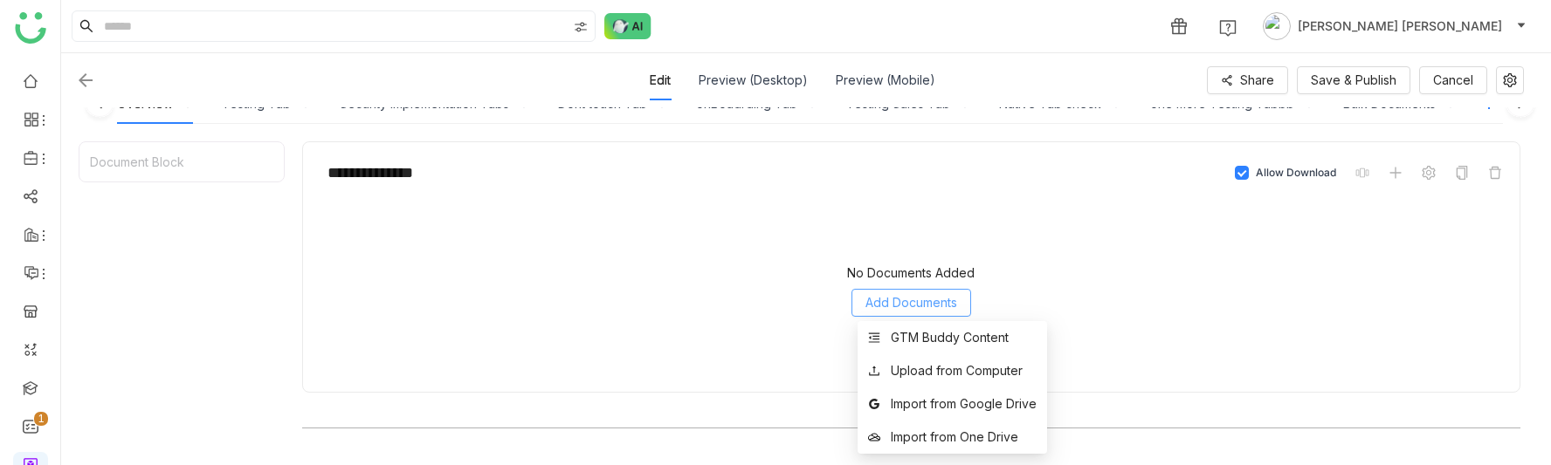
click at [922, 311] on span "Add Documents" at bounding box center [911, 302] width 92 height 19
click at [922, 329] on div "GTM Buddy Content" at bounding box center [950, 337] width 118 height 19
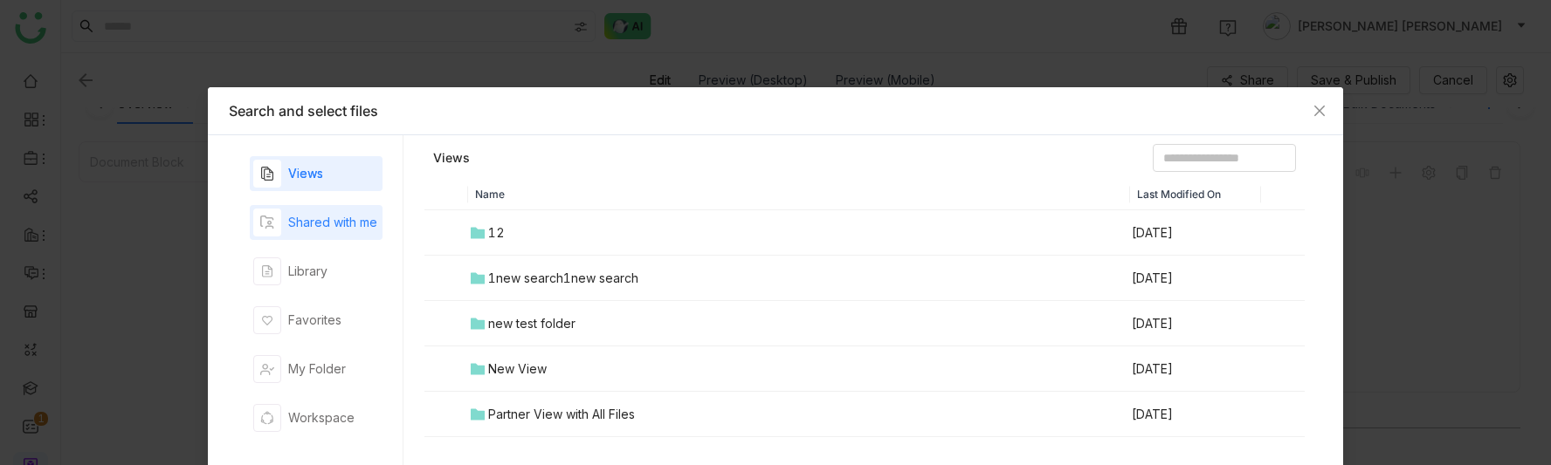
click at [355, 237] on div "Shared with me" at bounding box center [316, 222] width 133 height 35
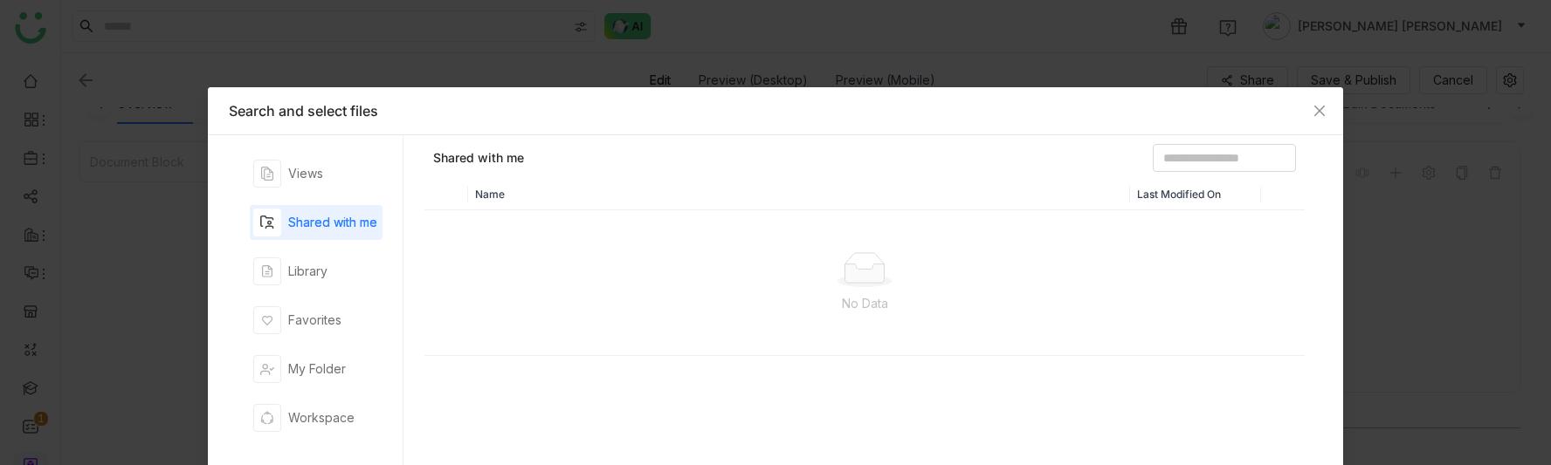
click at [341, 290] on div "Views Shared with me Library Favorites My Folder Workspace" at bounding box center [316, 325] width 133 height 338
click at [320, 275] on div "Library" at bounding box center [307, 271] width 39 height 19
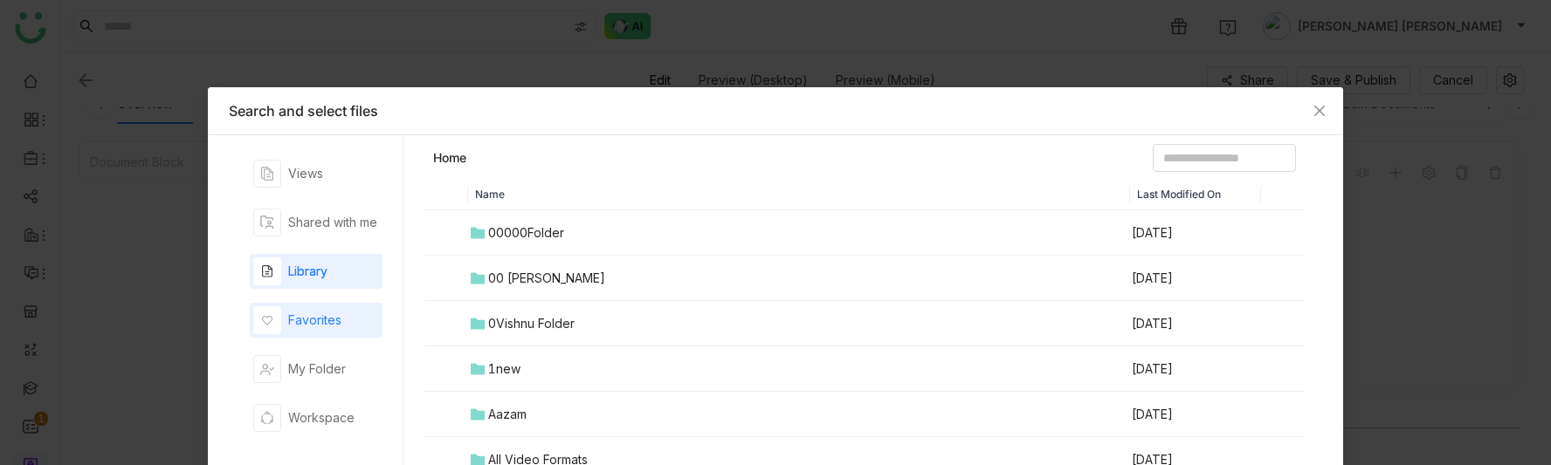
click at [320, 310] on div "Favorites" at bounding box center [297, 320] width 88 height 28
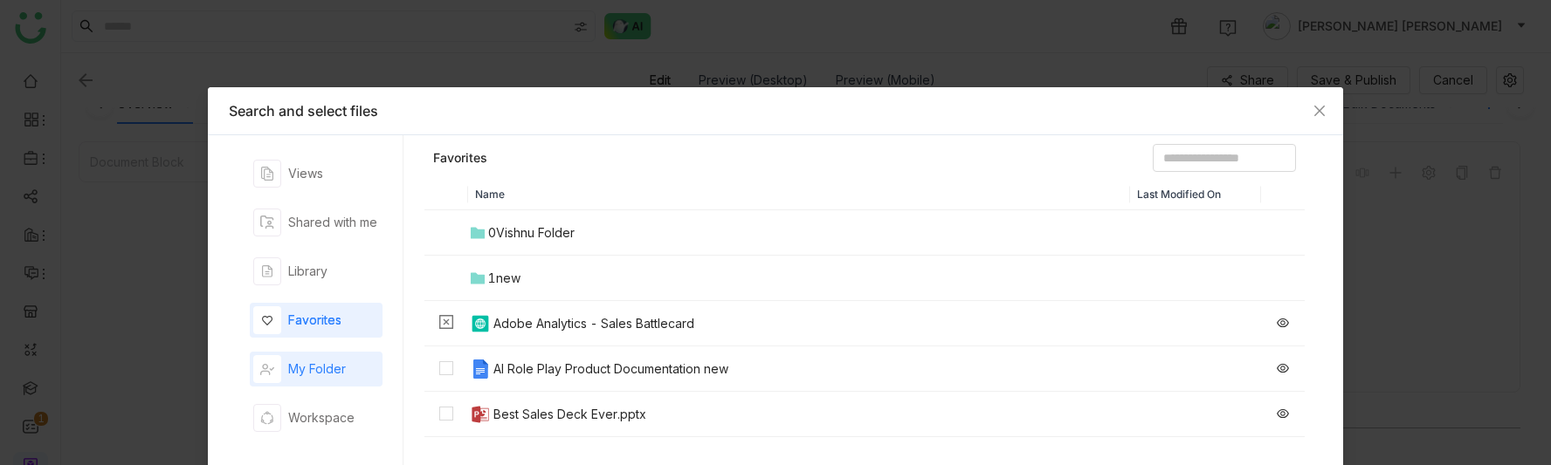
click at [324, 354] on div "My Folder" at bounding box center [316, 369] width 133 height 35
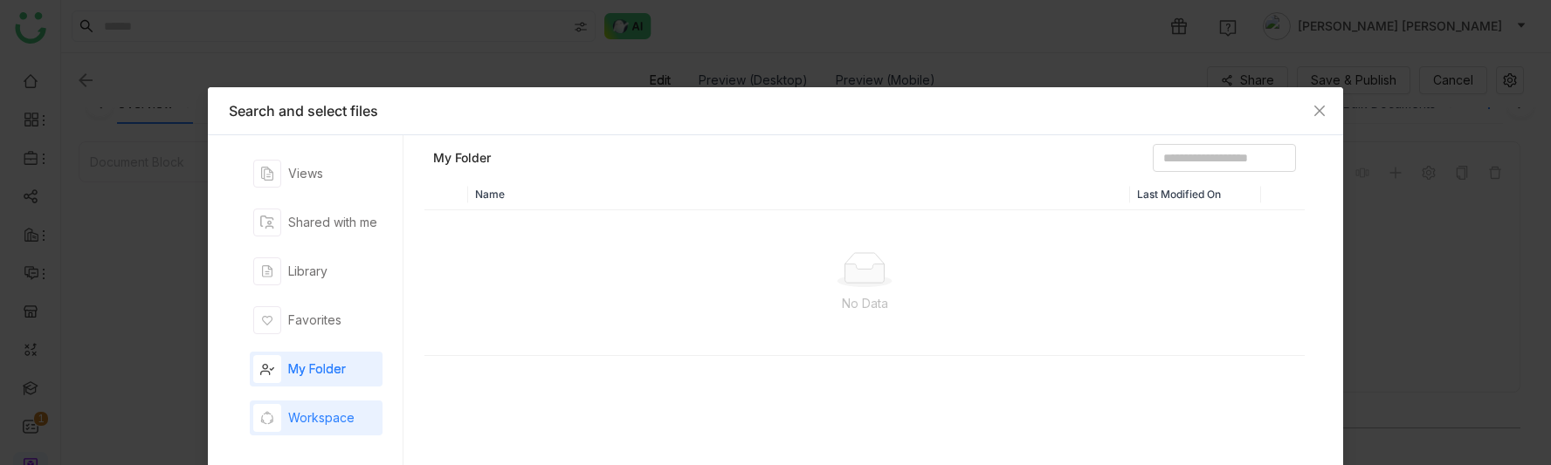
click at [324, 405] on div "Workspace" at bounding box center [303, 418] width 101 height 28
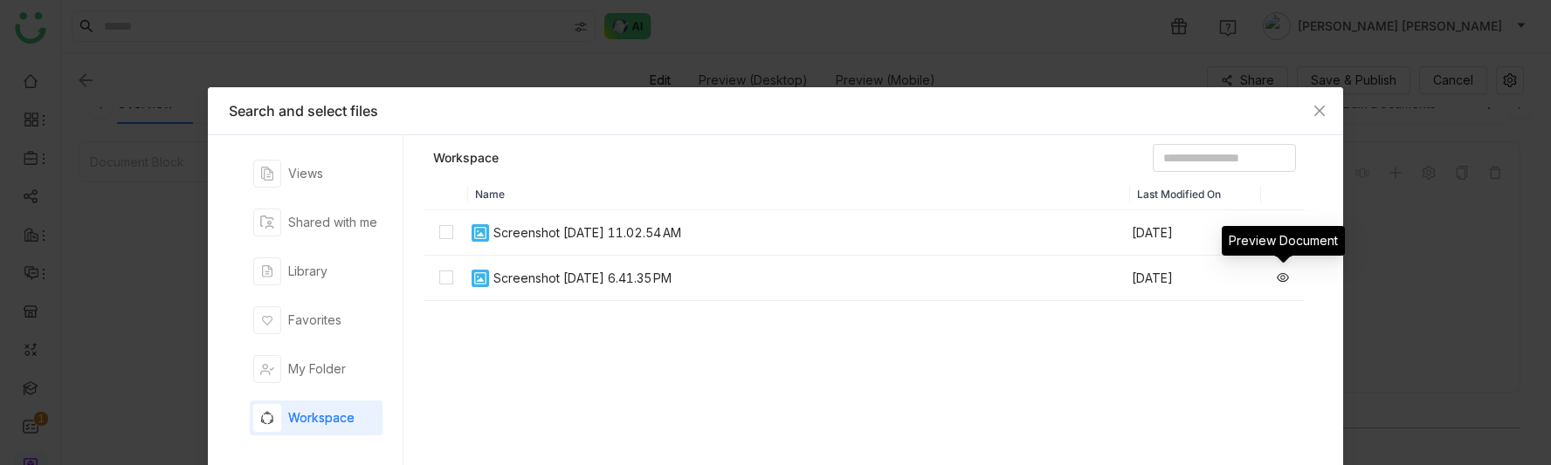
click at [1283, 279] on icon at bounding box center [1282, 278] width 12 height 12
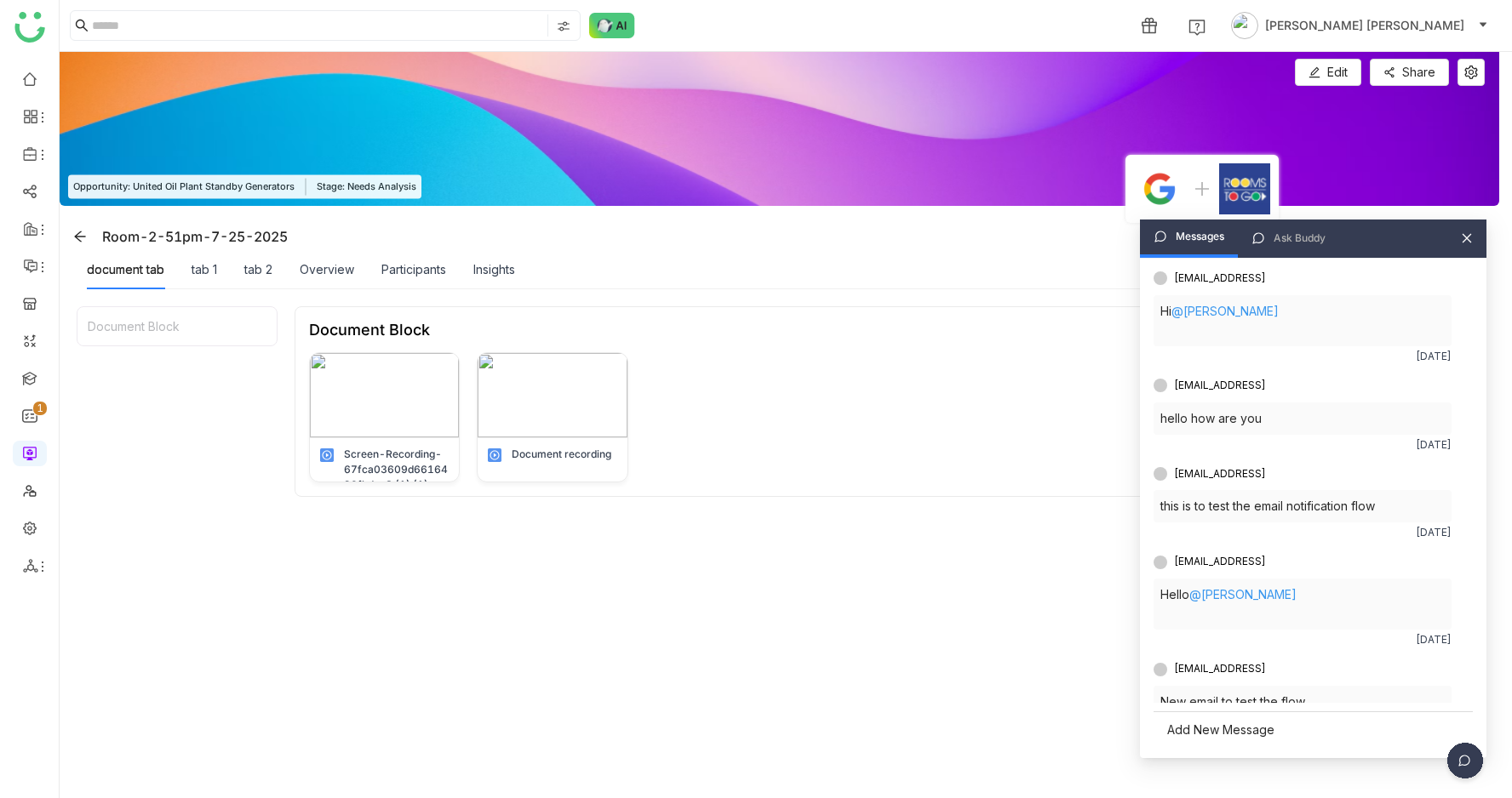
click at [1469, 236] on icon at bounding box center [1467, 239] width 10 height 10
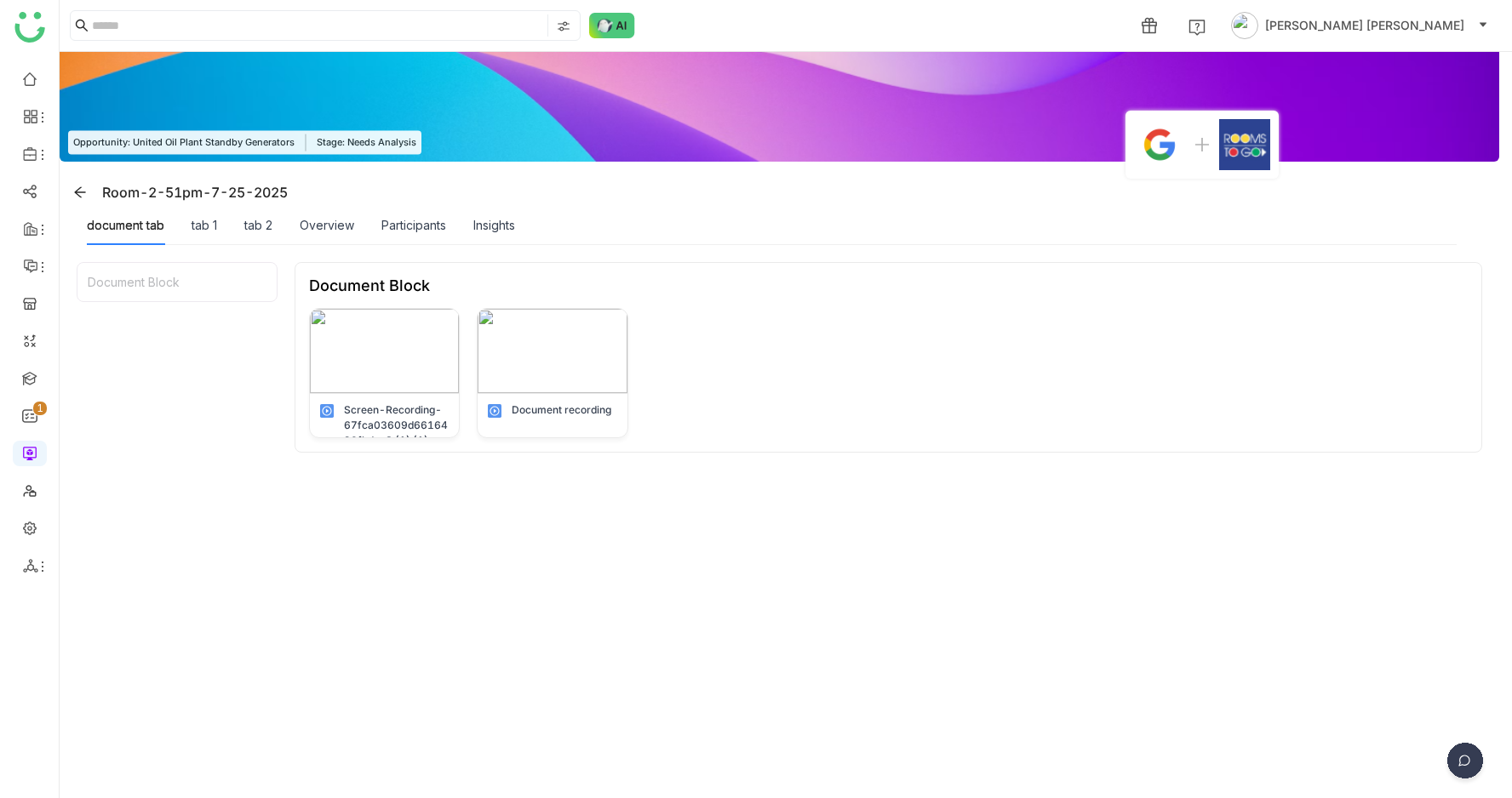
scroll to position [52, 0]
